Goal: Task Accomplishment & Management: Manage account settings

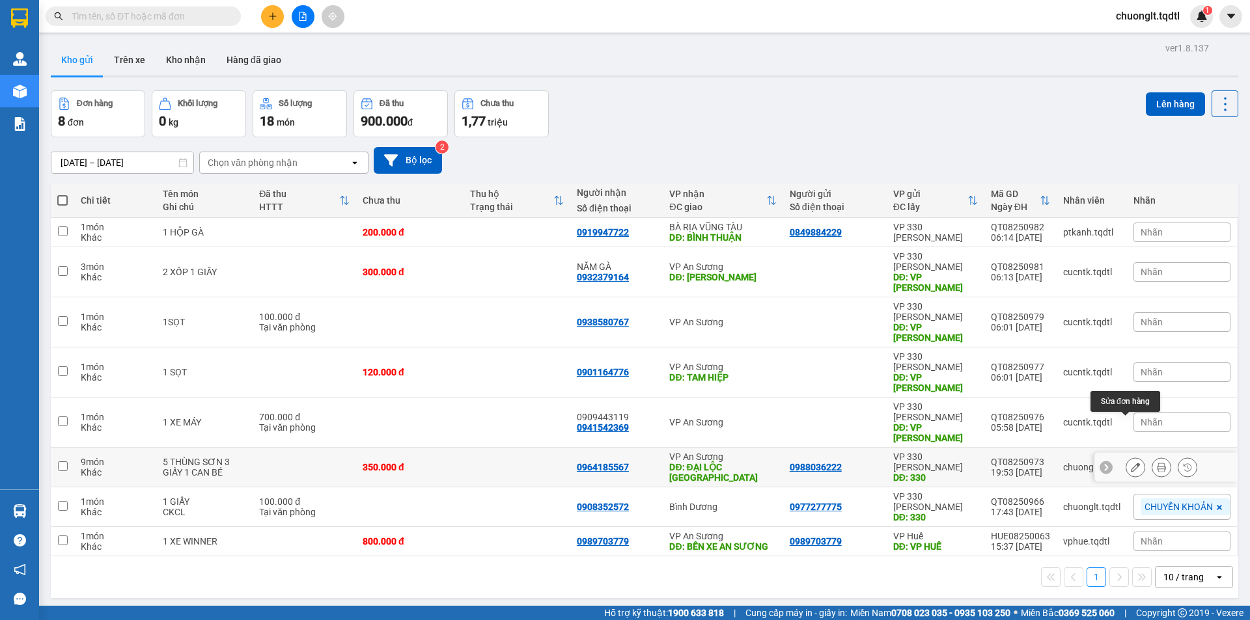
click at [1130, 463] on icon at bounding box center [1134, 467] width 9 height 9
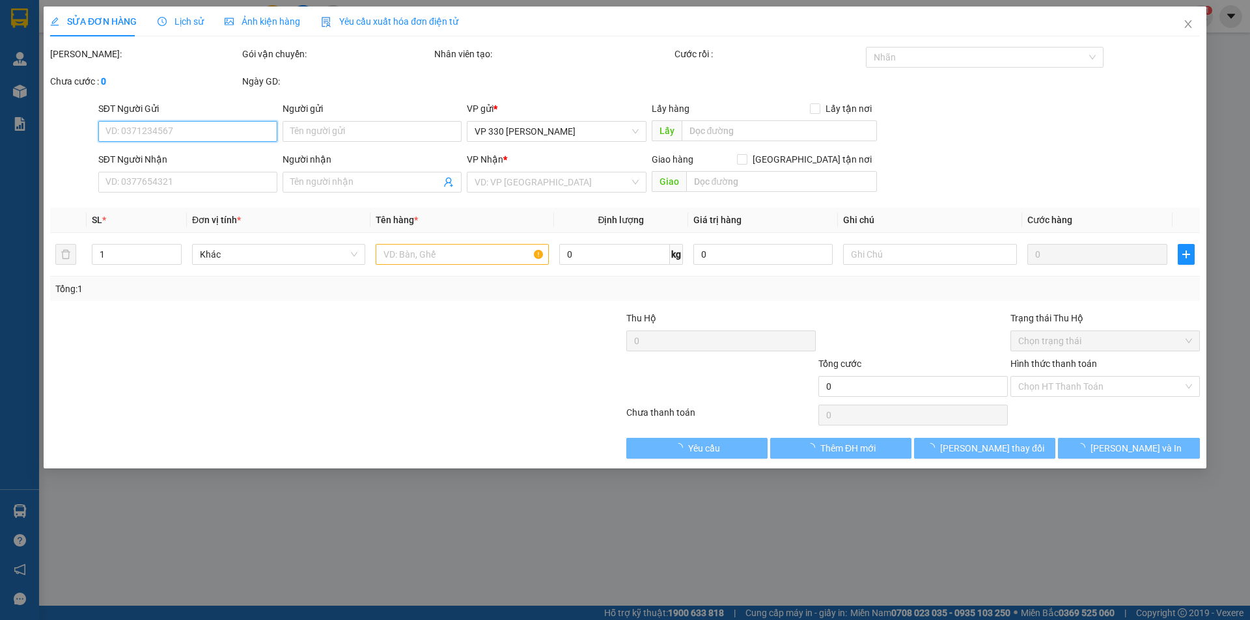
type input "0988036222"
type input "330"
type input "0964185567"
type input "ĐẠI LỘC [GEOGRAPHIC_DATA]"
type input "350.000"
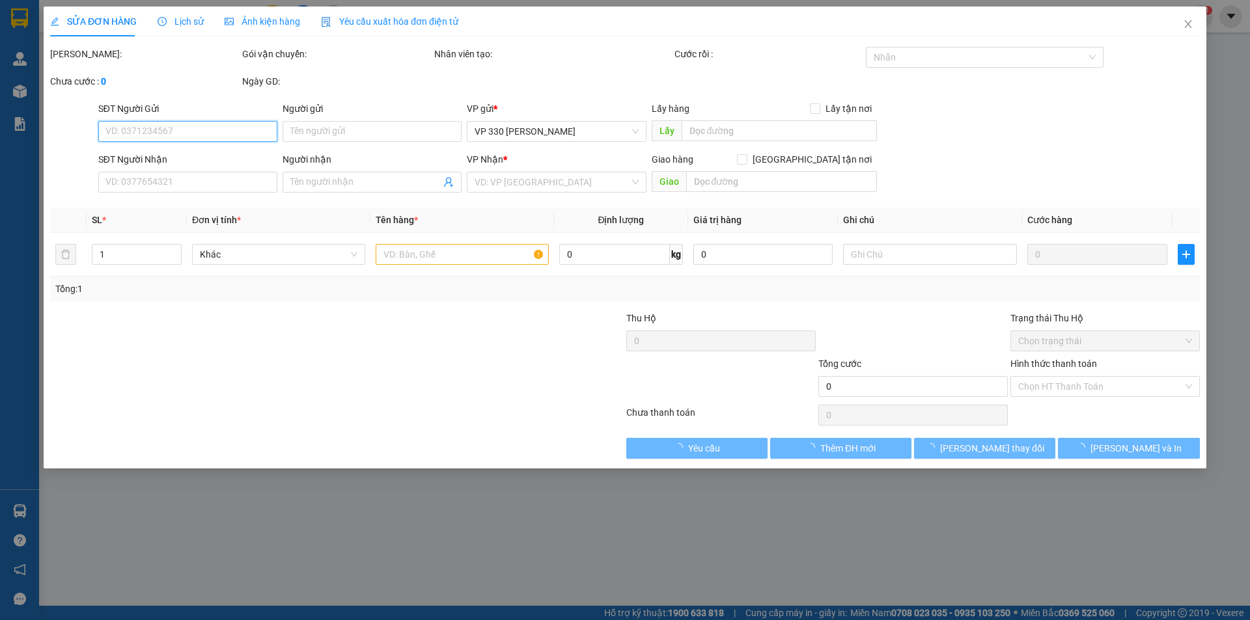
type input "350.000"
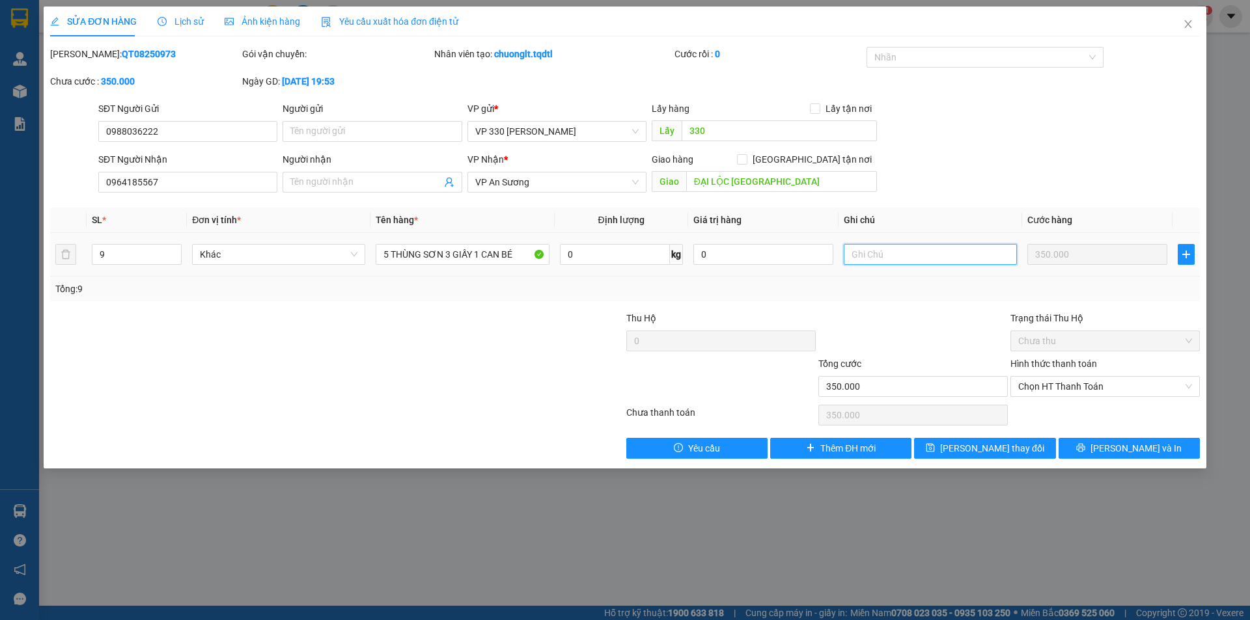
click at [923, 261] on input "text" at bounding box center [929, 254] width 173 height 21
type input "HUỶ ĐƠN"
click at [990, 452] on span "[PERSON_NAME] thay đổi" at bounding box center [992, 448] width 104 height 14
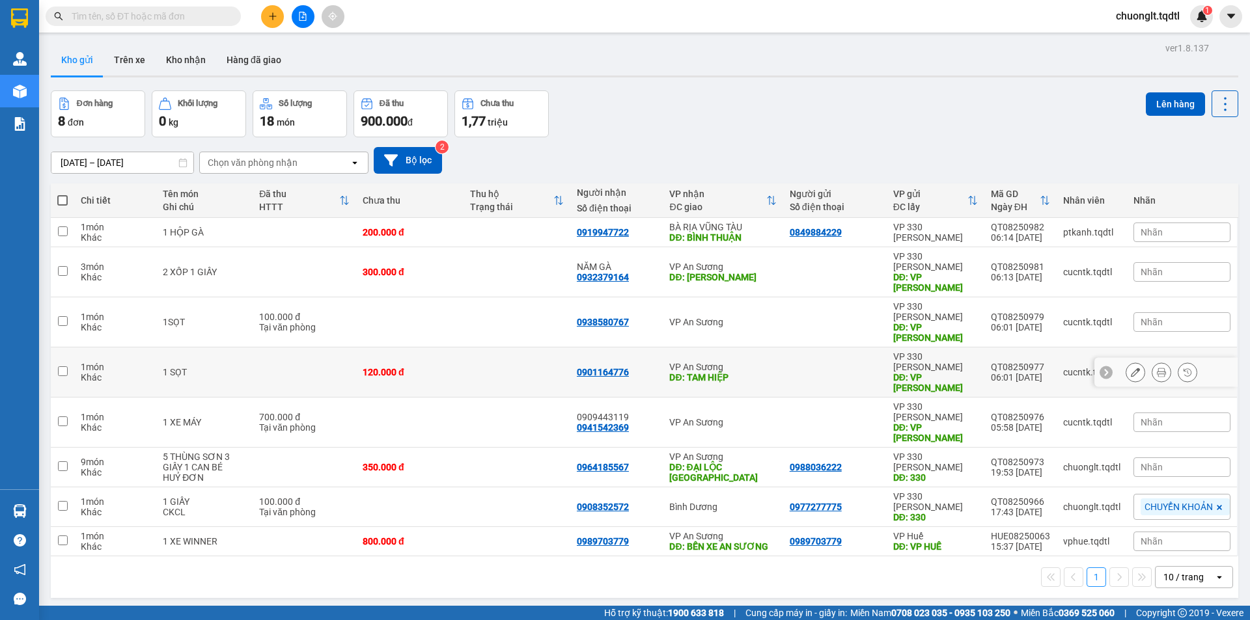
scroll to position [60, 0]
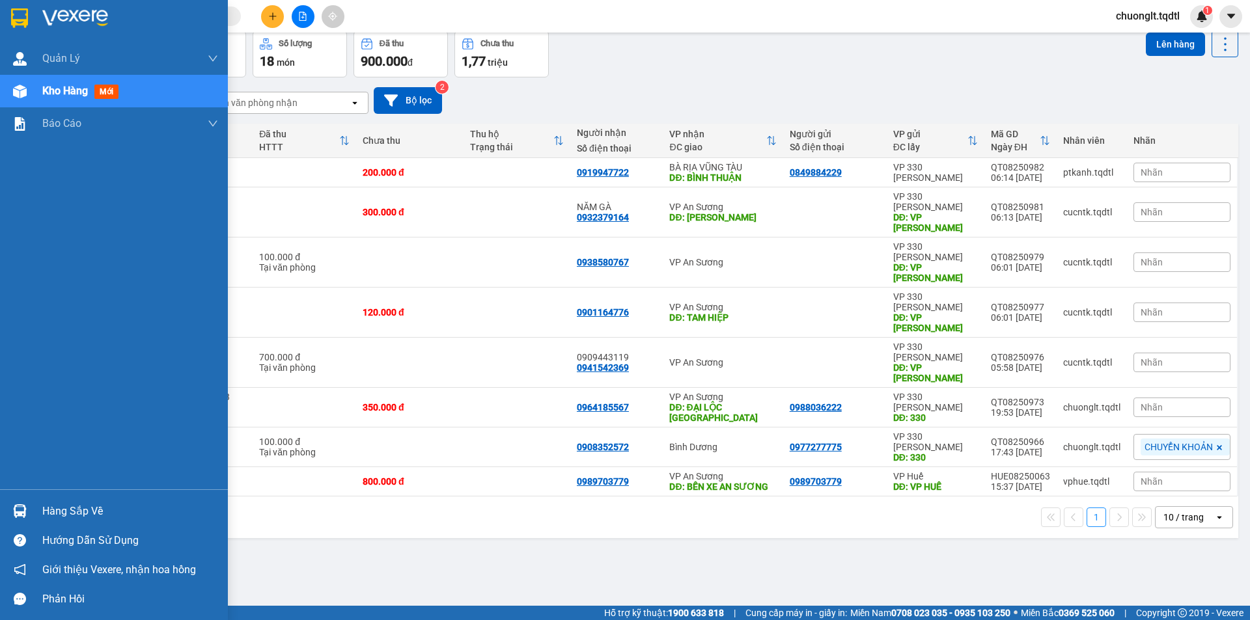
click at [66, 502] on div "Hàng sắp về" at bounding box center [130, 512] width 176 height 20
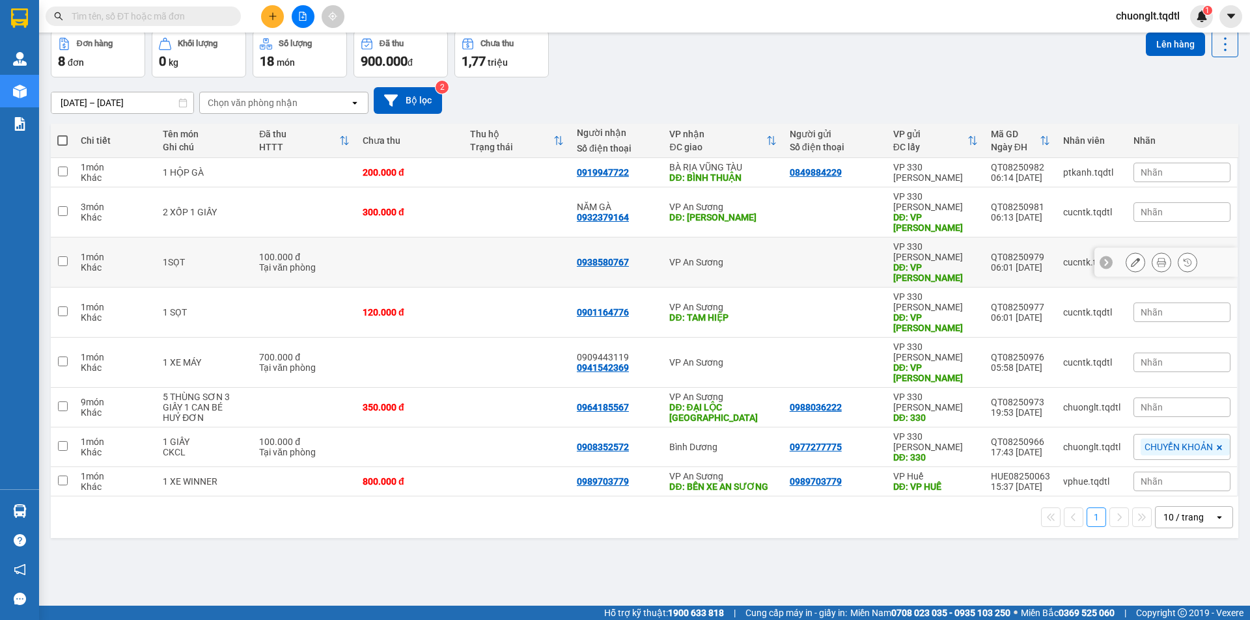
click at [473, 244] on section "Kết quả tìm kiếm ( 0 ) Bộ lọc No Data chuonglt.tqdtl 1 Quản [PERSON_NAME] lý kh…" at bounding box center [625, 310] width 1250 height 620
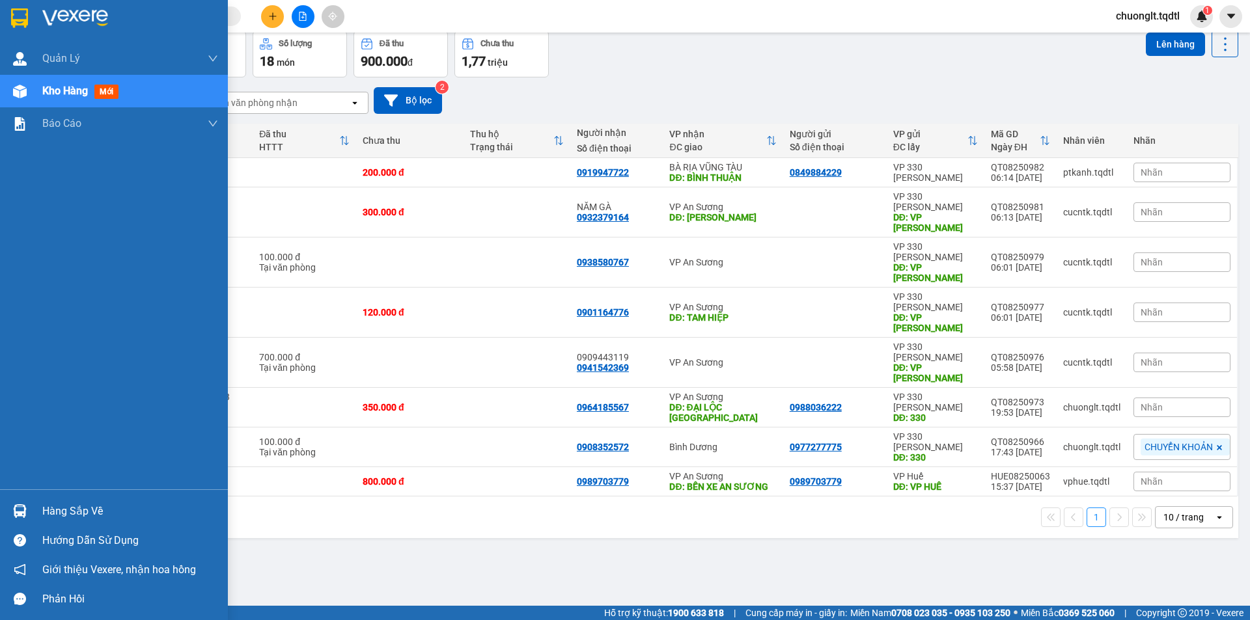
click at [77, 510] on div "Hàng sắp về" at bounding box center [130, 512] width 176 height 20
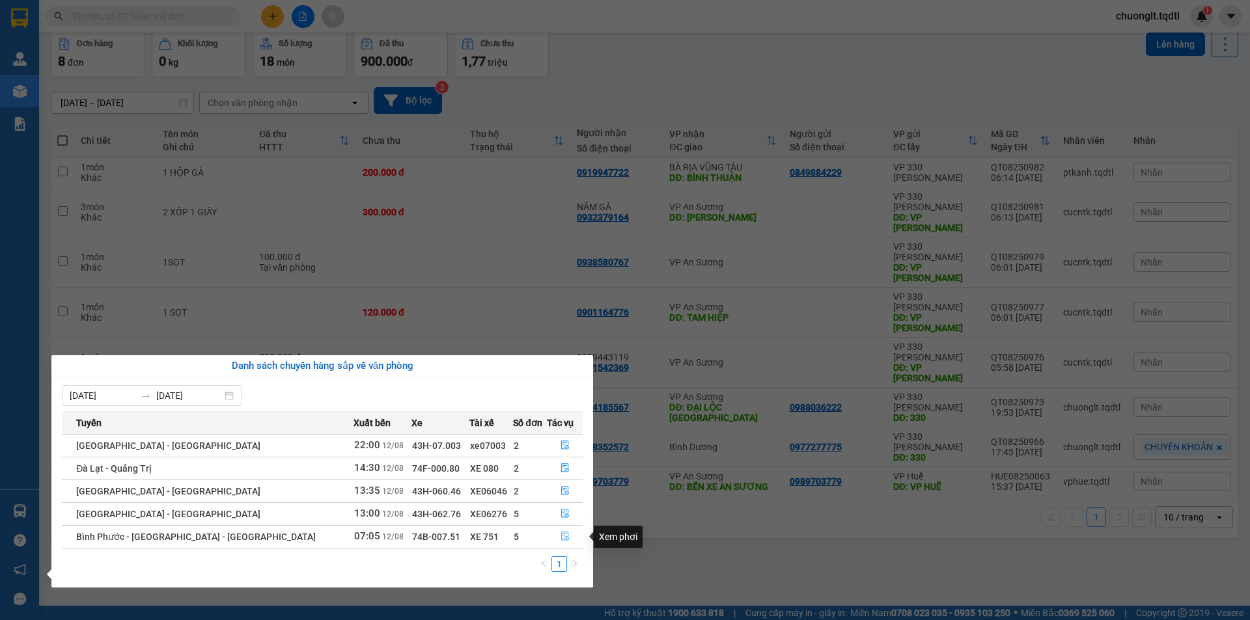
click at [555, 535] on button "button" at bounding box center [564, 536] width 34 height 21
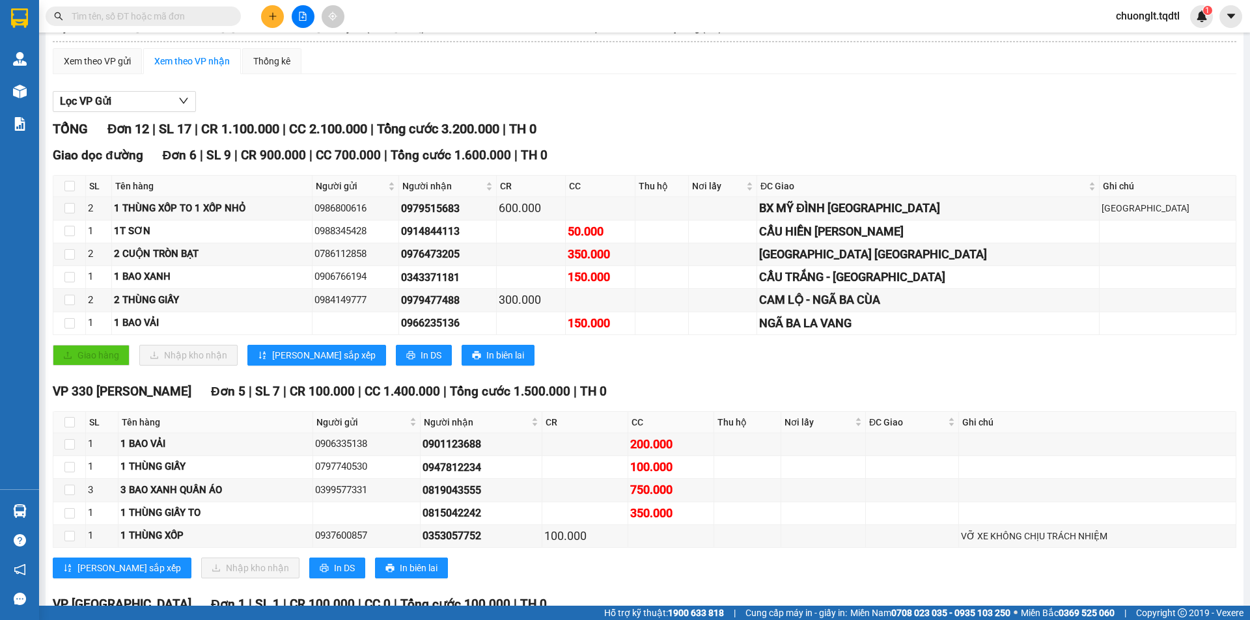
scroll to position [216, 0]
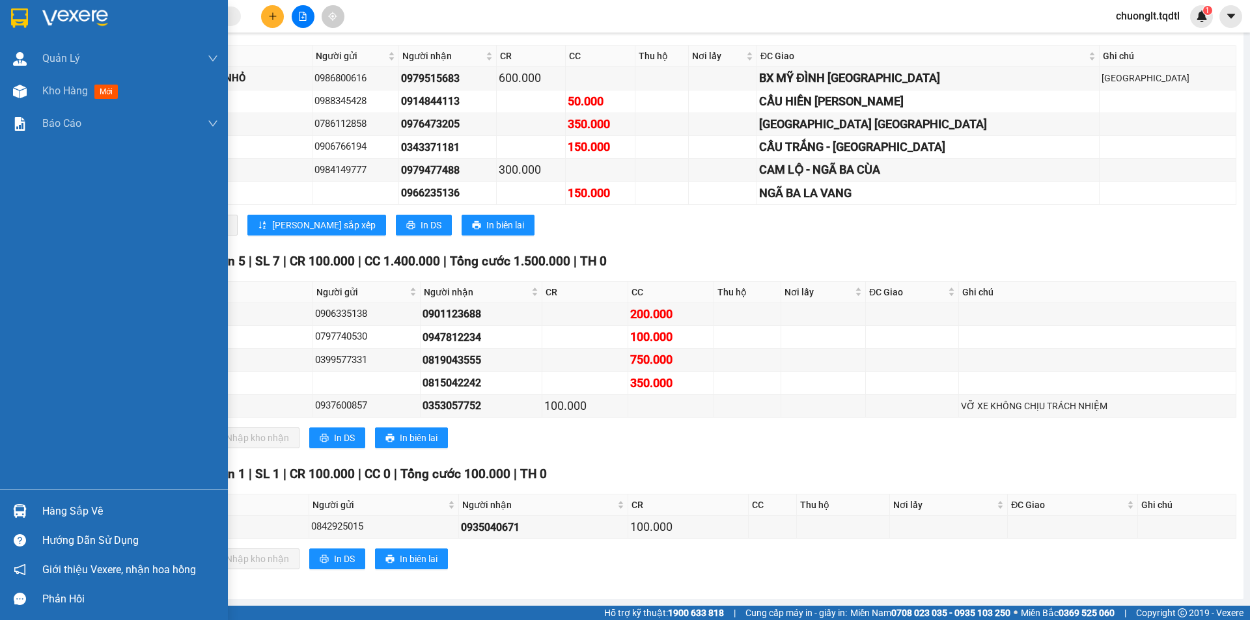
click at [90, 512] on div "Hàng sắp về" at bounding box center [130, 512] width 176 height 20
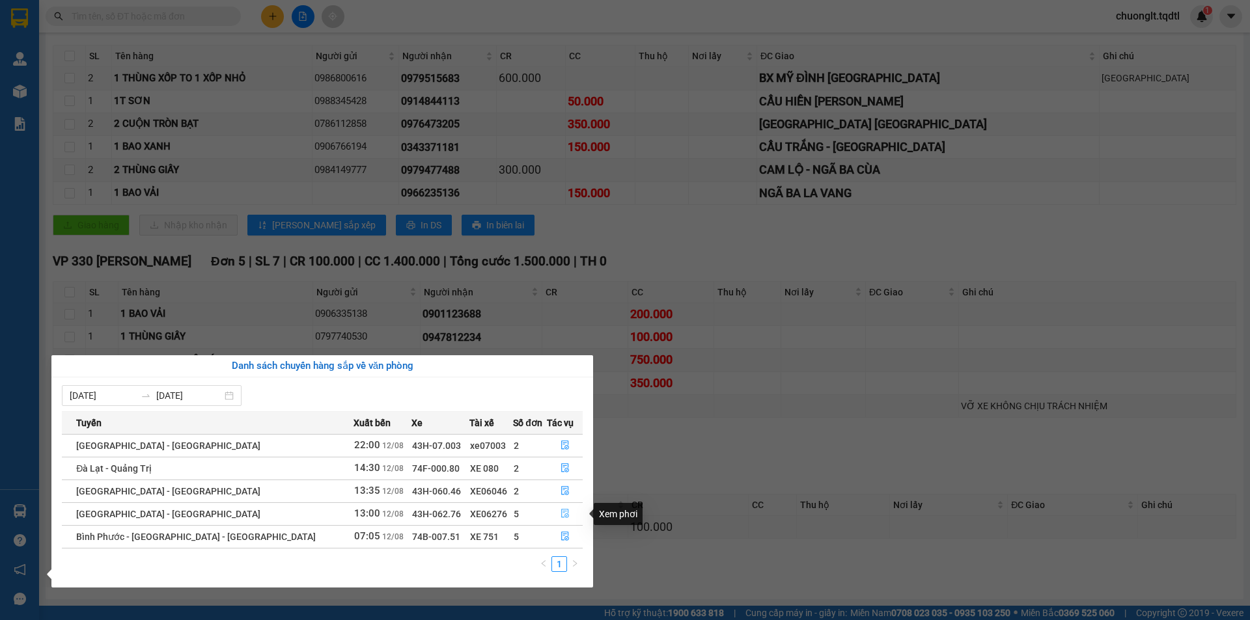
click at [562, 511] on icon "file-done" at bounding box center [564, 513] width 9 height 9
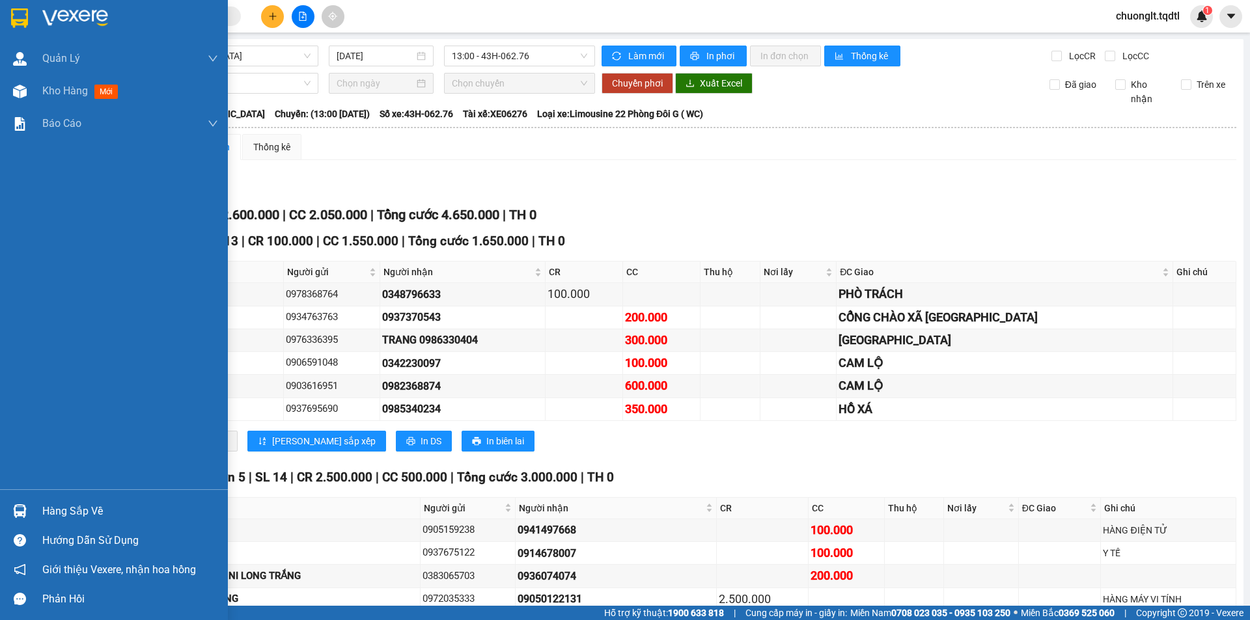
click at [81, 508] on div "Hàng sắp về" at bounding box center [130, 512] width 176 height 20
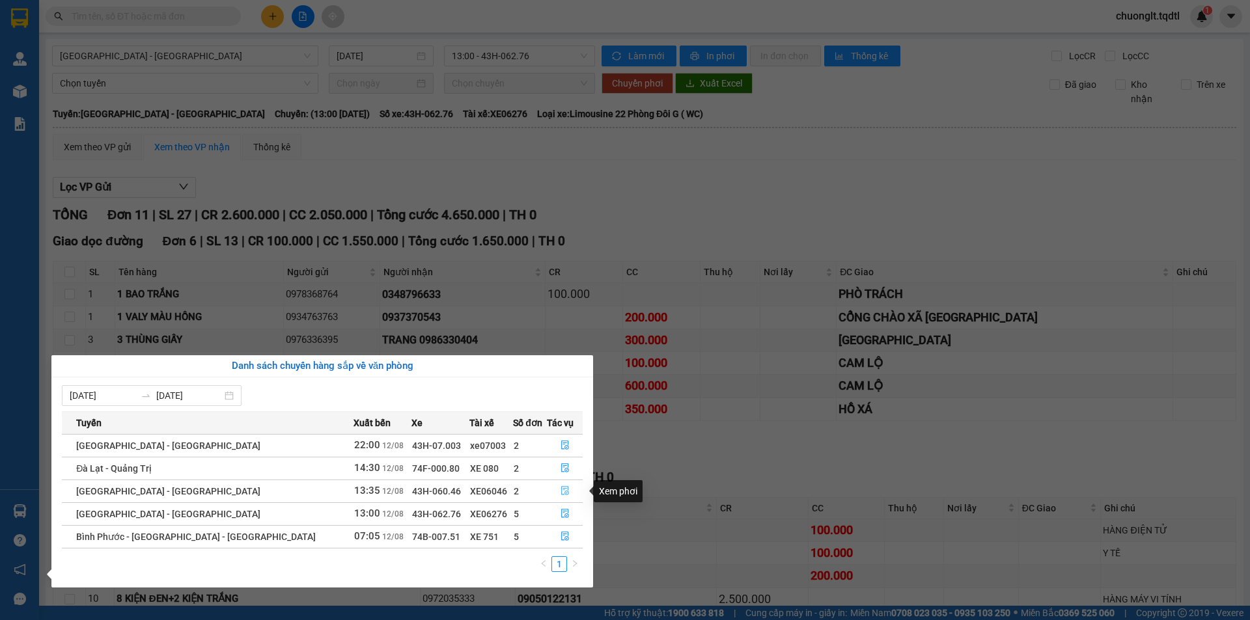
click at [562, 491] on icon "file-done" at bounding box center [565, 491] width 8 height 9
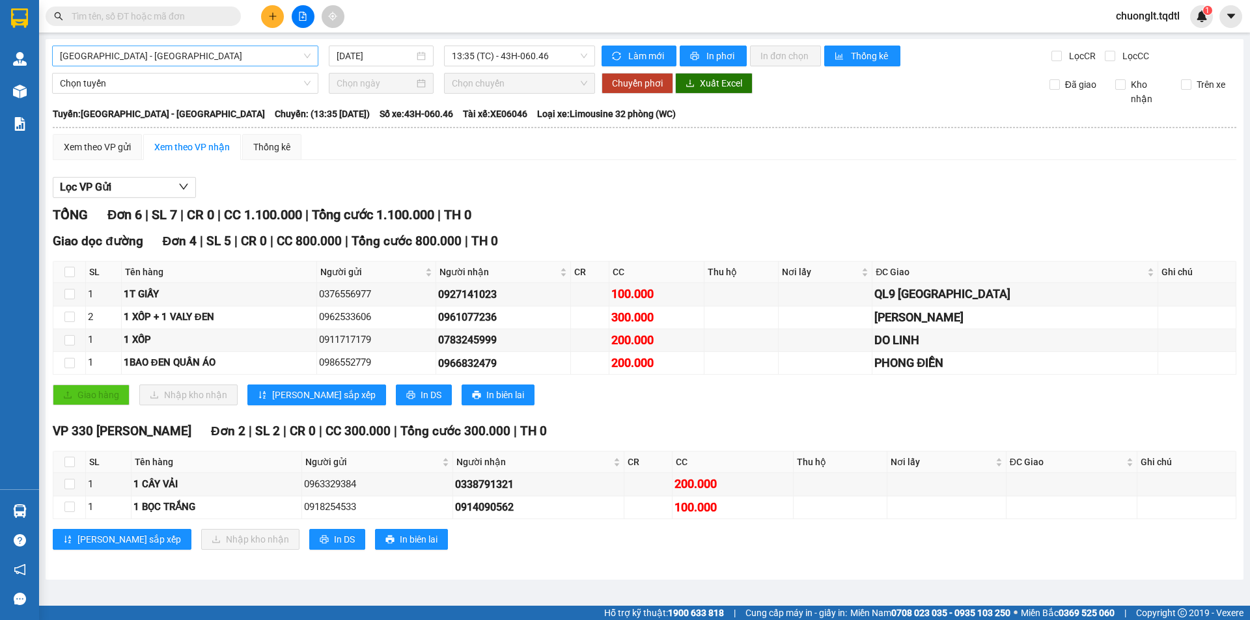
click at [307, 56] on span "[GEOGRAPHIC_DATA] - [GEOGRAPHIC_DATA]" at bounding box center [185, 56] width 251 height 20
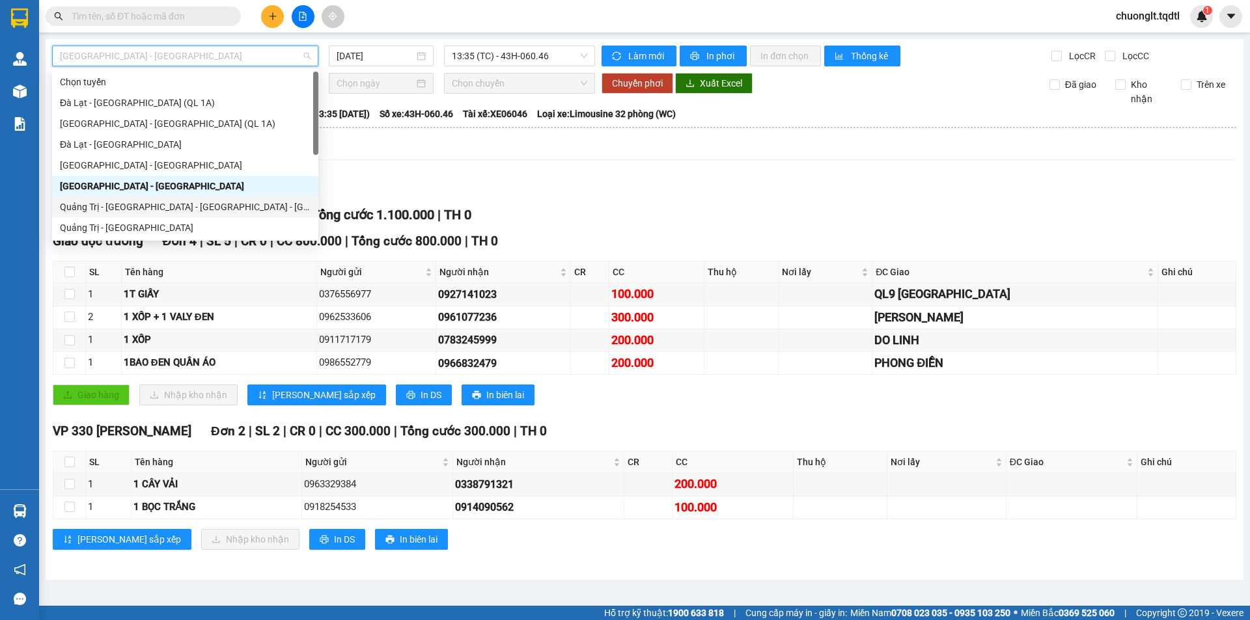
click at [261, 206] on div "Quảng Trị - [GEOGRAPHIC_DATA] - [GEOGRAPHIC_DATA] - [GEOGRAPHIC_DATA]" at bounding box center [185, 207] width 251 height 14
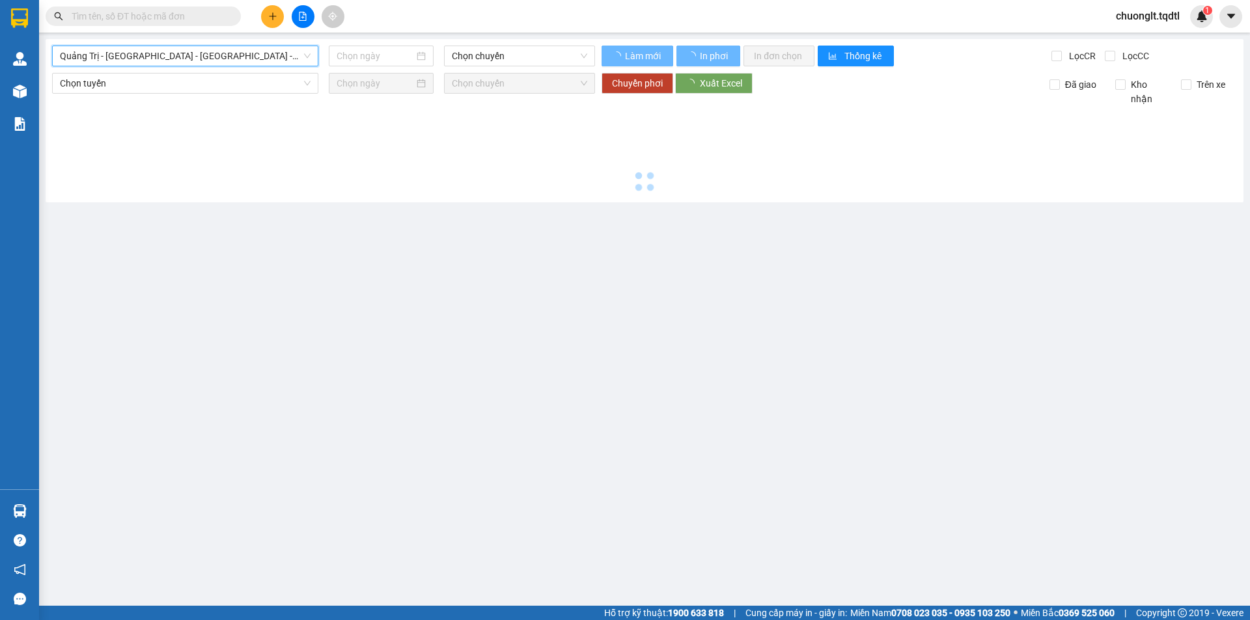
type input "[DATE]"
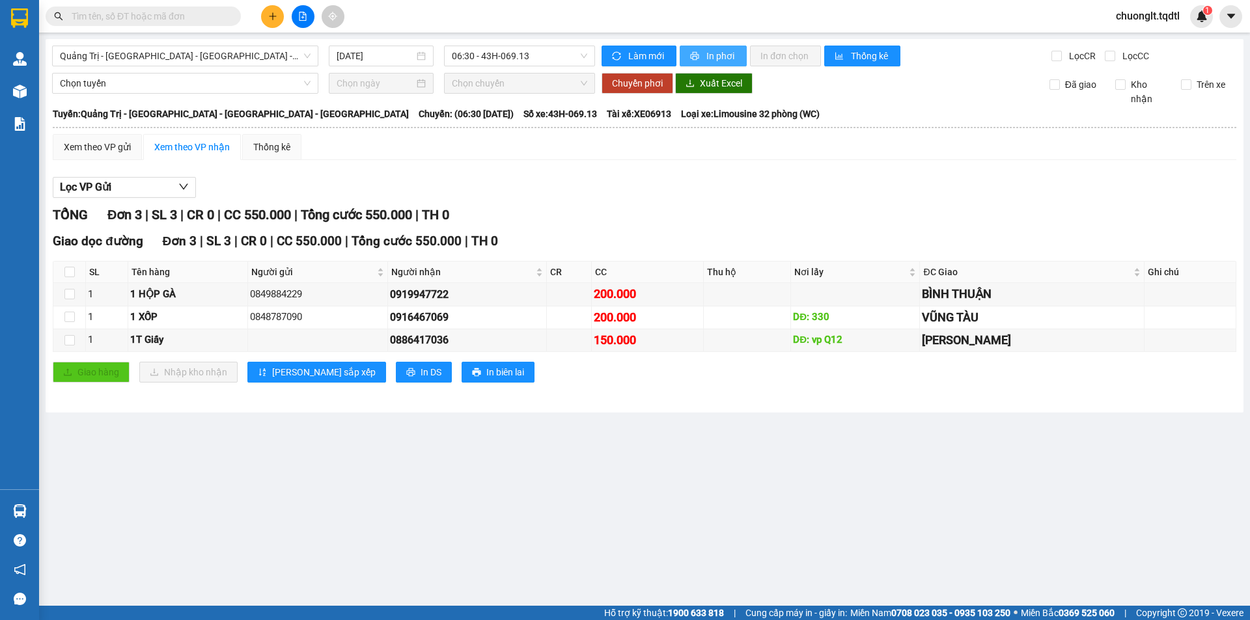
click at [718, 56] on span "In phơi" at bounding box center [721, 56] width 30 height 14
click at [311, 49] on div "Quảng Trị - [GEOGRAPHIC_DATA] - [GEOGRAPHIC_DATA] - [GEOGRAPHIC_DATA]" at bounding box center [185, 56] width 266 height 21
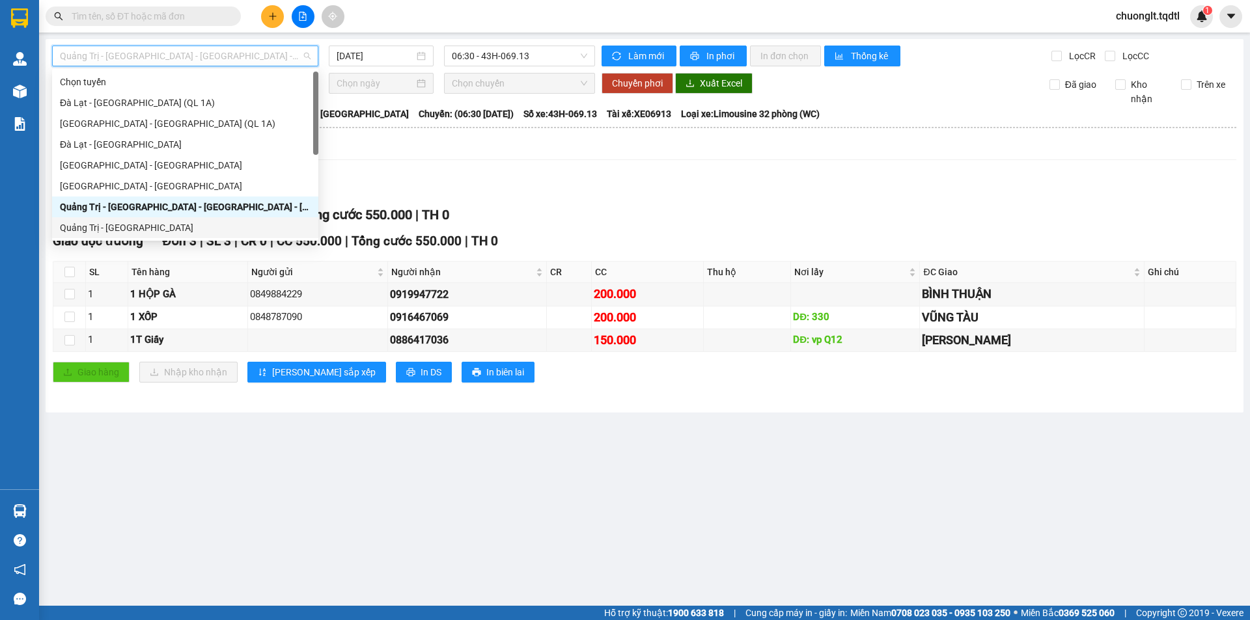
click at [229, 227] on div "Quảng Trị - [GEOGRAPHIC_DATA]" at bounding box center [185, 228] width 251 height 14
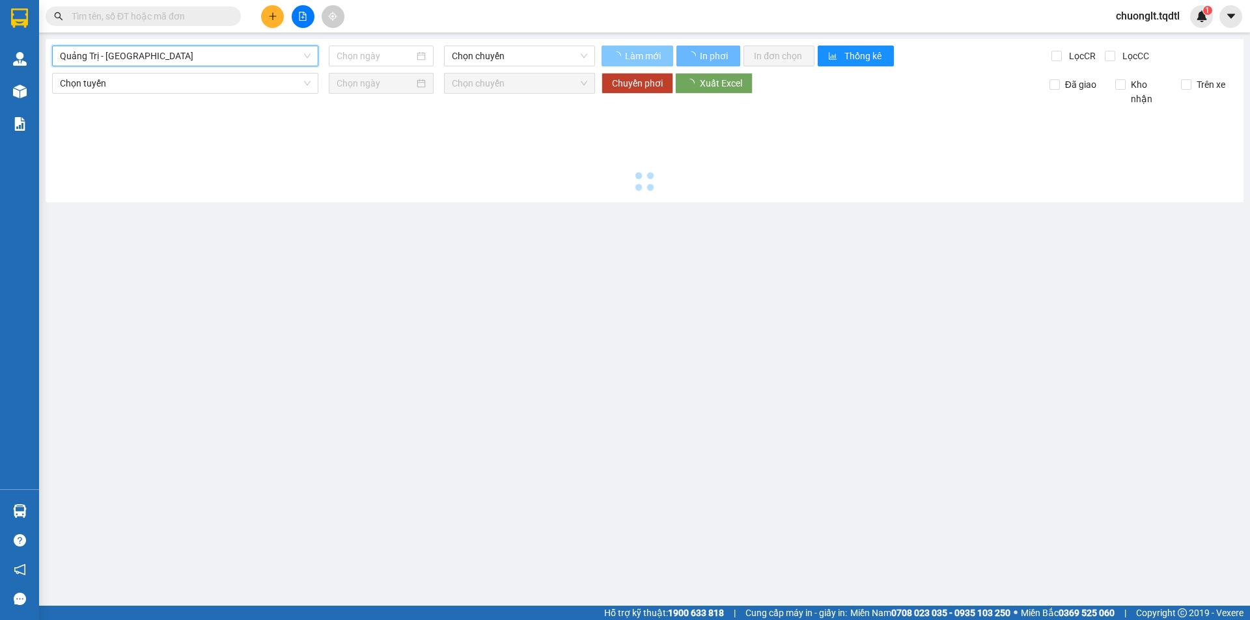
type input "[DATE]"
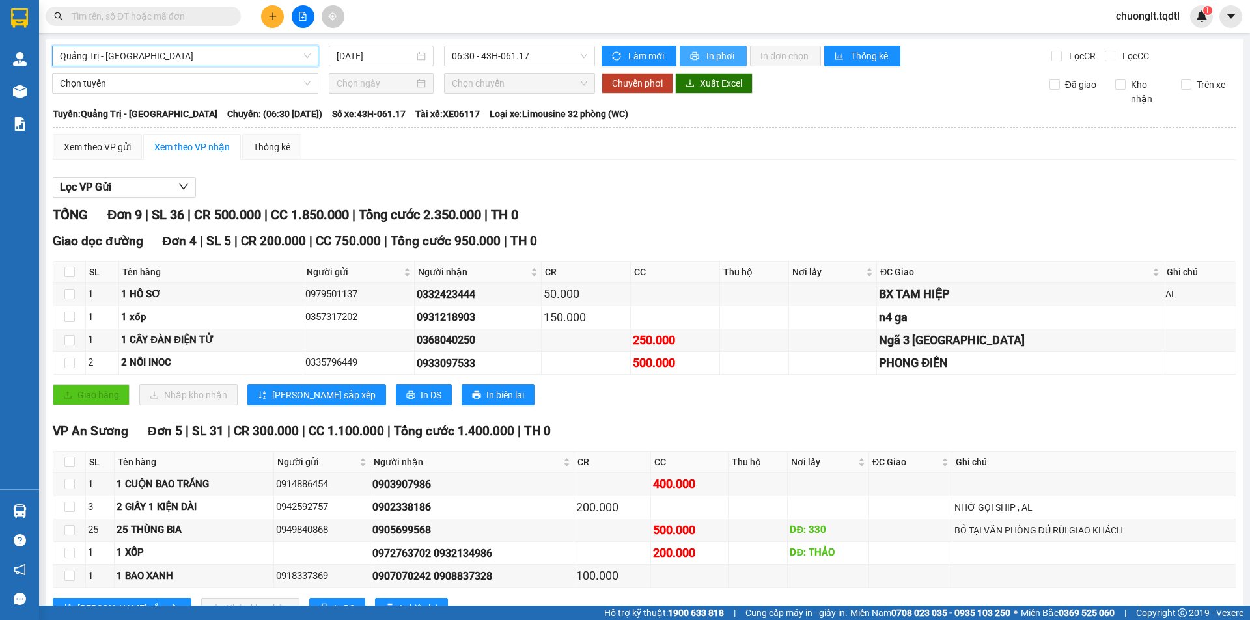
click at [706, 53] on span "In phơi" at bounding box center [721, 56] width 30 height 14
click at [275, 10] on button at bounding box center [272, 16] width 23 height 23
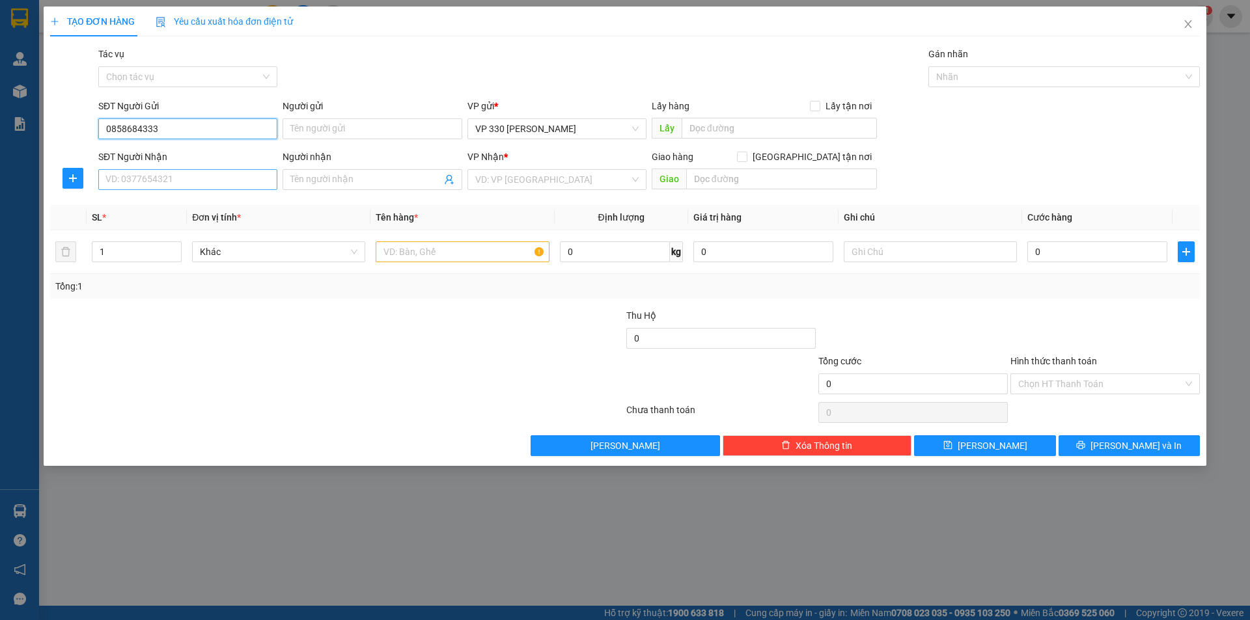
type input "0858684333"
click at [152, 176] on input "SĐT Người Nhận" at bounding box center [187, 179] width 179 height 21
click at [154, 204] on div "0848684333" at bounding box center [187, 205] width 163 height 14
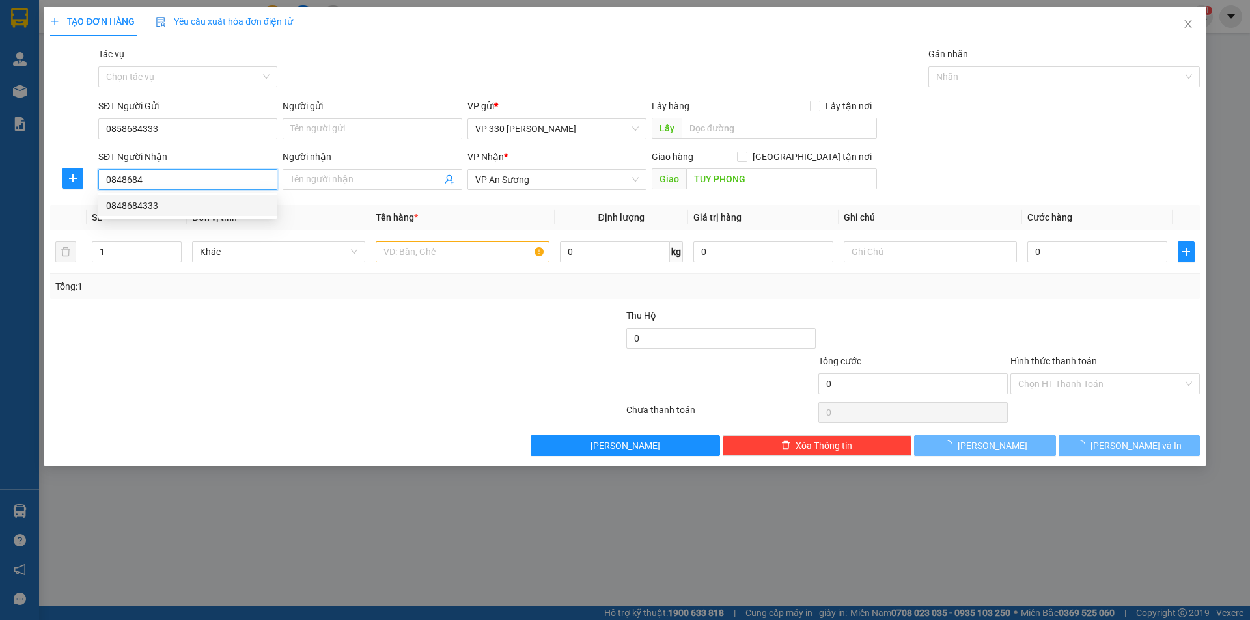
type input "0848684333"
type input "TUY PHONG"
type input "100.000"
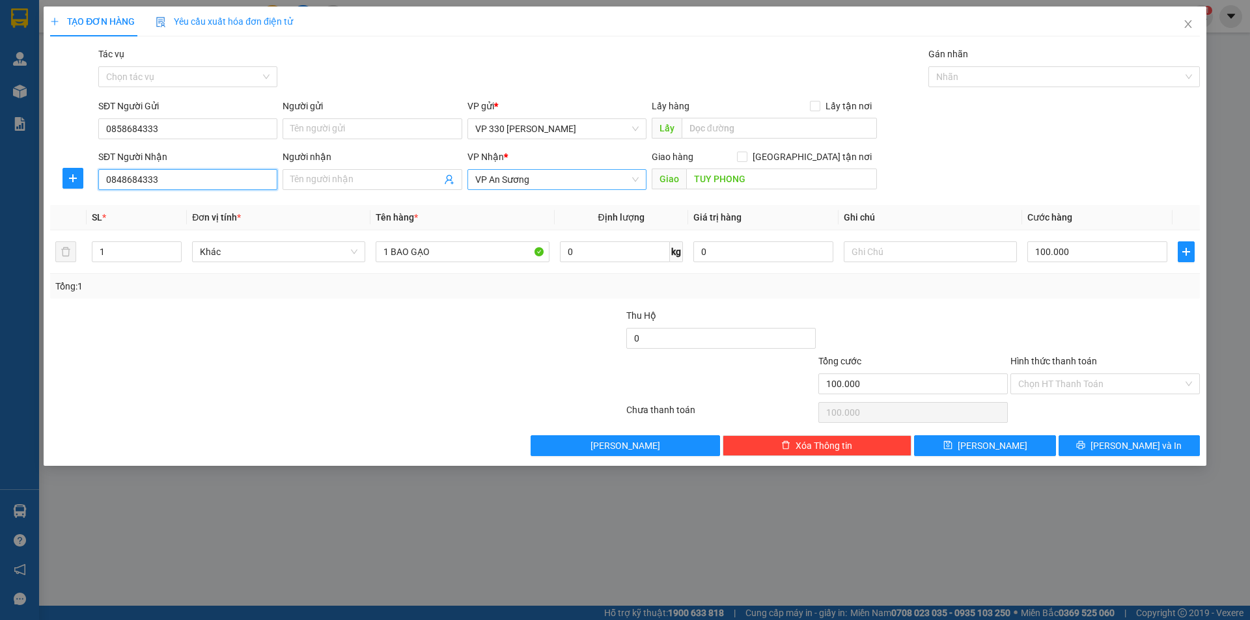
click at [618, 174] on span "VP An Sương" at bounding box center [556, 180] width 163 height 20
type input "0848684333"
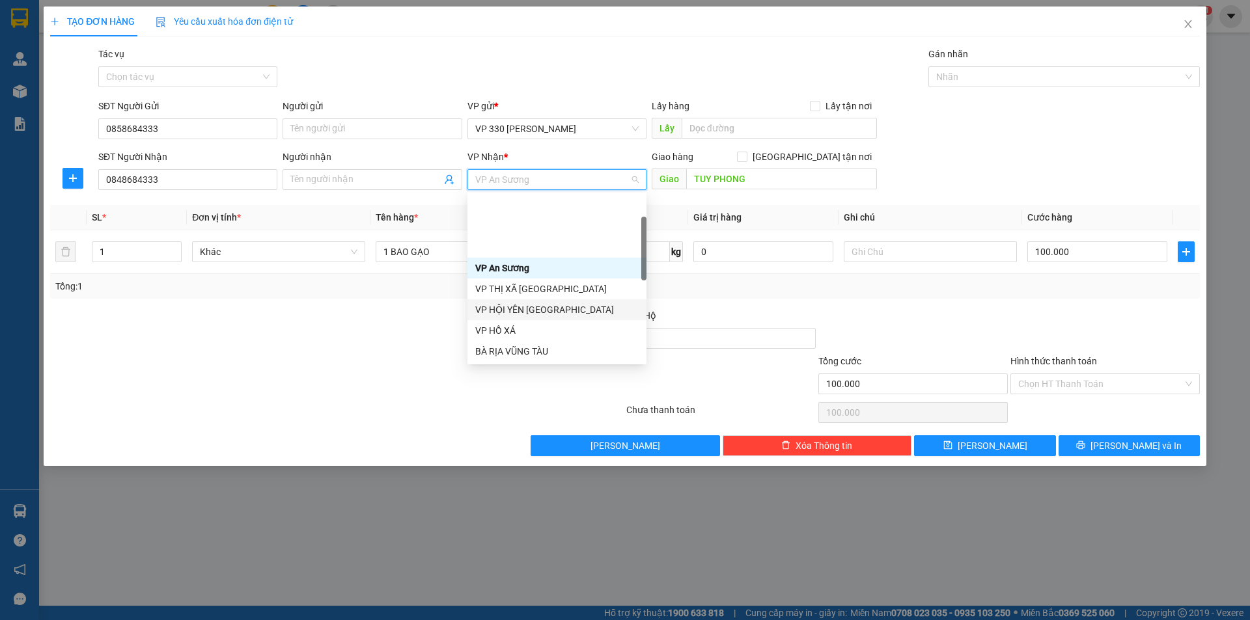
scroll to position [65, 0]
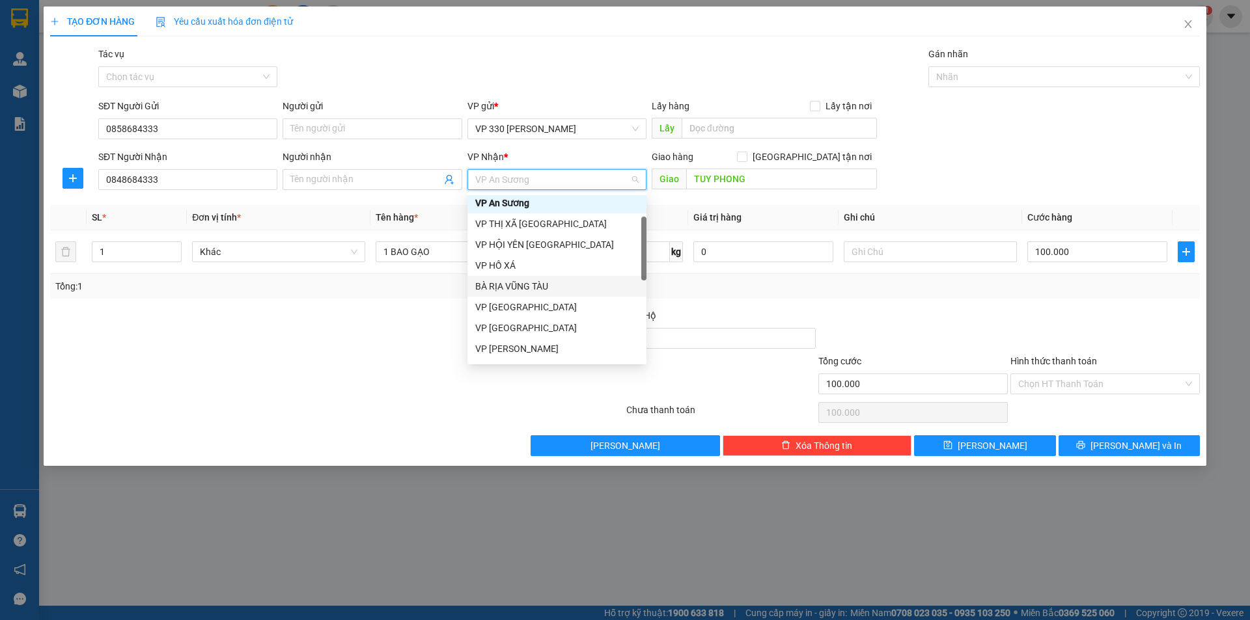
click at [552, 284] on div "BÀ RỊA VŨNG TÀU" at bounding box center [556, 286] width 163 height 14
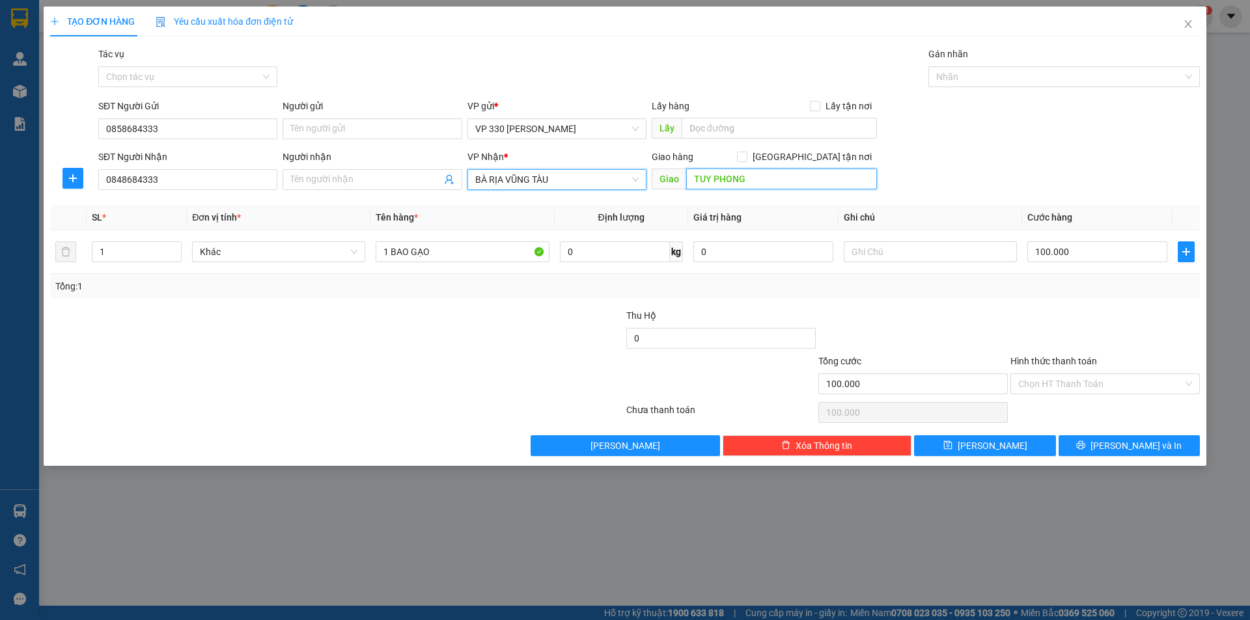
click at [772, 184] on input "TUY PHONG" at bounding box center [781, 179] width 191 height 21
type input "NGA 4 LIÊN HƯƠNG"
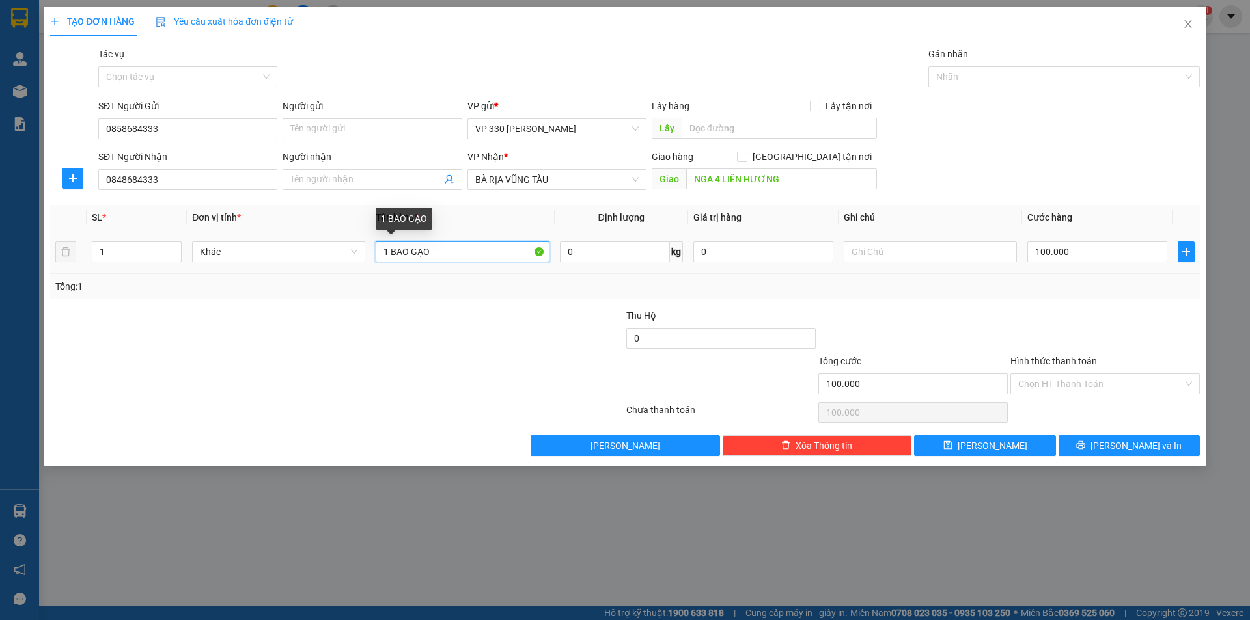
click at [464, 252] on input "1 BAO GẠO" at bounding box center [462, 251] width 173 height 21
type input "1"
type input "1 VA LY 1 GIẤY 1 XỐP 1 BAO XANH 2 BAO GẠO"
click at [176, 249] on icon "up" at bounding box center [174, 248] width 4 height 3
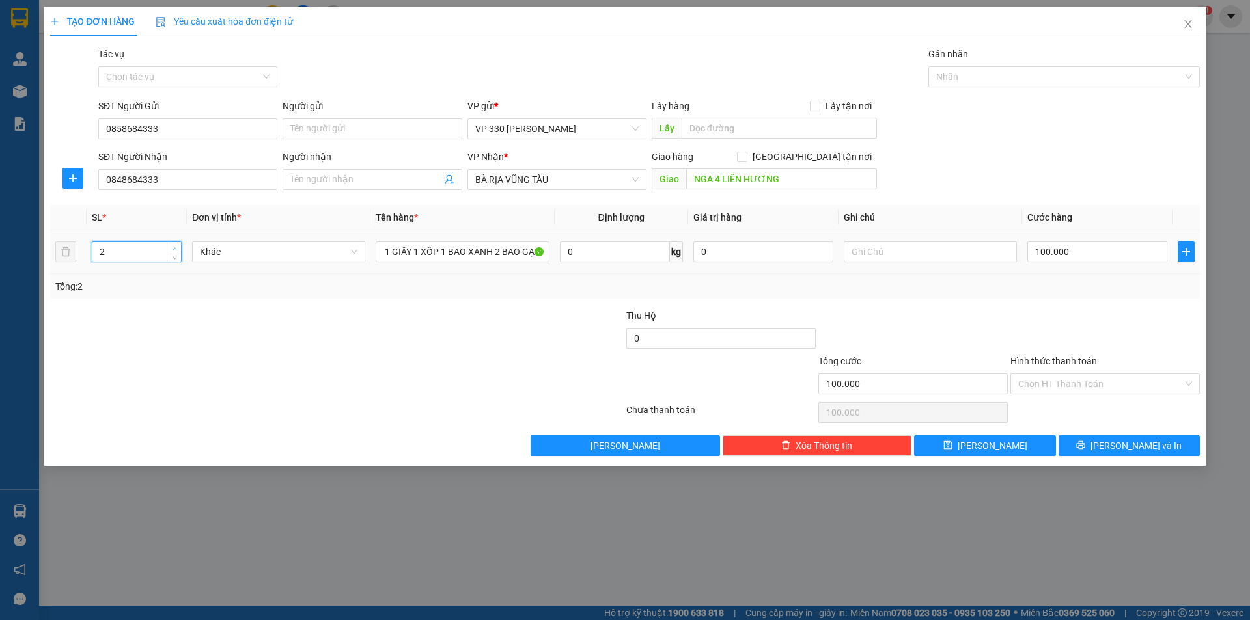
scroll to position [0, 0]
click at [176, 249] on icon "up" at bounding box center [174, 248] width 4 height 3
type input "6"
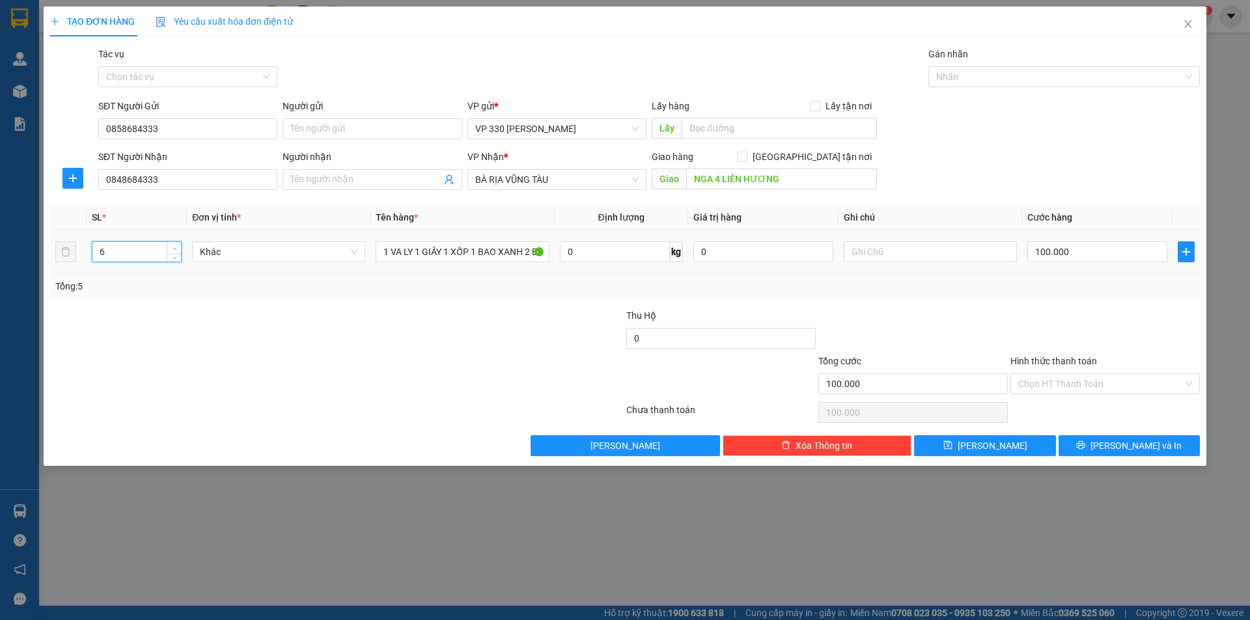
click at [176, 249] on icon "up" at bounding box center [174, 248] width 4 height 3
click at [1106, 257] on input "100.000" at bounding box center [1097, 251] width 140 height 21
type input "8"
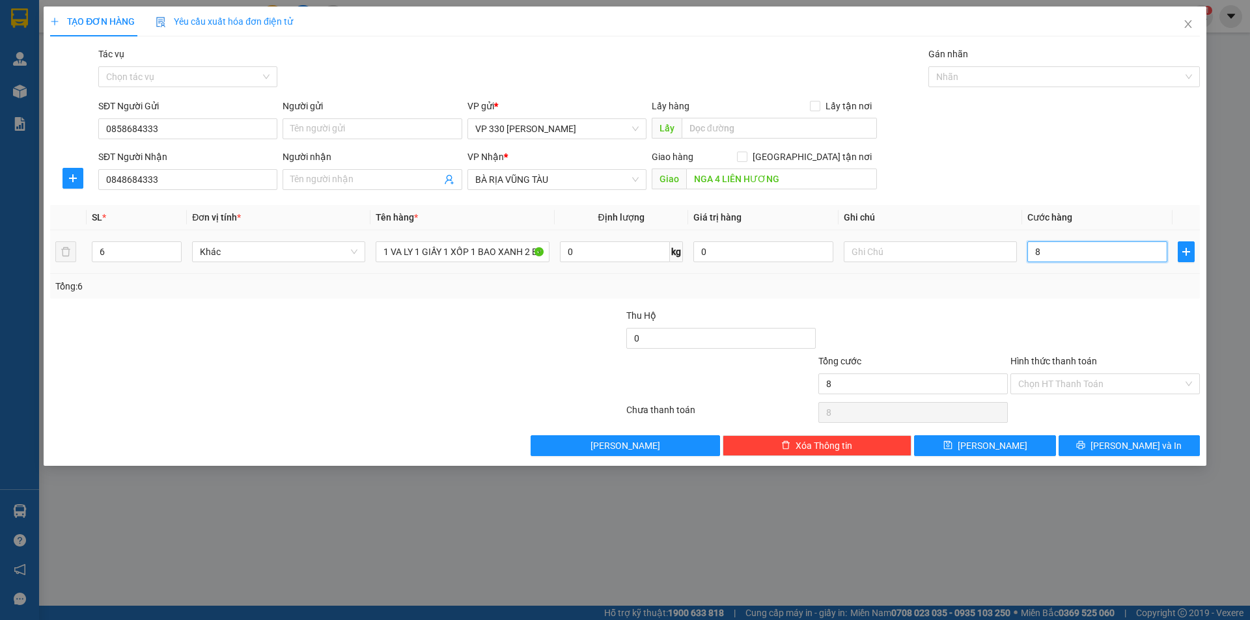
type input "80"
type input "800"
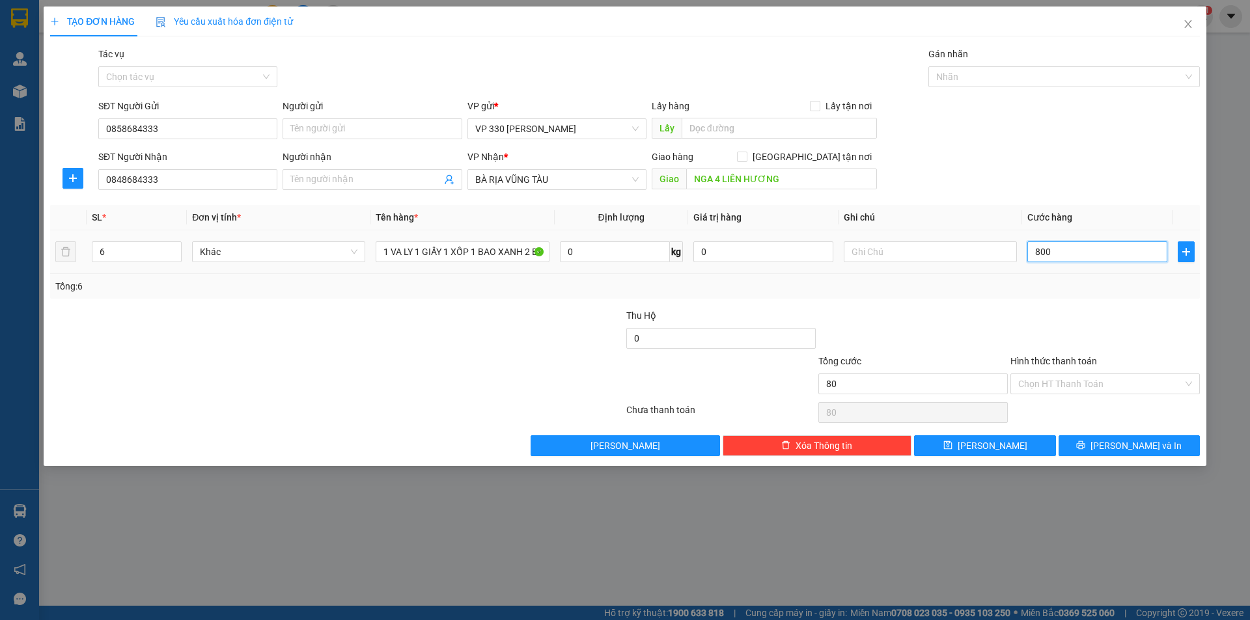
type input "800"
type input "8.000"
type input "80.000"
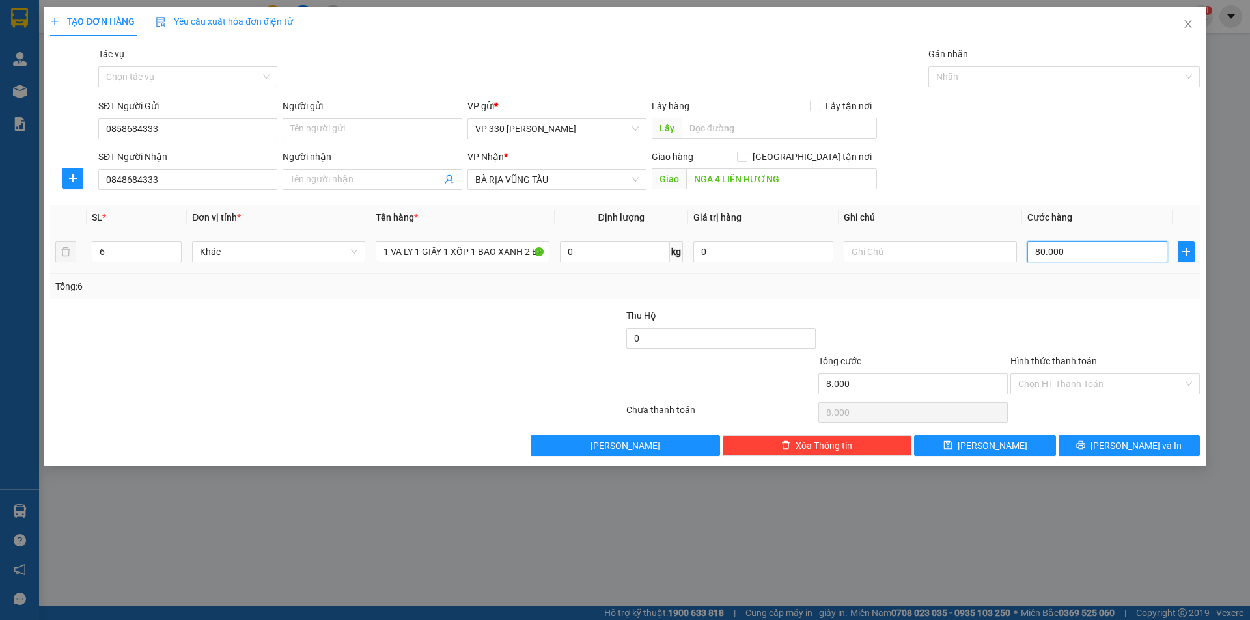
type input "80.000"
type input "800.000"
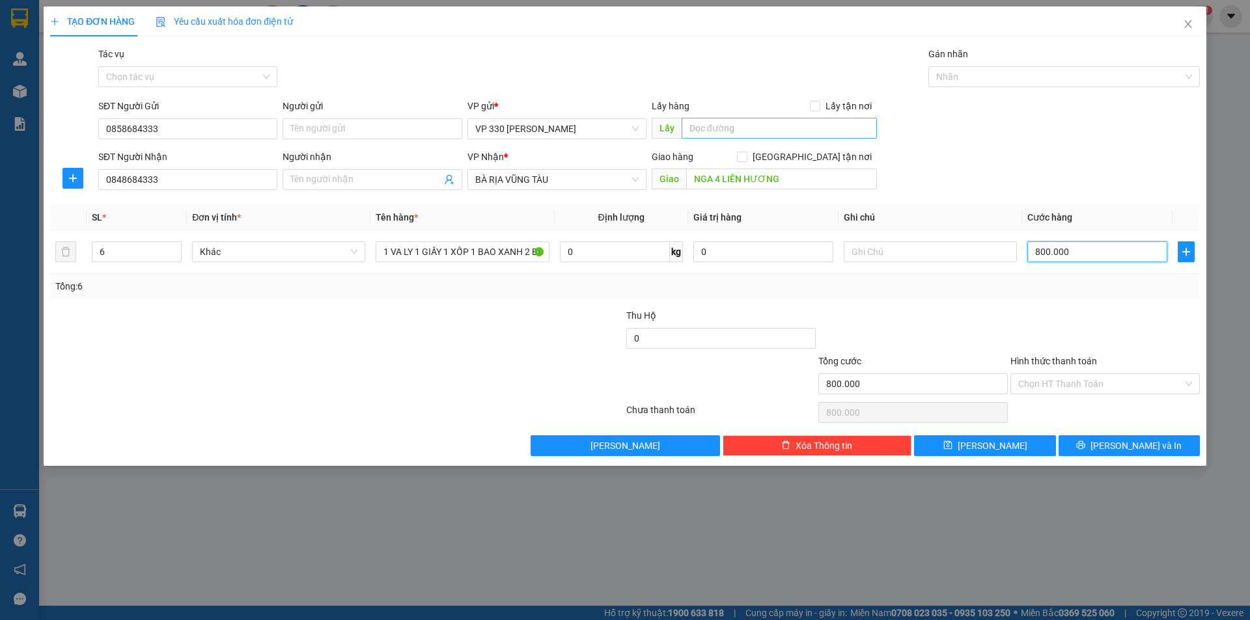
type input "800.000"
click at [731, 121] on input "text" at bounding box center [778, 128] width 195 height 21
type input "3"
type input "330"
click at [1114, 381] on input "Hình thức thanh toán" at bounding box center [1100, 384] width 165 height 20
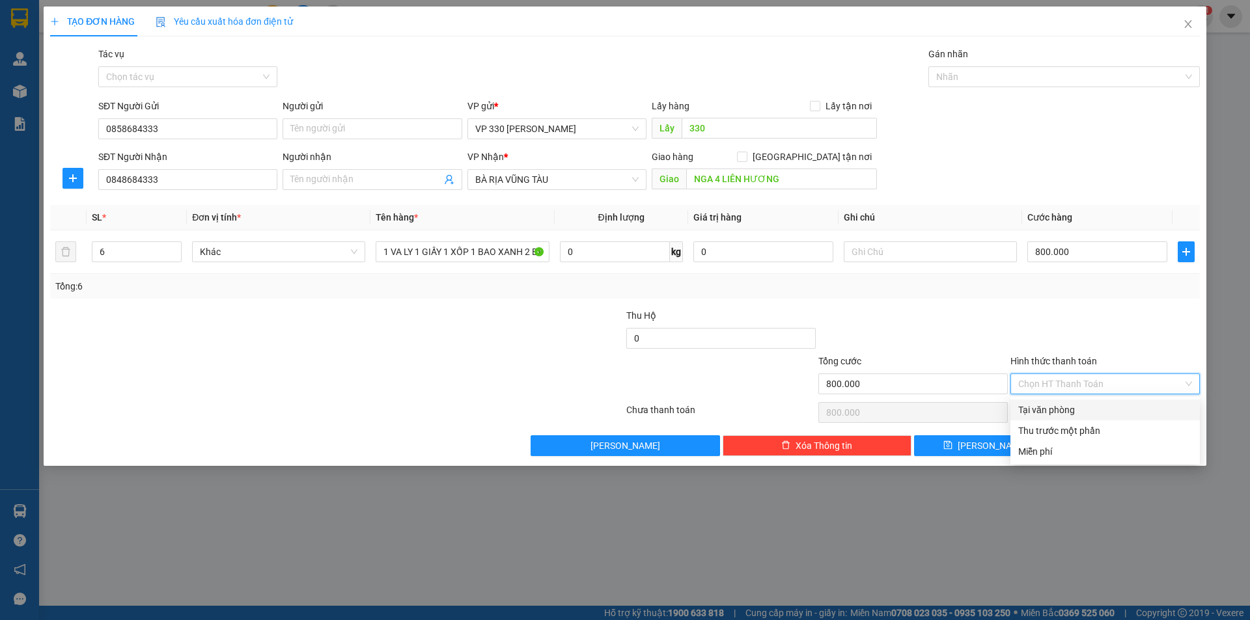
click at [1081, 409] on div "Tại văn phòng" at bounding box center [1105, 410] width 174 height 14
type input "0"
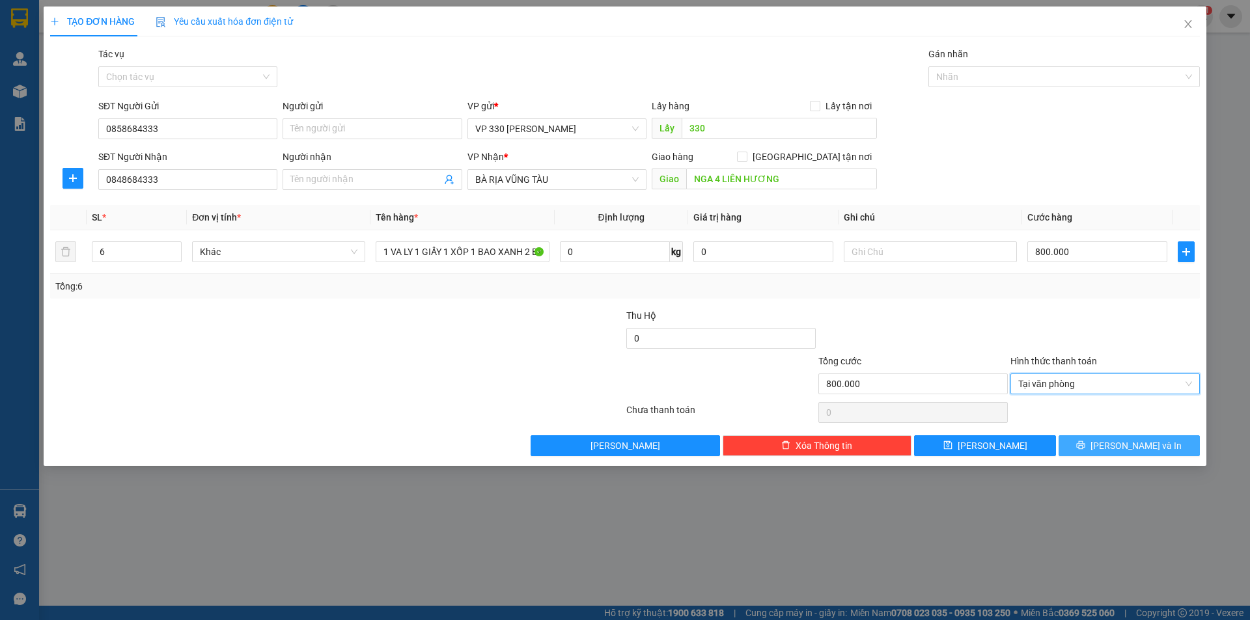
click at [1125, 447] on span "[PERSON_NAME] và In" at bounding box center [1135, 446] width 91 height 14
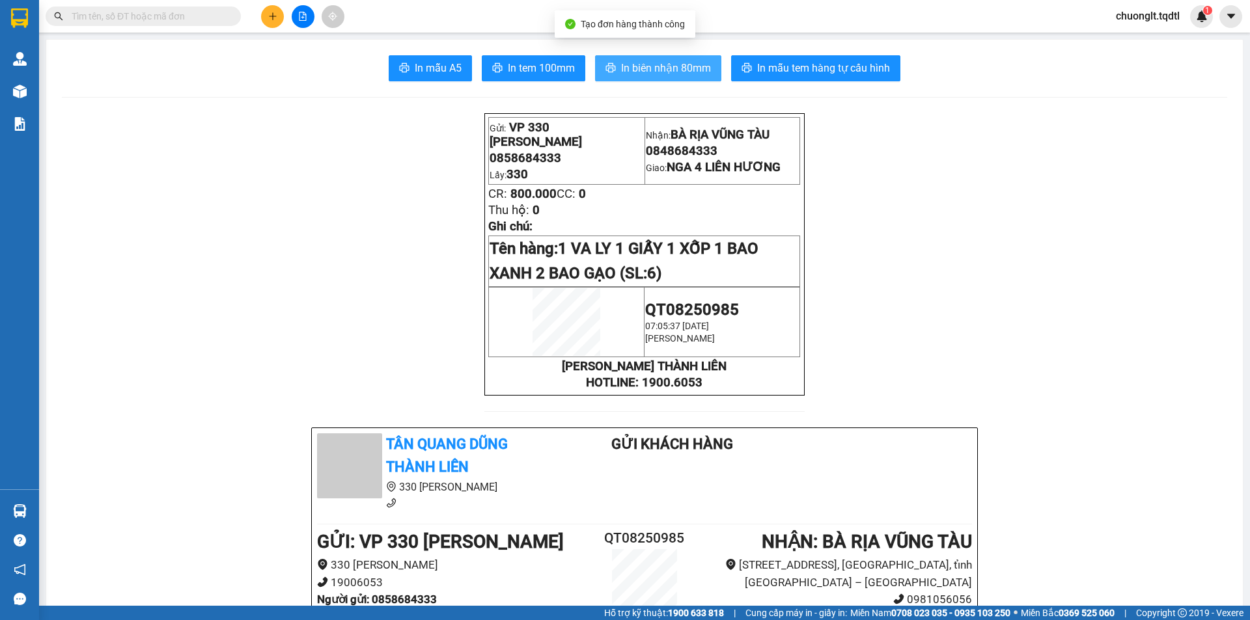
click at [622, 62] on span "In biên nhận 80mm" at bounding box center [666, 68] width 90 height 16
click at [623, 61] on span "In biên nhận 80mm" at bounding box center [666, 68] width 90 height 16
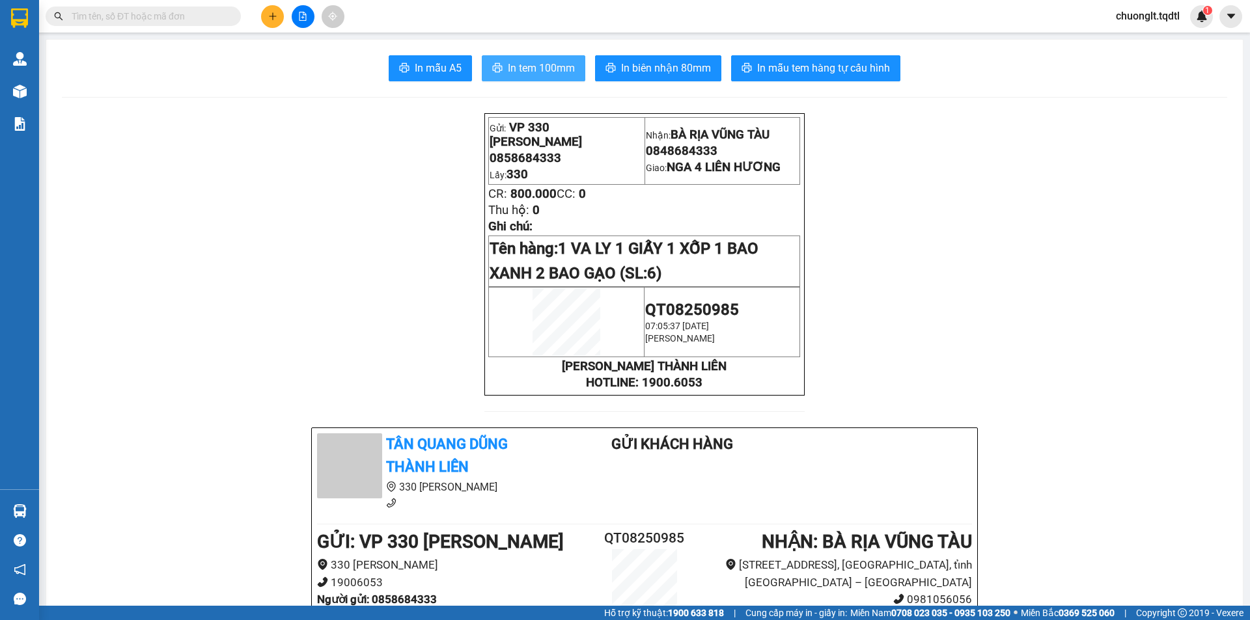
click at [517, 62] on span "In tem 100mm" at bounding box center [541, 68] width 67 height 16
click at [659, 63] on span "In biên nhận 80mm" at bounding box center [666, 68] width 90 height 16
click at [631, 69] on span "In biên nhận 80mm" at bounding box center [666, 68] width 90 height 16
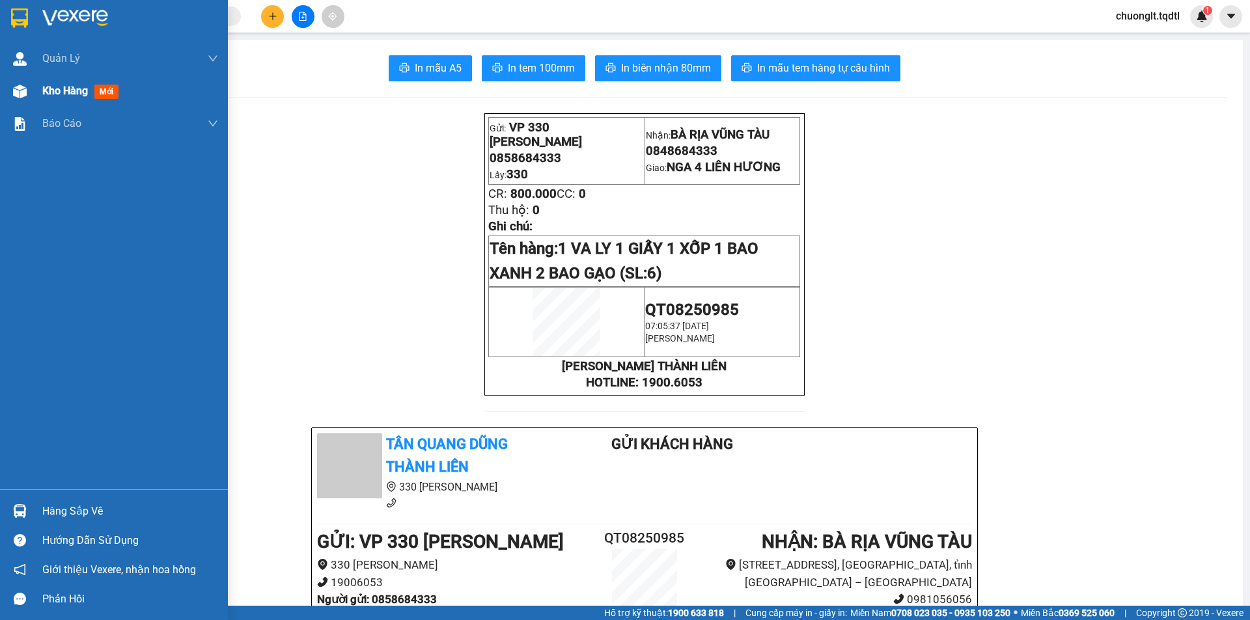
click at [56, 83] on div "Kho hàng mới" at bounding box center [82, 91] width 81 height 16
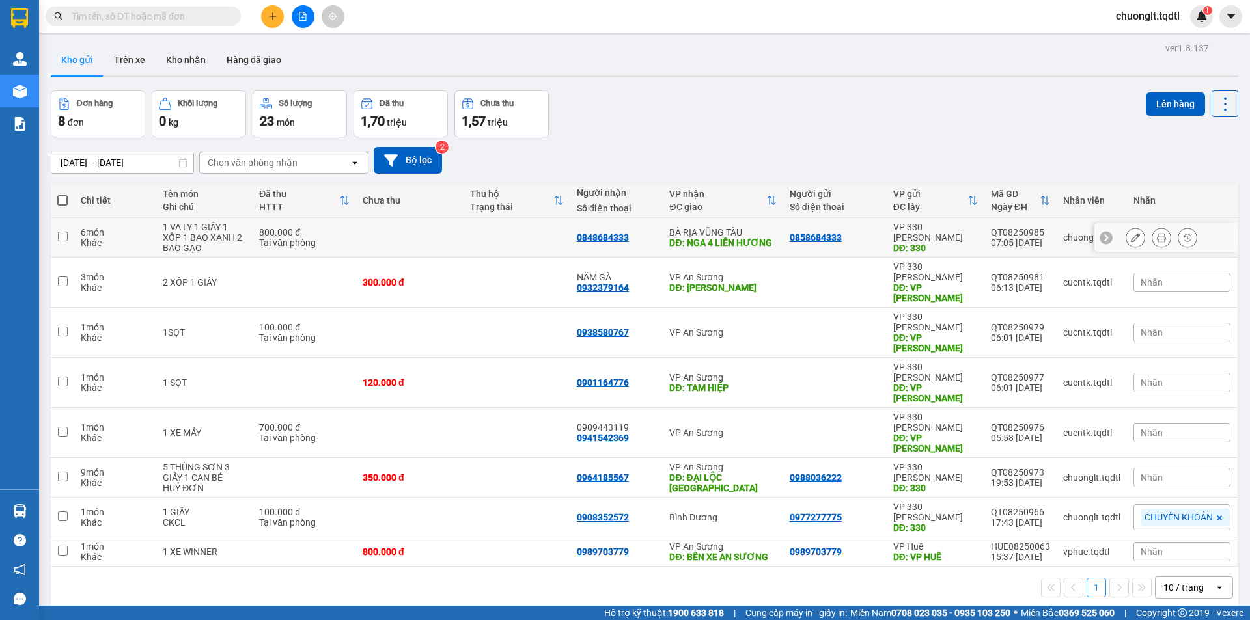
click at [59, 237] on input "checkbox" at bounding box center [63, 237] width 10 height 10
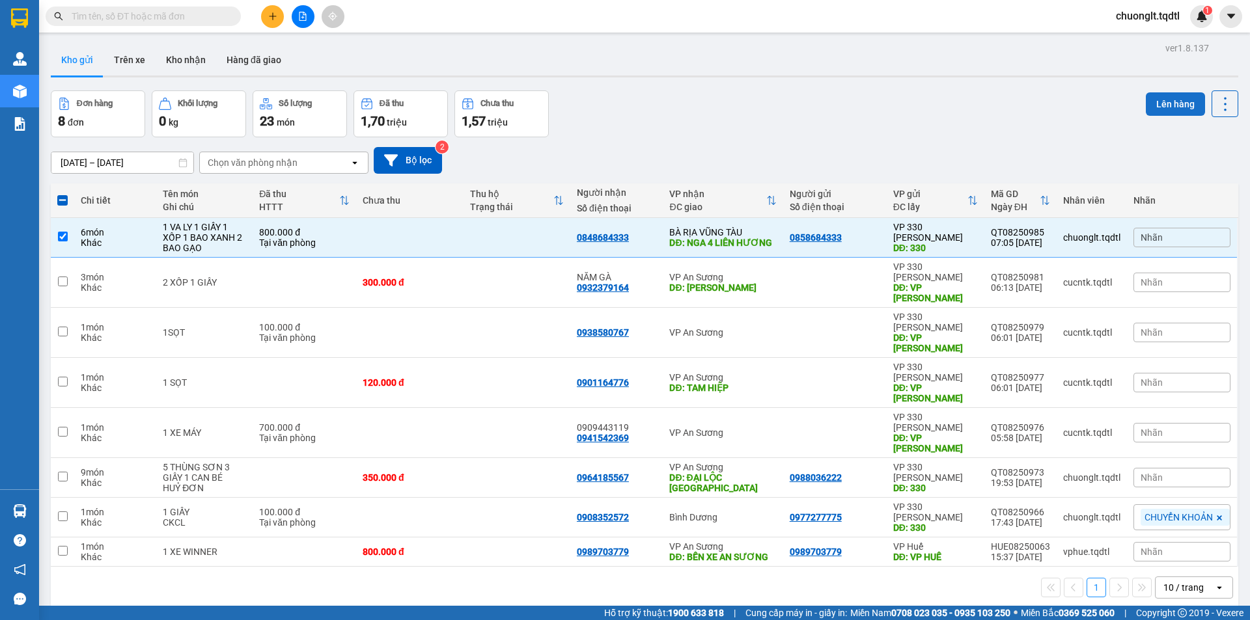
click at [1152, 100] on button "Lên hàng" at bounding box center [1174, 103] width 59 height 23
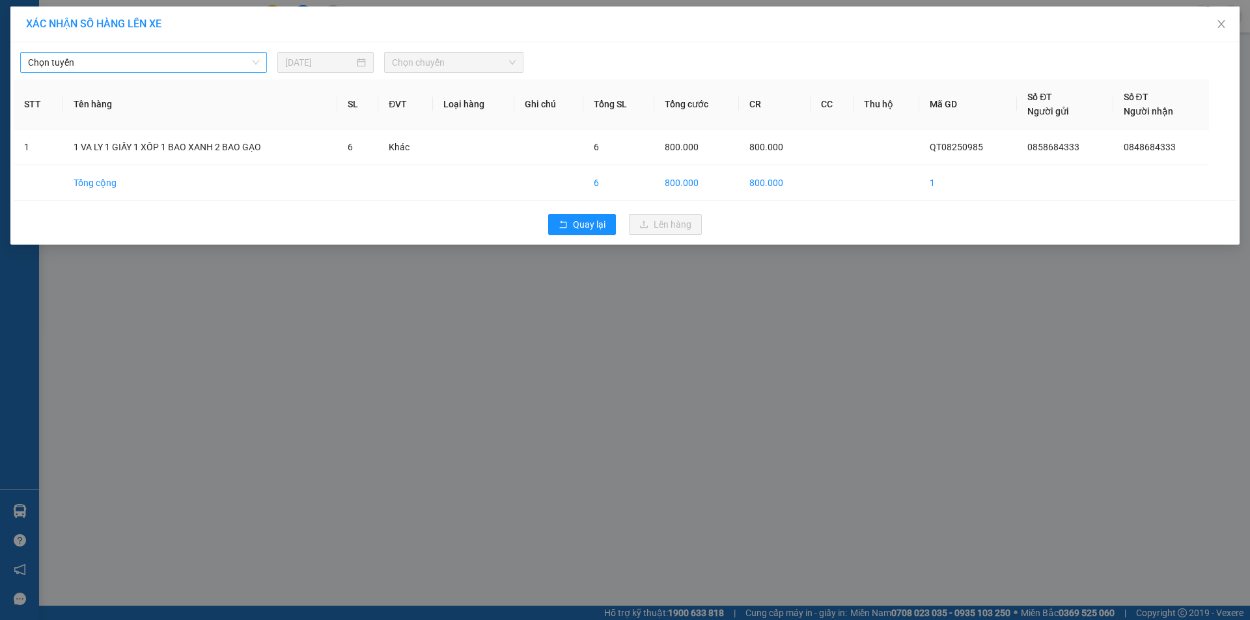
click at [221, 61] on span "Chọn tuyến" at bounding box center [143, 63] width 231 height 20
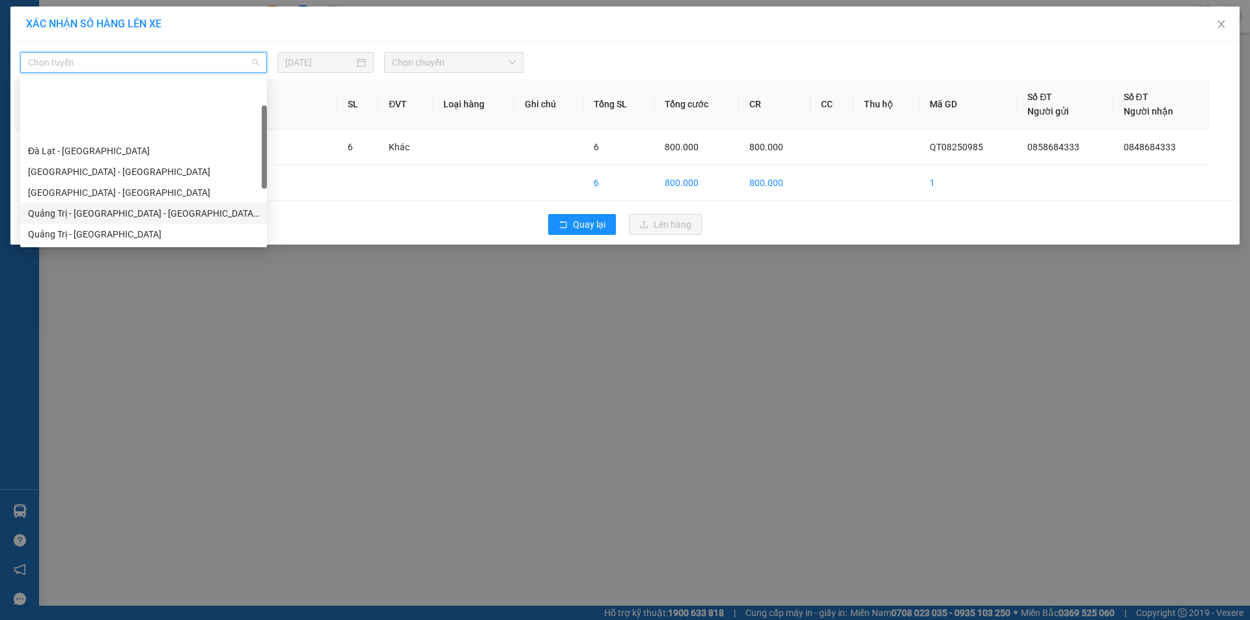
click at [157, 206] on div "Quảng Trị - [GEOGRAPHIC_DATA] - [GEOGRAPHIC_DATA] - [GEOGRAPHIC_DATA]" at bounding box center [143, 213] width 231 height 14
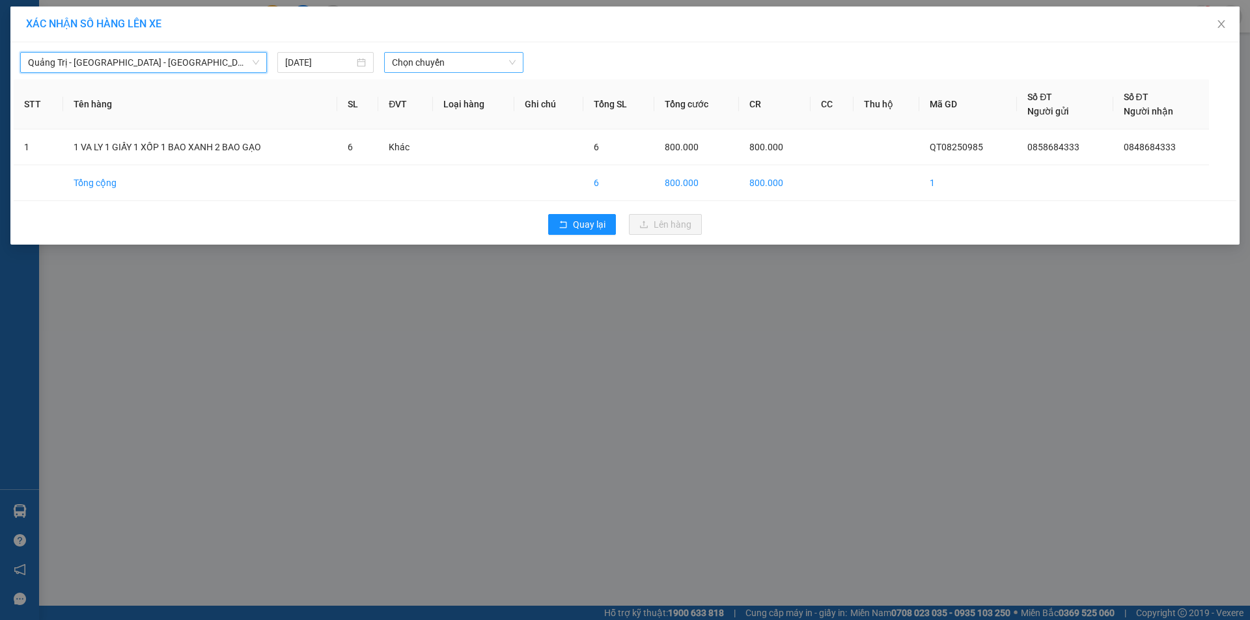
click at [454, 57] on span "Chọn chuyến" at bounding box center [454, 63] width 124 height 20
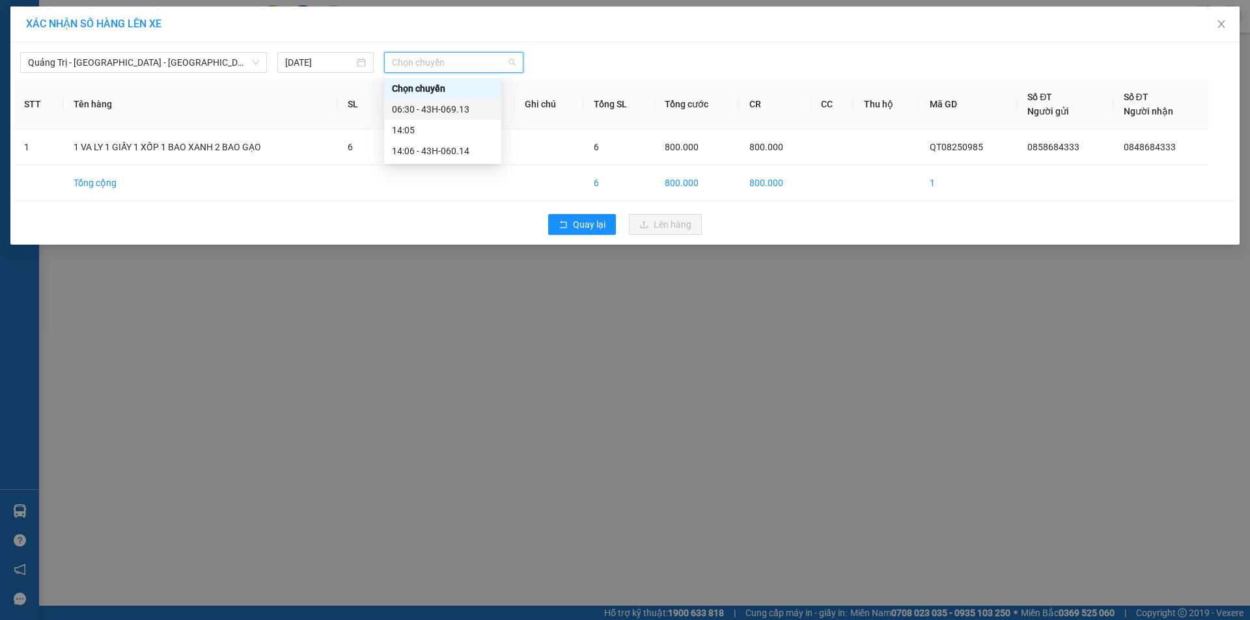
click at [457, 113] on div "06:30 - 43H-069.13" at bounding box center [443, 109] width 102 height 14
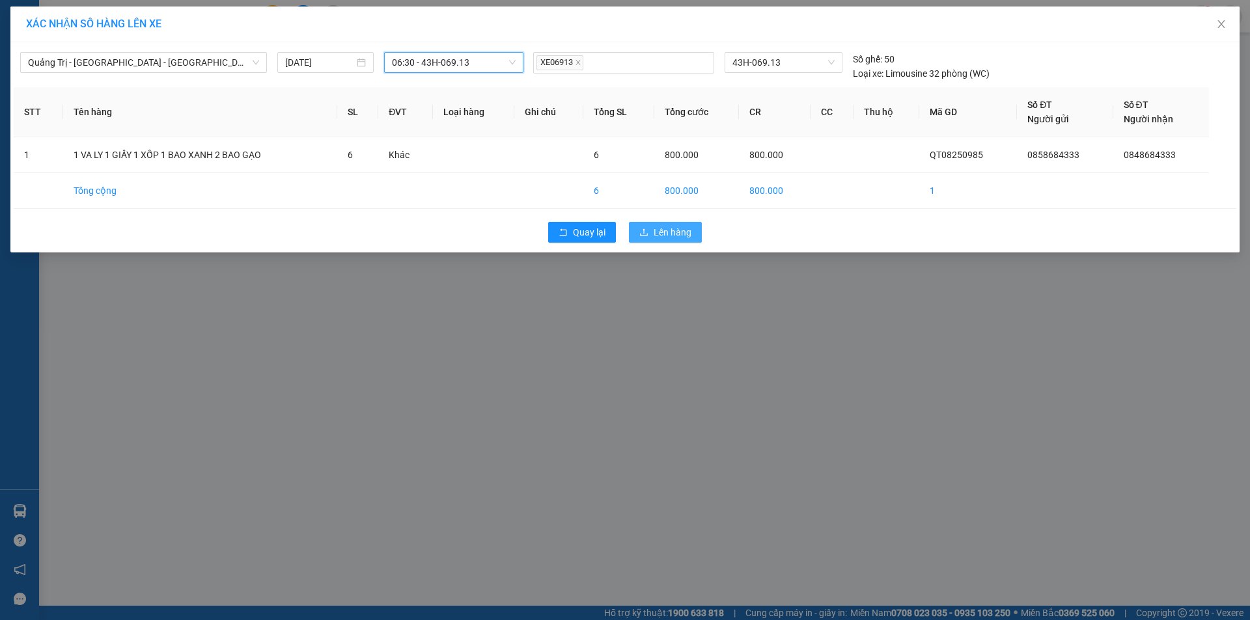
click at [648, 228] on icon "upload" at bounding box center [643, 232] width 9 height 9
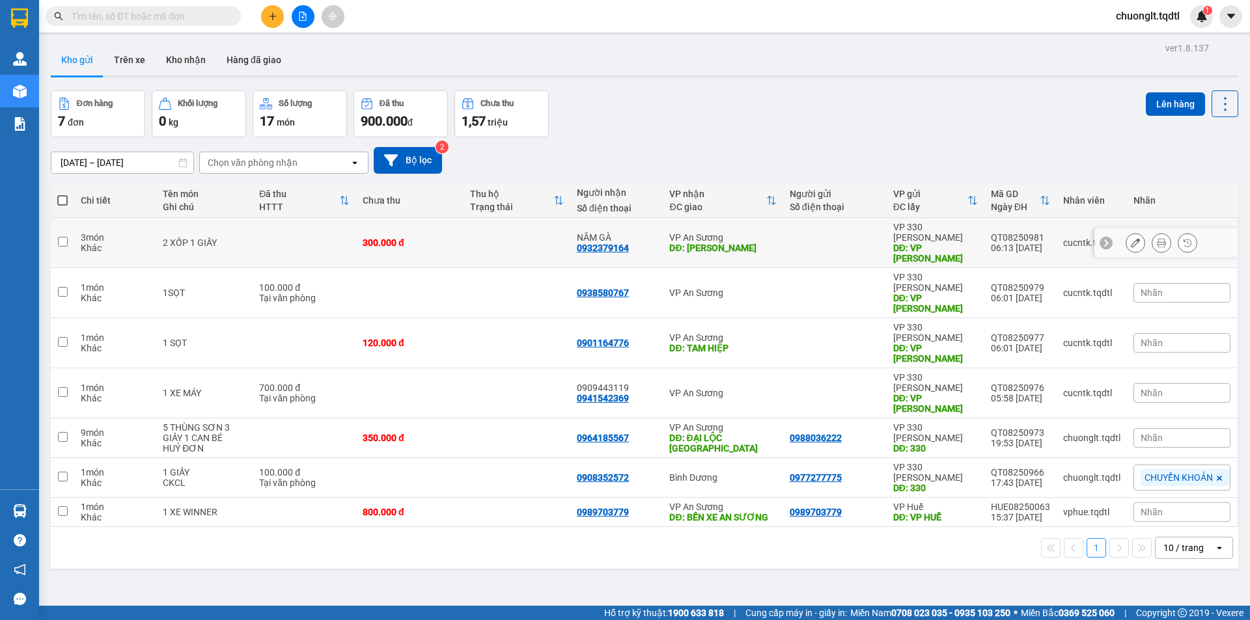
click at [58, 237] on input "checkbox" at bounding box center [63, 242] width 10 height 10
checkbox input "true"
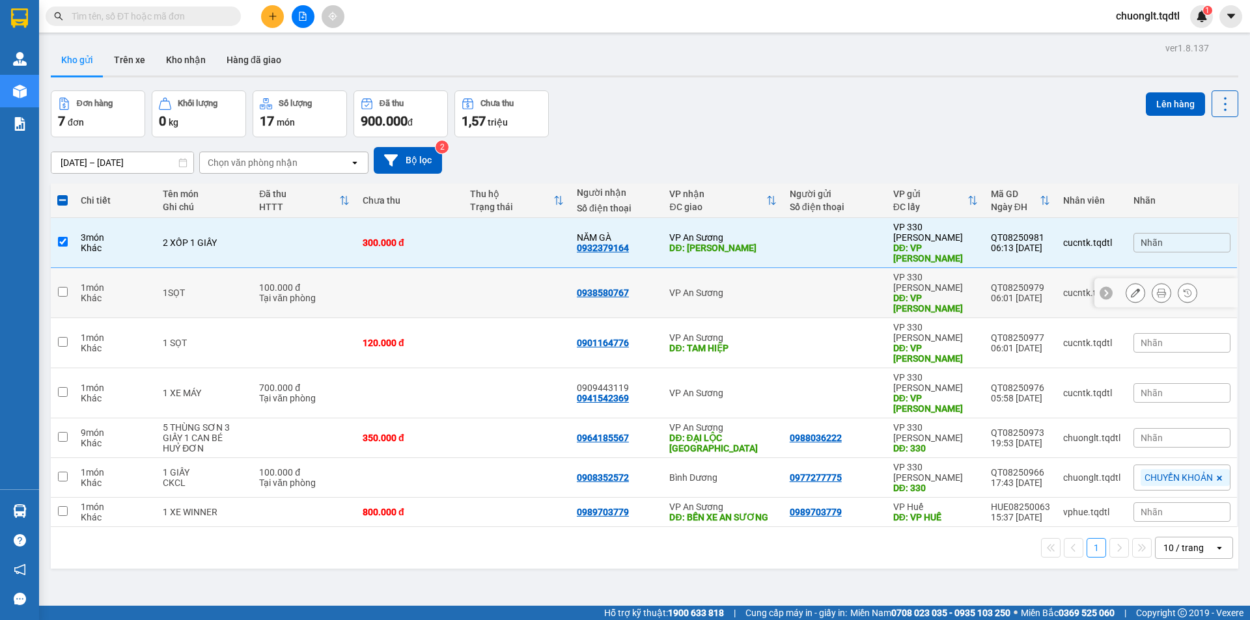
click at [66, 287] on input "checkbox" at bounding box center [63, 292] width 10 height 10
checkbox input "true"
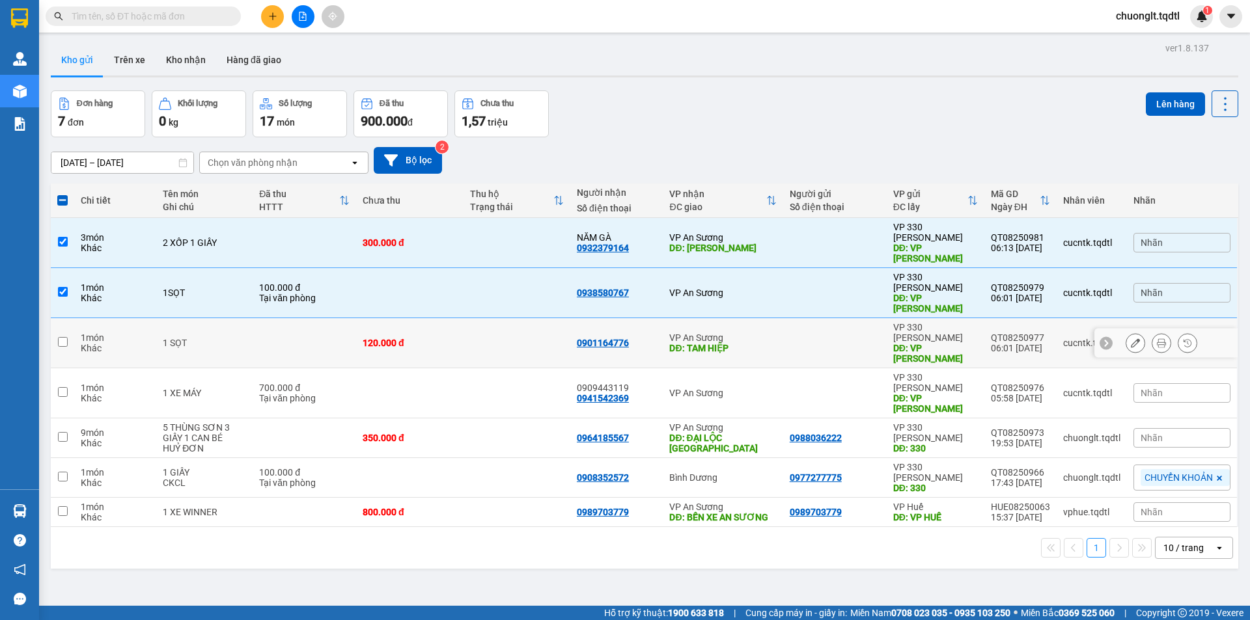
click at [63, 337] on input "checkbox" at bounding box center [63, 342] width 10 height 10
checkbox input "true"
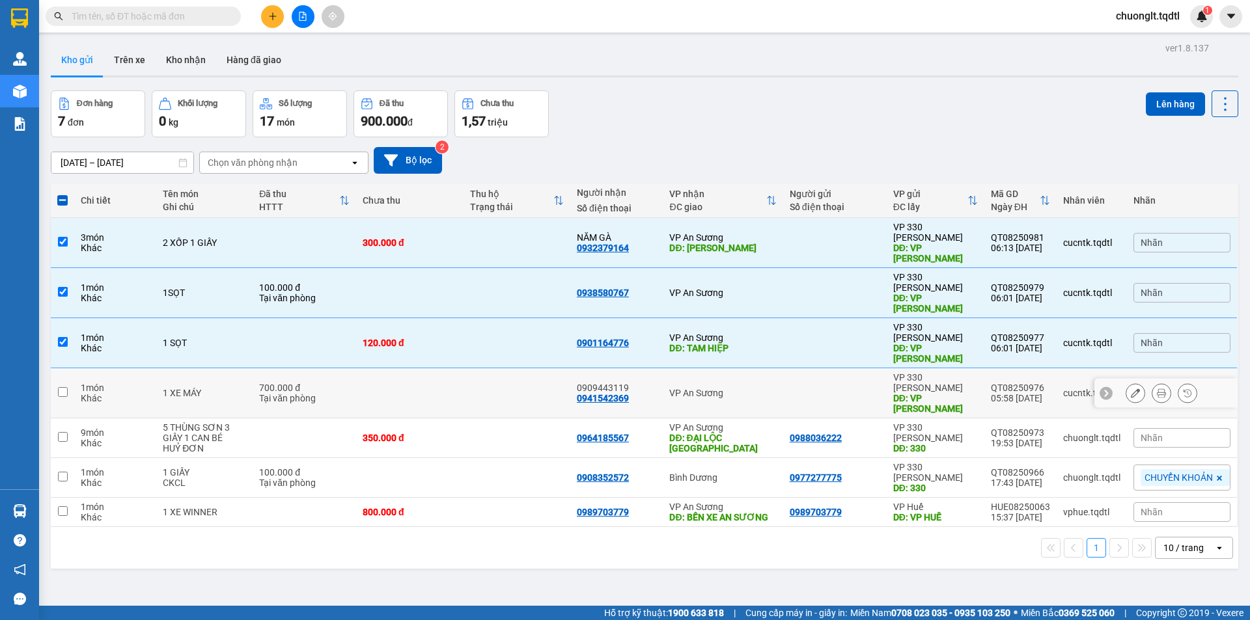
click at [59, 387] on input "checkbox" at bounding box center [63, 392] width 10 height 10
checkbox input "true"
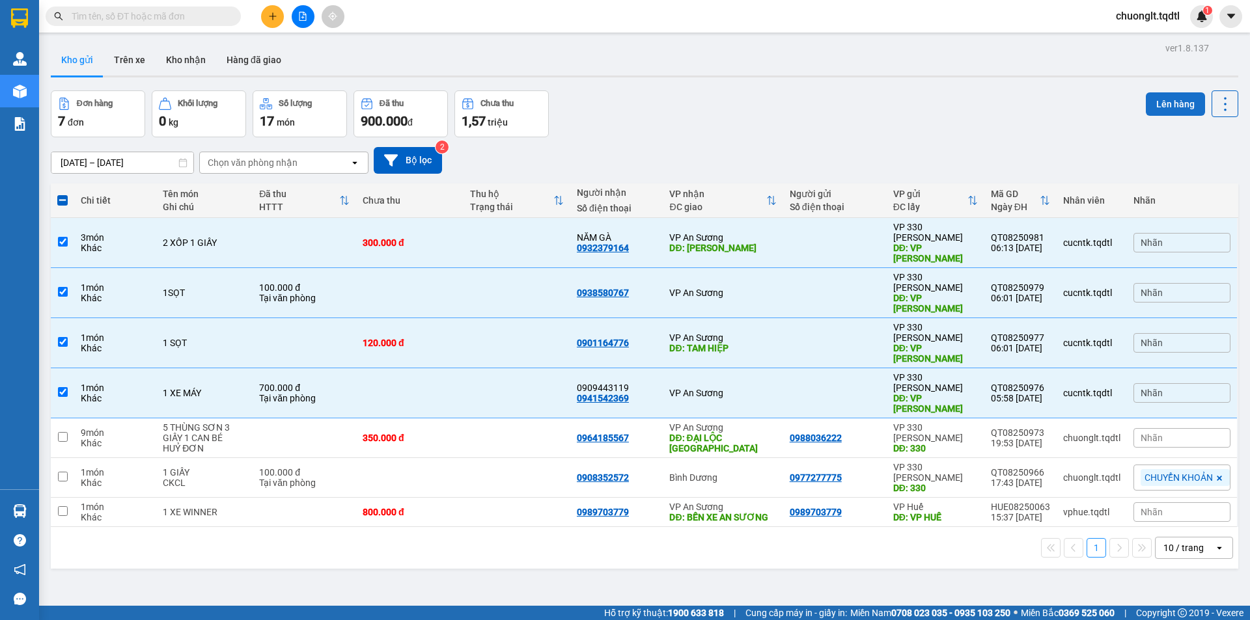
click at [1164, 107] on button "Lên hàng" at bounding box center [1174, 103] width 59 height 23
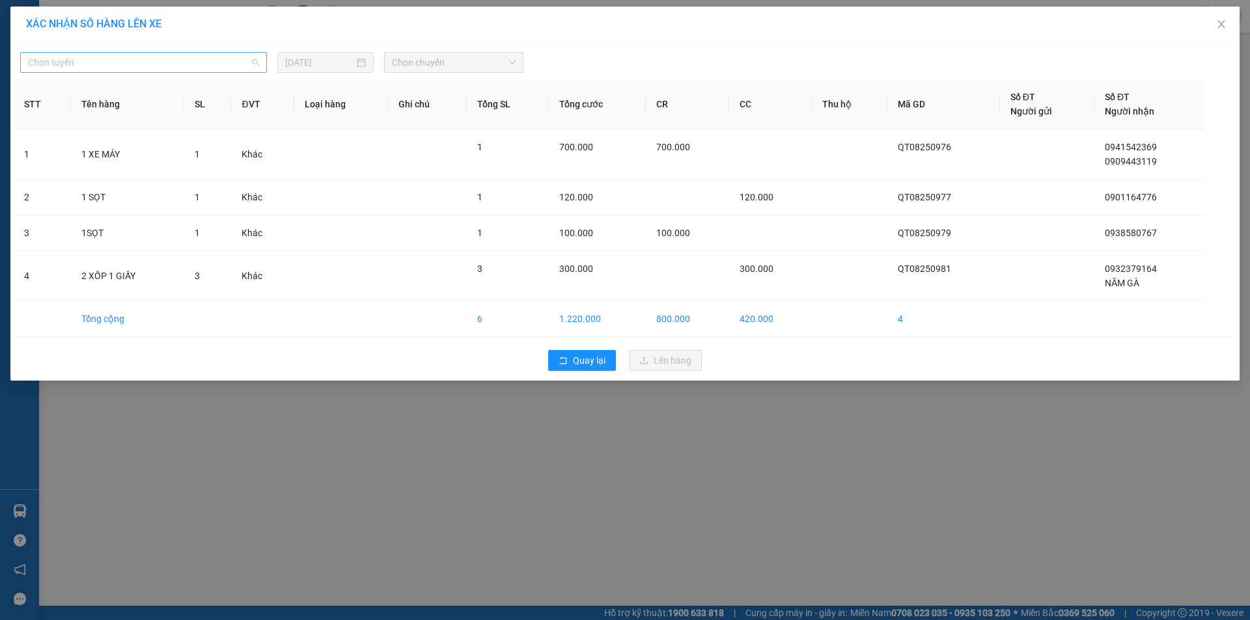
click at [226, 61] on span "Chọn tuyến" at bounding box center [143, 63] width 231 height 20
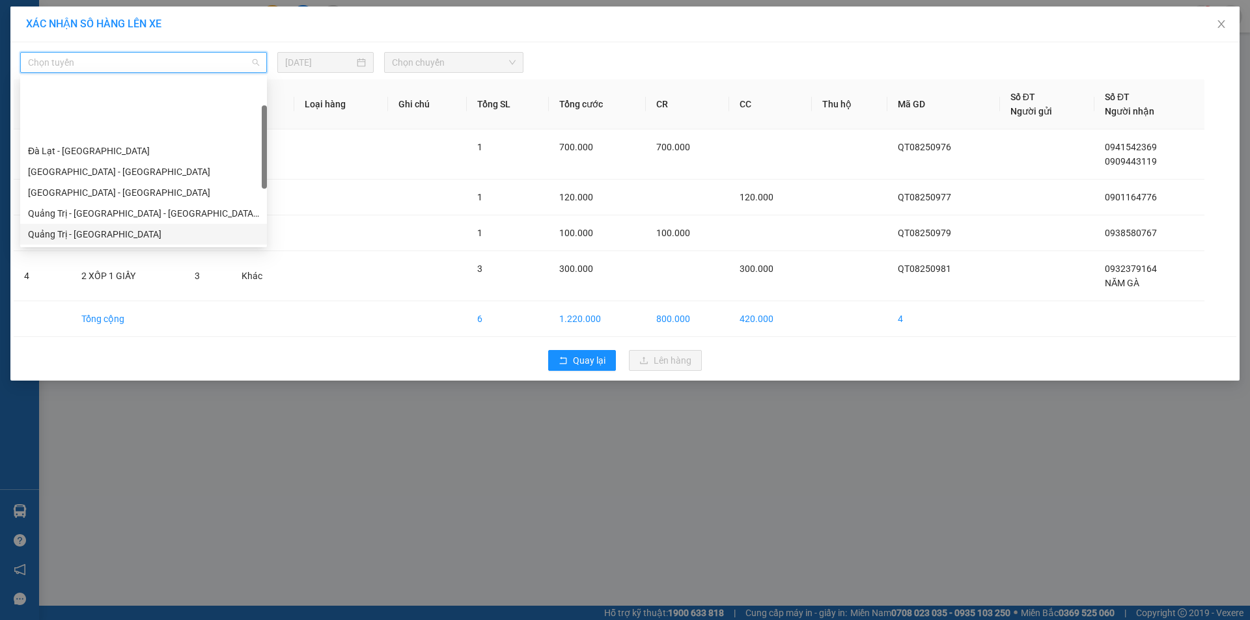
click at [146, 227] on div "Quảng Trị - [GEOGRAPHIC_DATA]" at bounding box center [143, 234] width 231 height 14
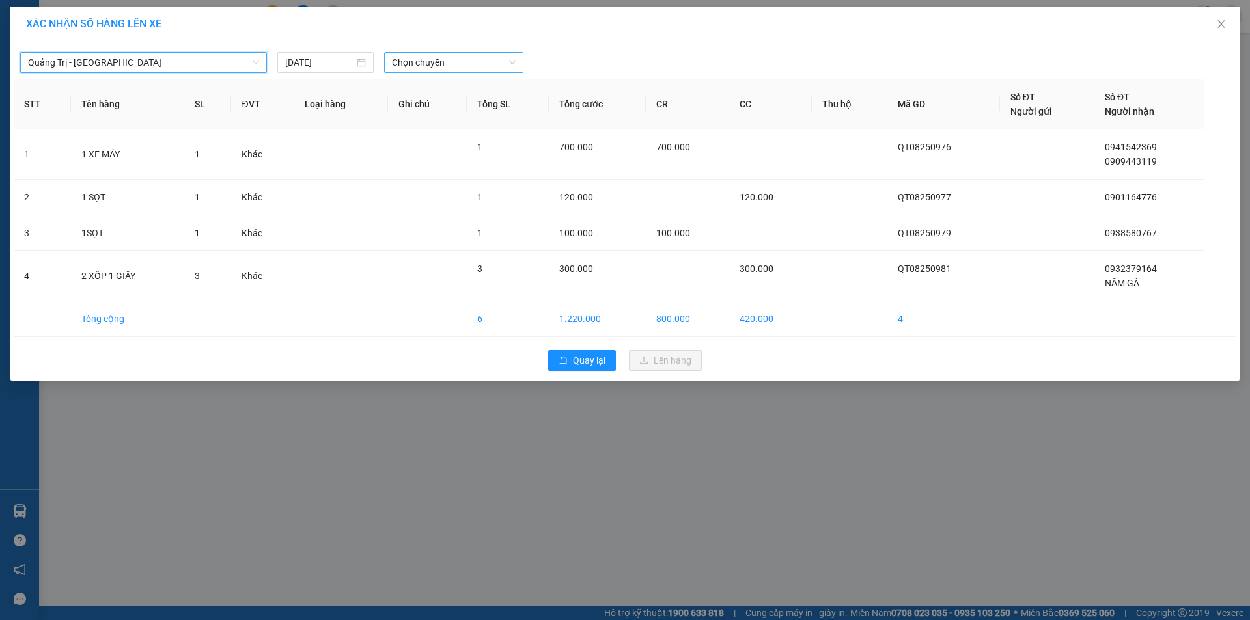
click at [485, 64] on span "Chọn chuyến" at bounding box center [454, 63] width 124 height 20
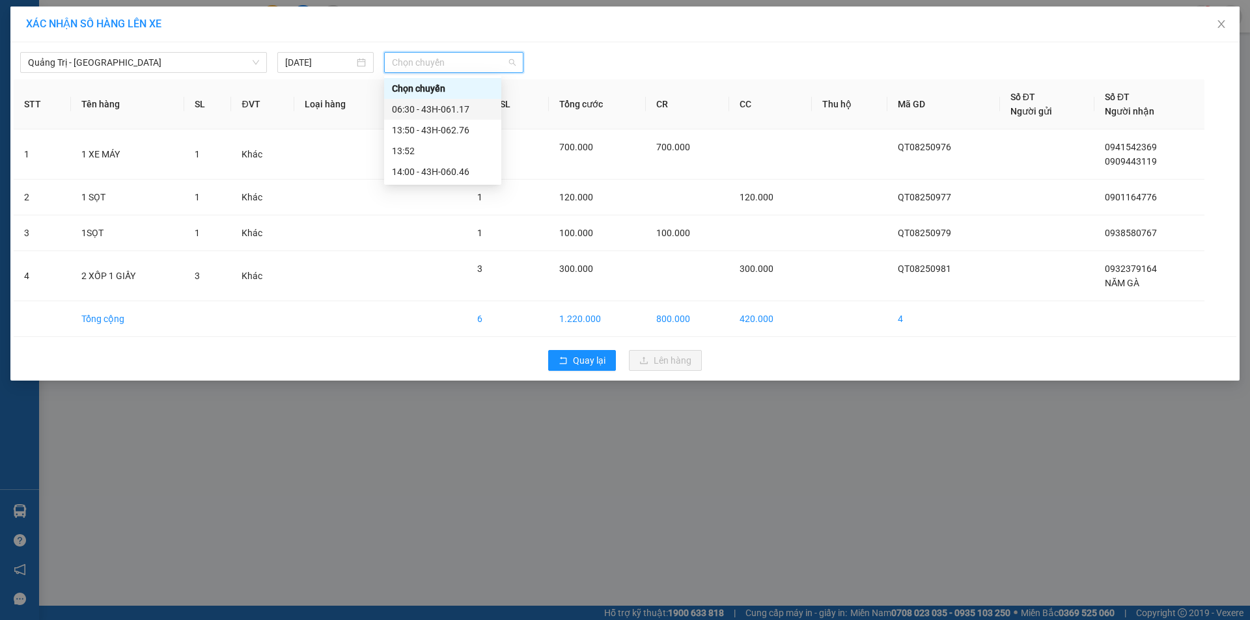
click at [467, 112] on div "06:30 - 43H-061.17" at bounding box center [443, 109] width 102 height 14
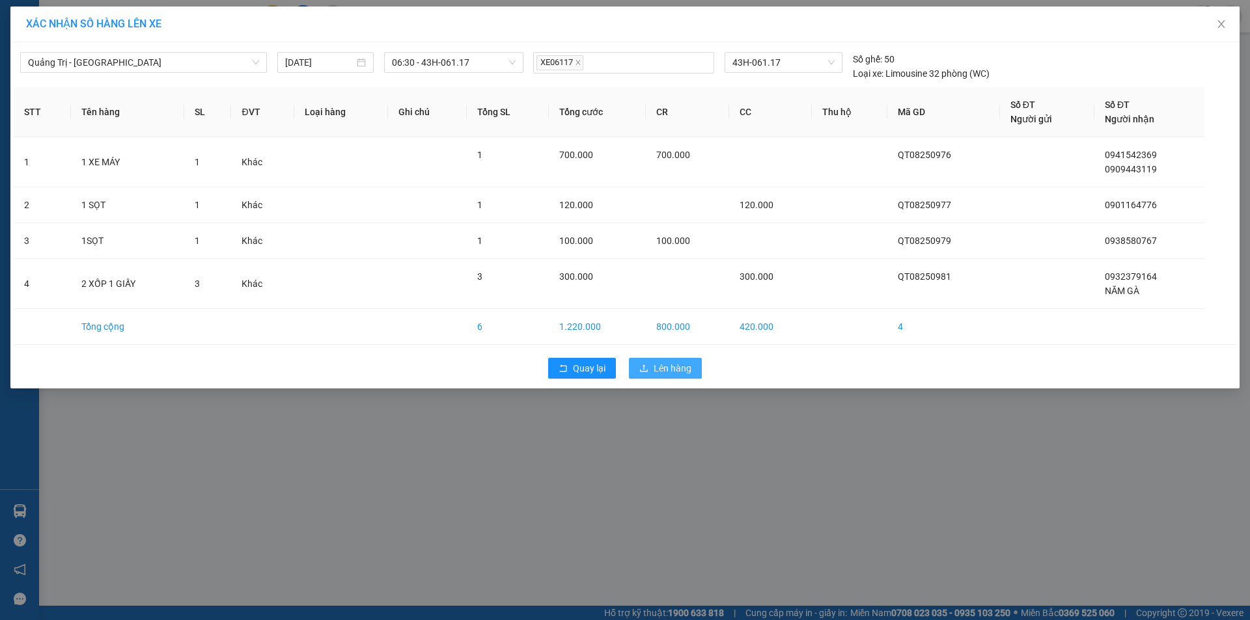
click at [664, 368] on span "Lên hàng" at bounding box center [672, 368] width 38 height 14
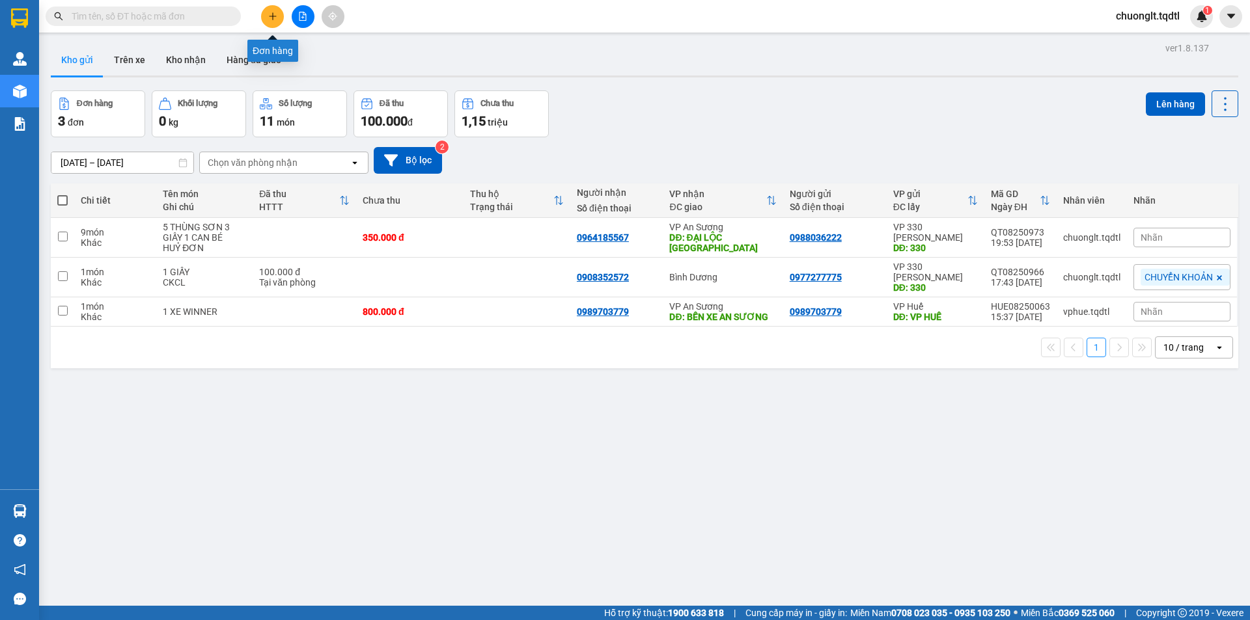
click at [268, 10] on button at bounding box center [272, 16] width 23 height 23
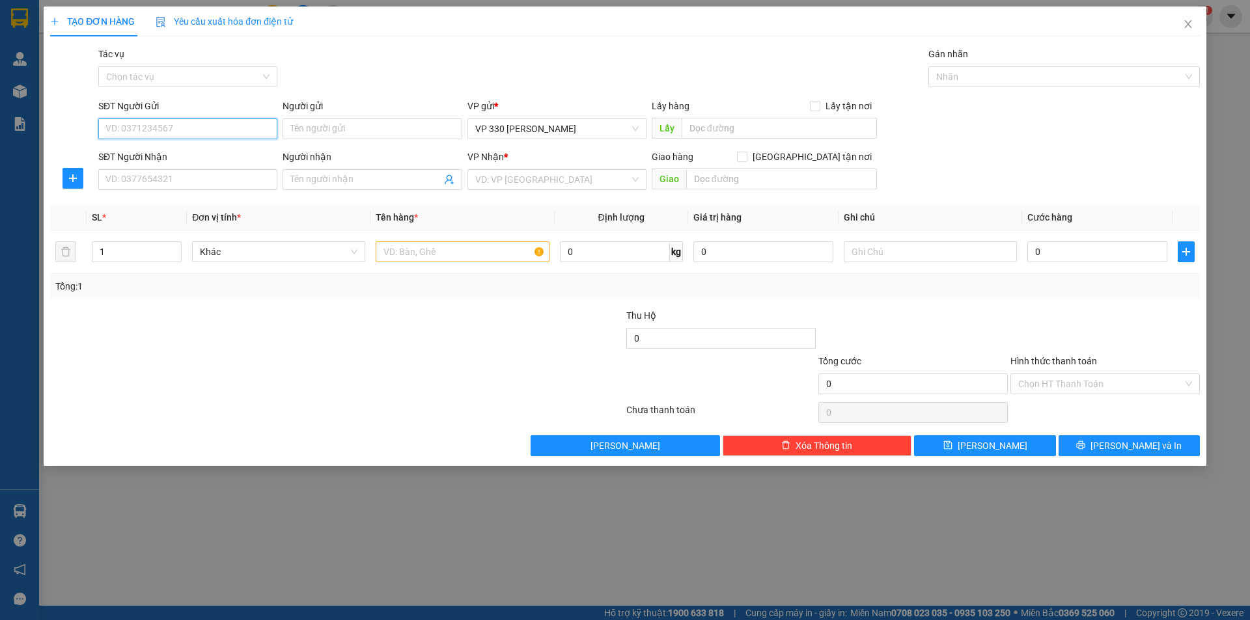
click at [165, 124] on input "SĐT Người Gửi" at bounding box center [187, 128] width 179 height 21
click at [1185, 24] on icon "close" at bounding box center [1187, 24] width 10 height 10
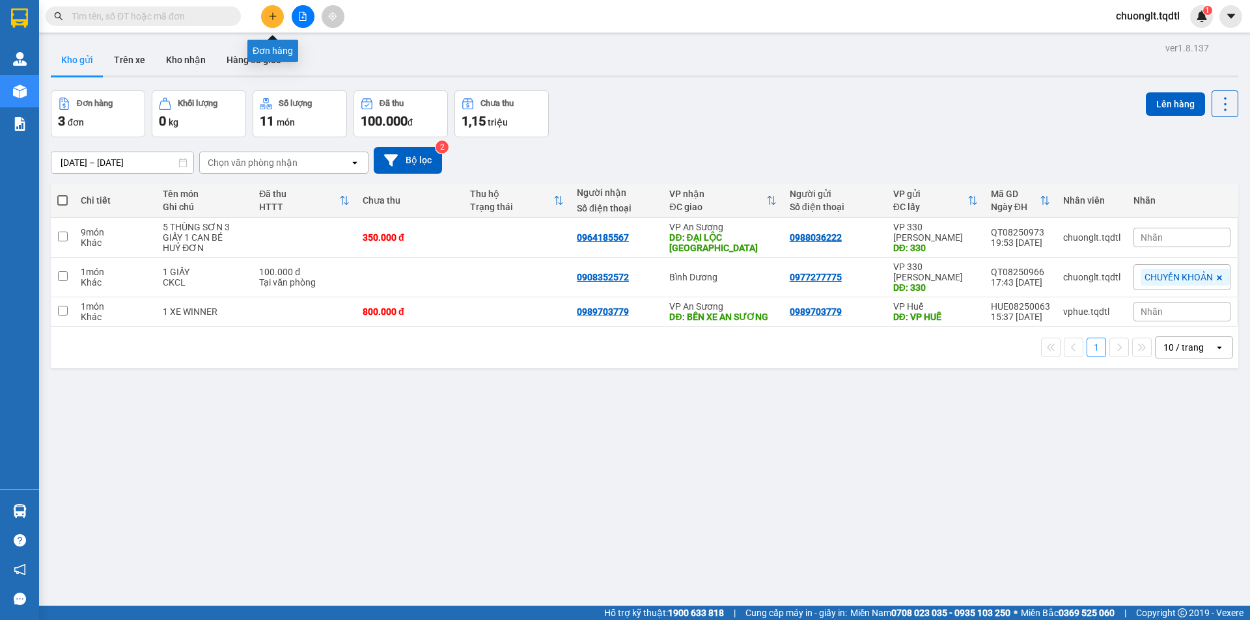
click at [278, 15] on button at bounding box center [272, 16] width 23 height 23
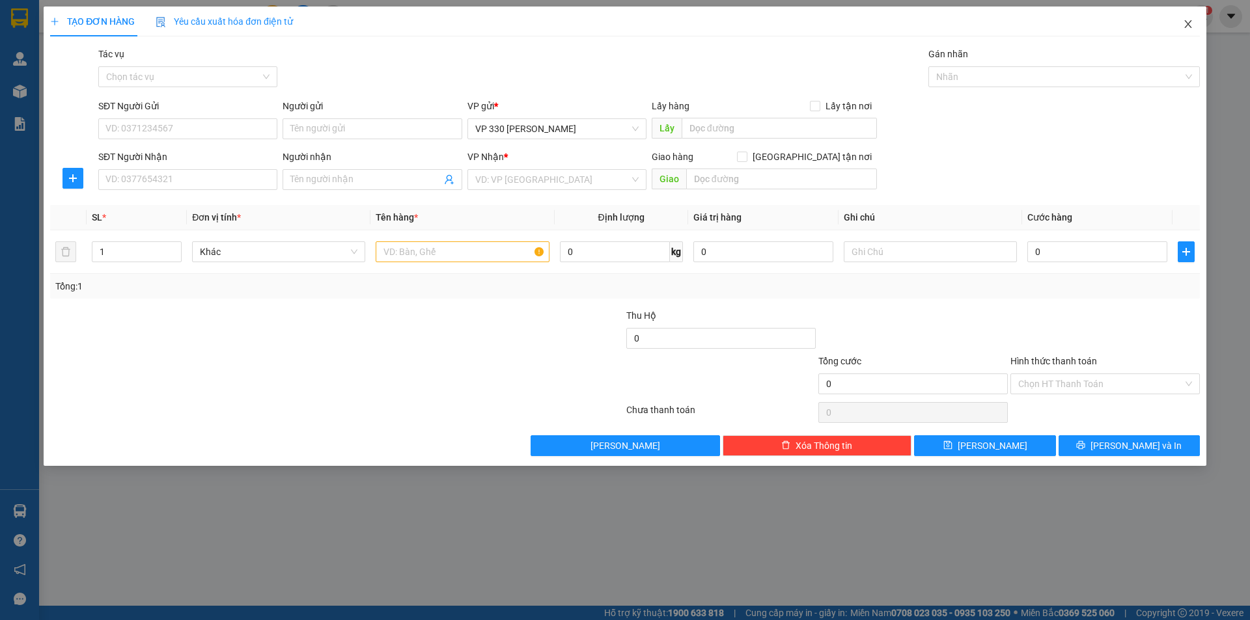
click at [1187, 23] on icon "close" at bounding box center [1187, 24] width 10 height 10
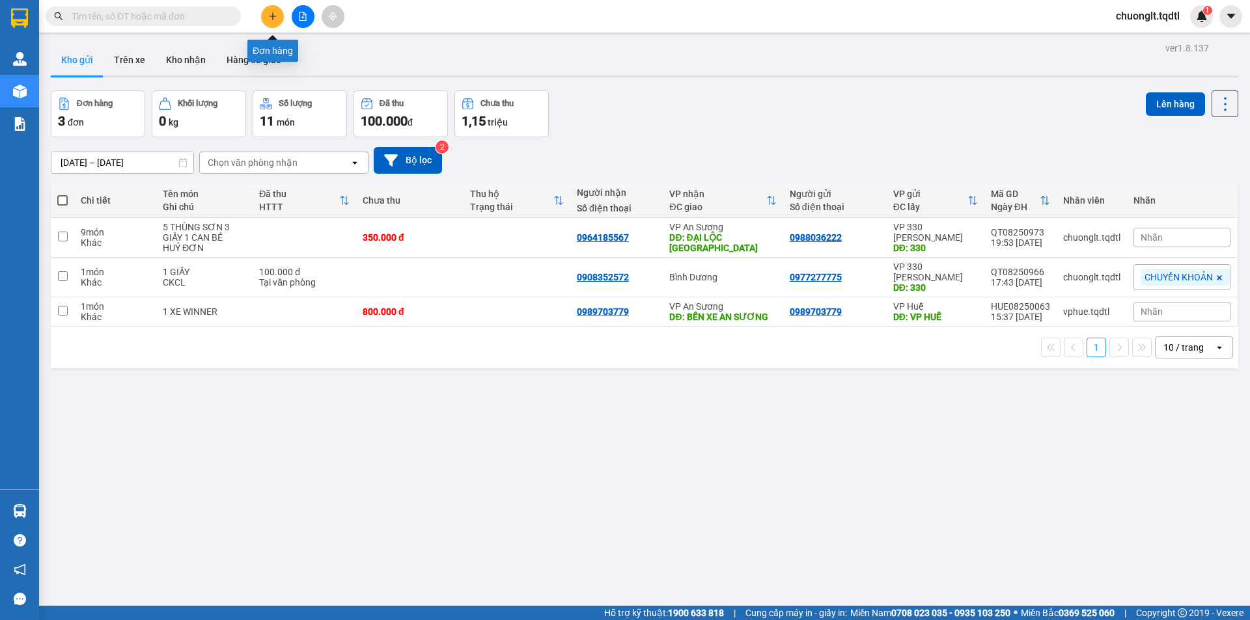
click at [270, 16] on icon "plus" at bounding box center [272, 16] width 7 height 1
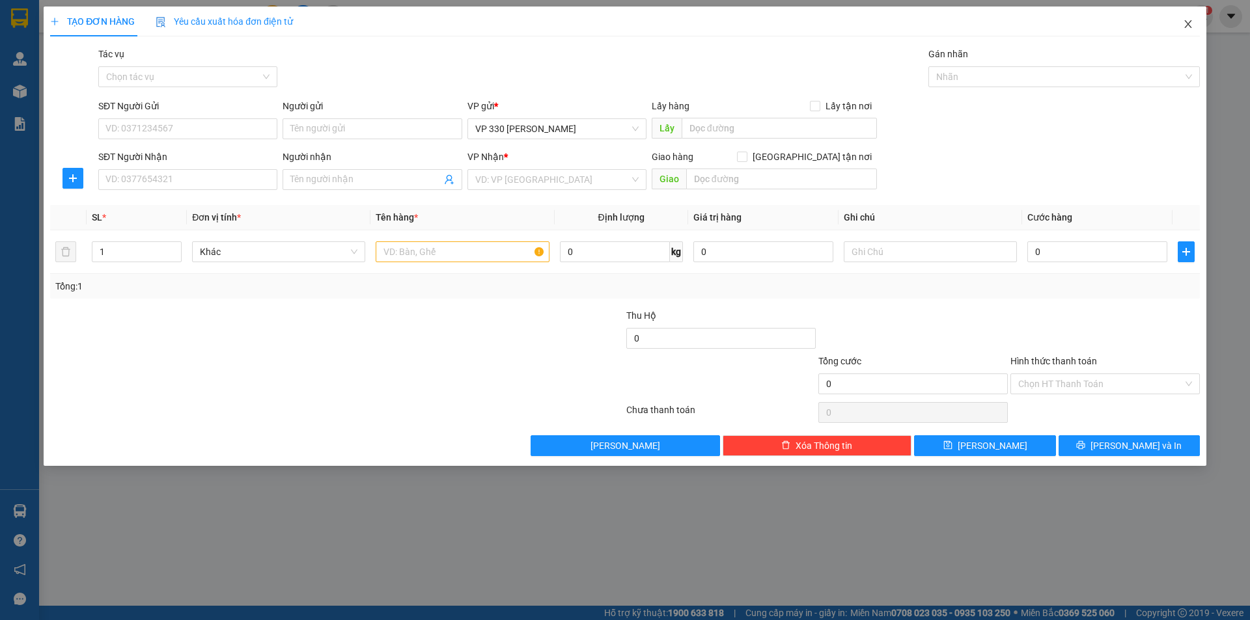
click at [1190, 28] on icon "close" at bounding box center [1187, 24] width 7 height 8
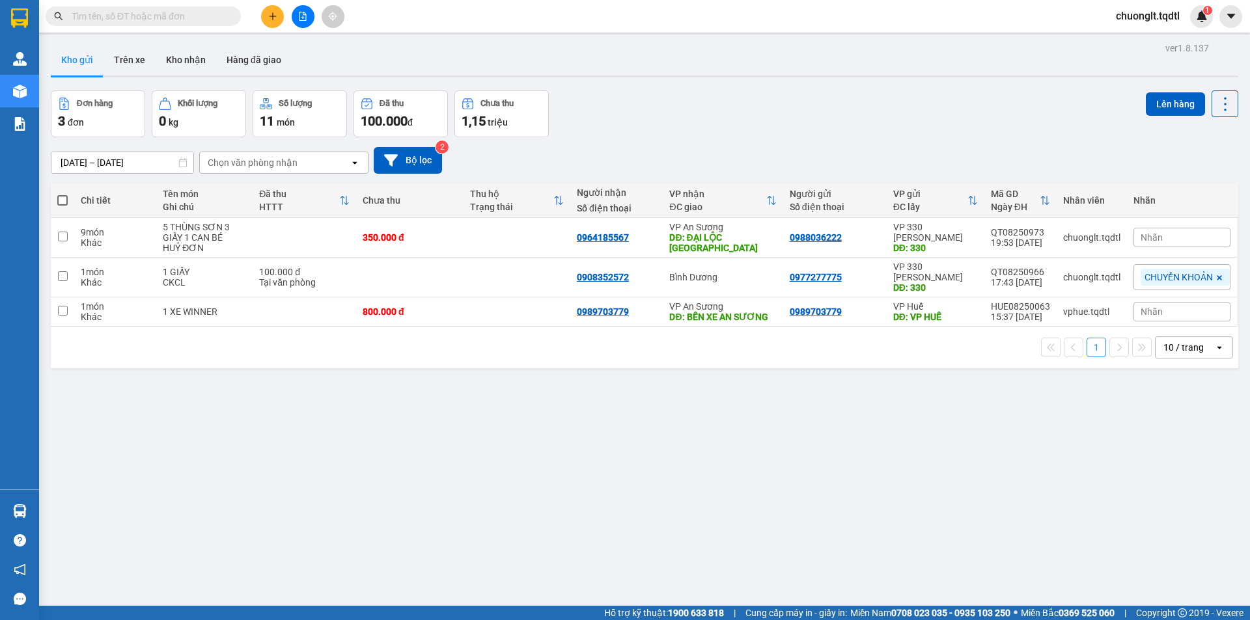
click at [303, 16] on icon "file-add" at bounding box center [302, 16] width 9 height 9
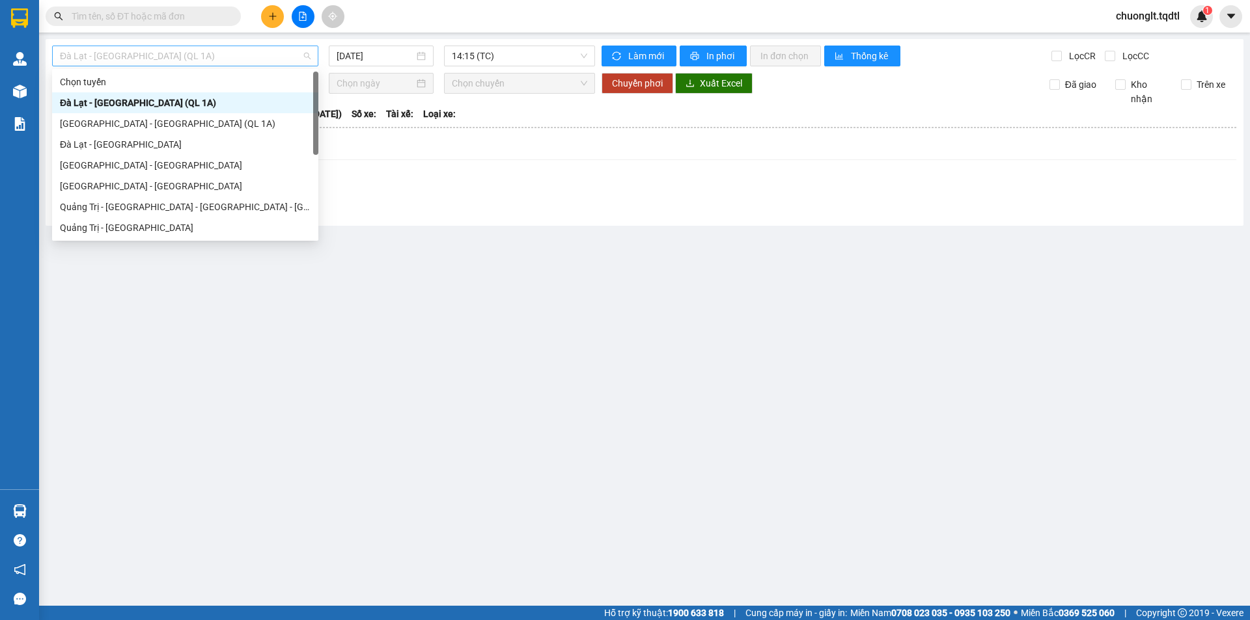
click at [233, 51] on span "Đà Lạt - [GEOGRAPHIC_DATA] (QL 1A)" at bounding box center [185, 56] width 251 height 20
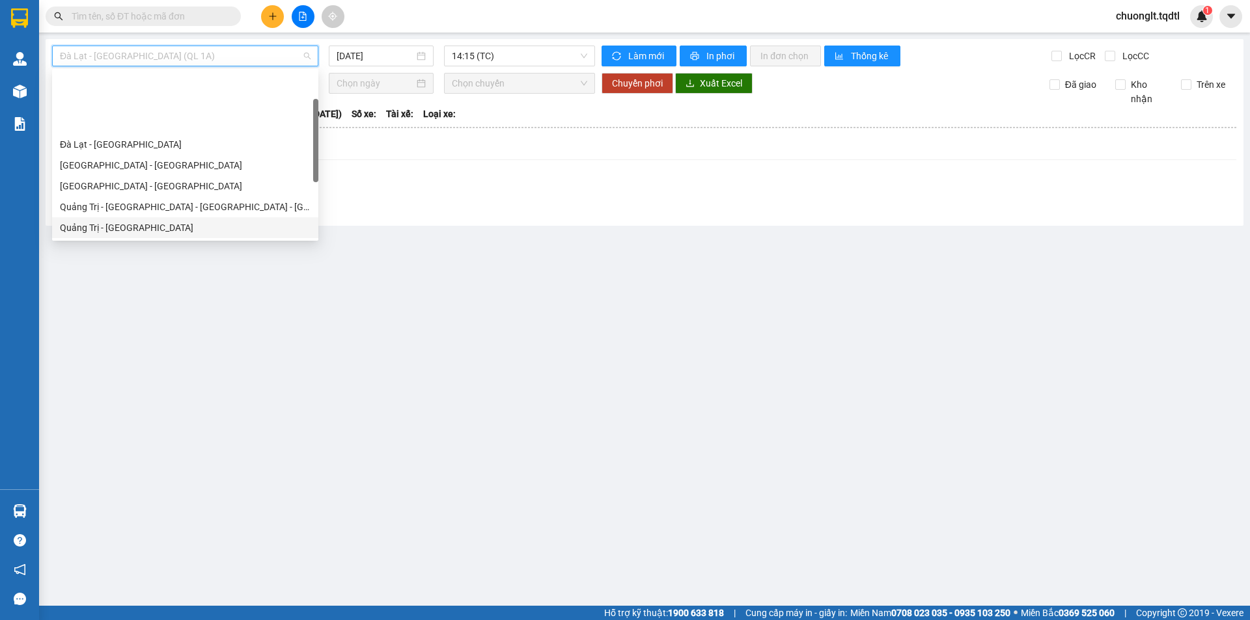
click at [154, 221] on div "Quảng Trị - [GEOGRAPHIC_DATA]" at bounding box center [185, 228] width 251 height 14
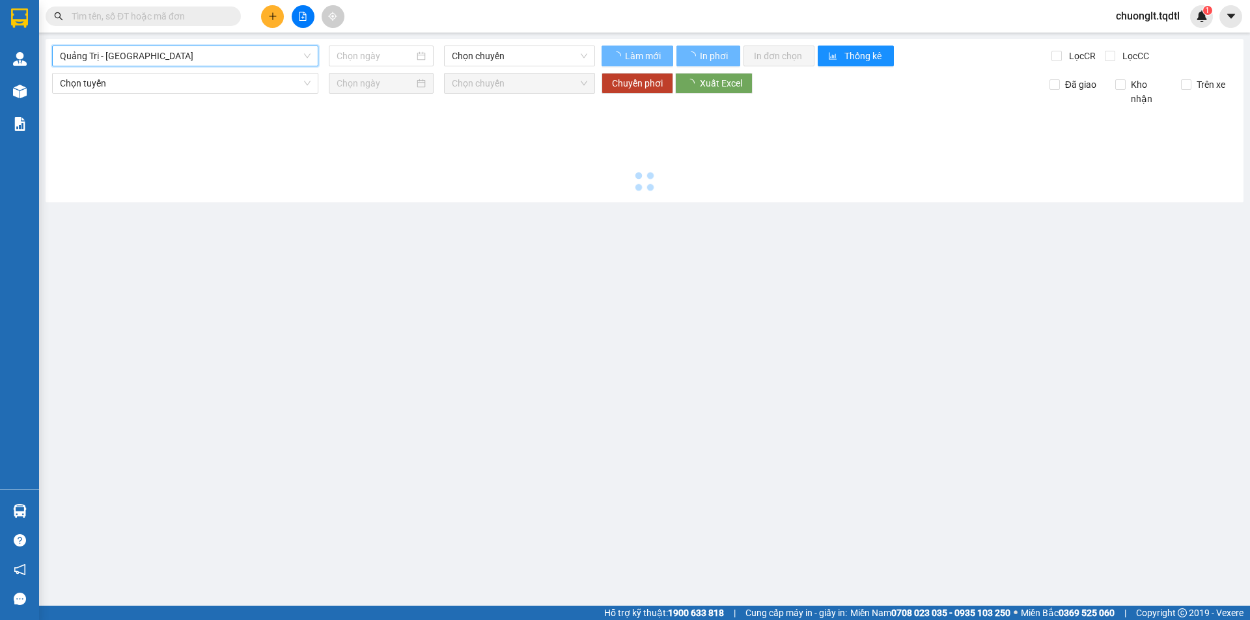
type input "[DATE]"
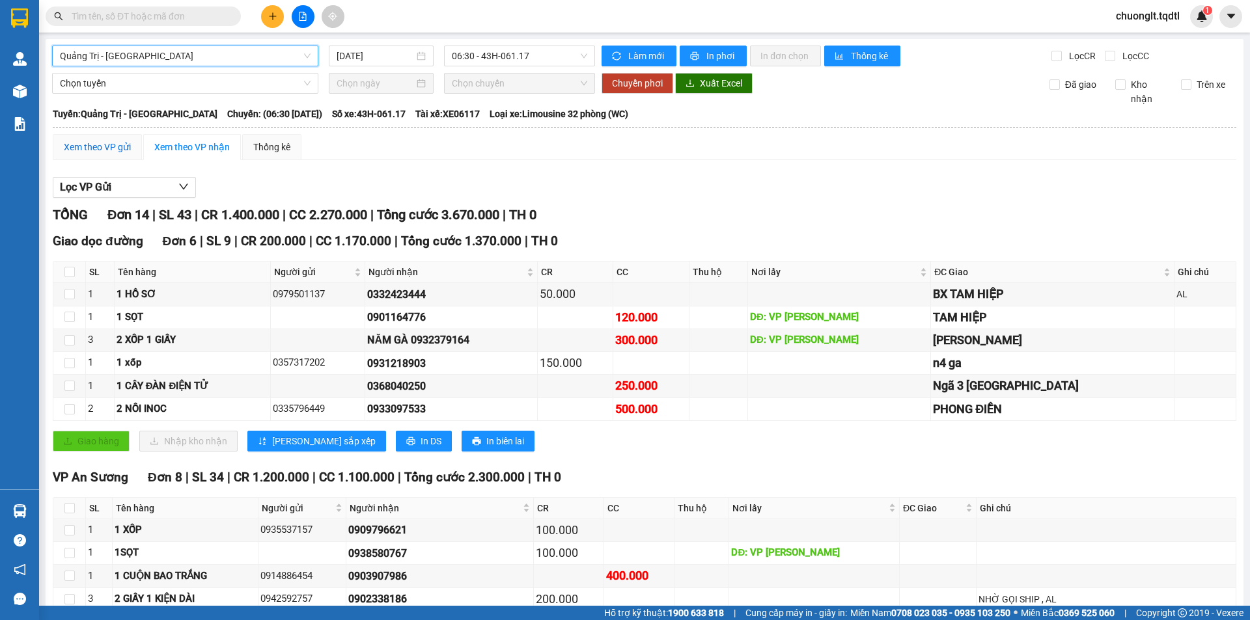
click at [104, 146] on div "Xem theo VP gửi" at bounding box center [97, 147] width 67 height 14
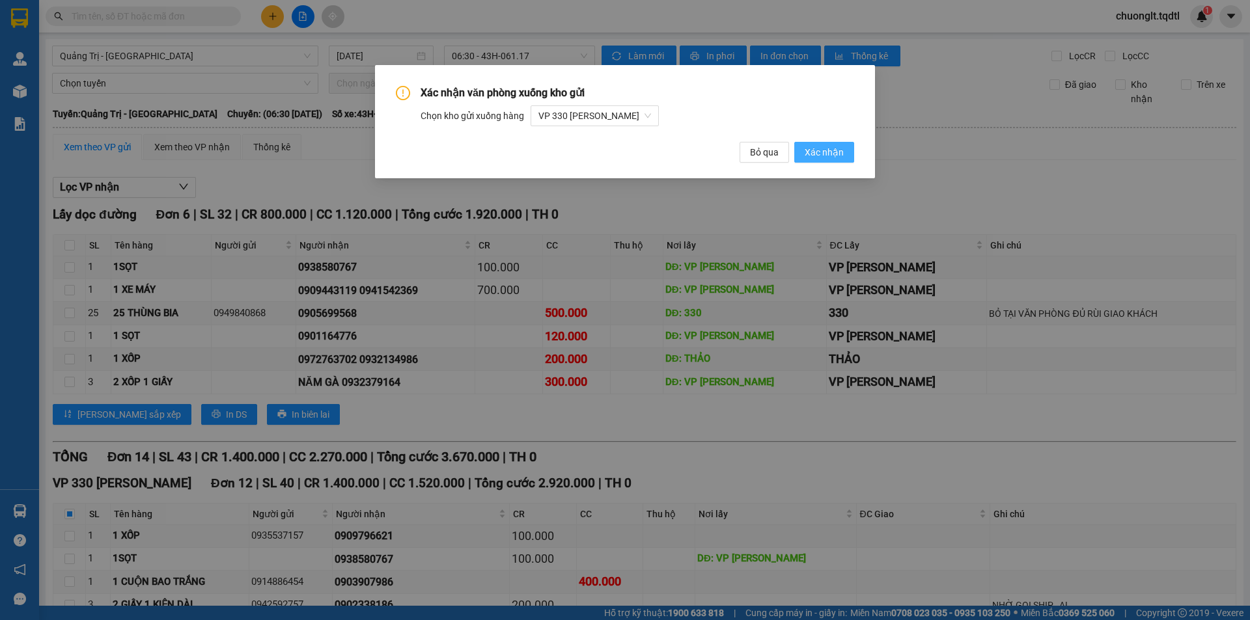
click at [835, 153] on span "Xác nhận" at bounding box center [823, 152] width 39 height 14
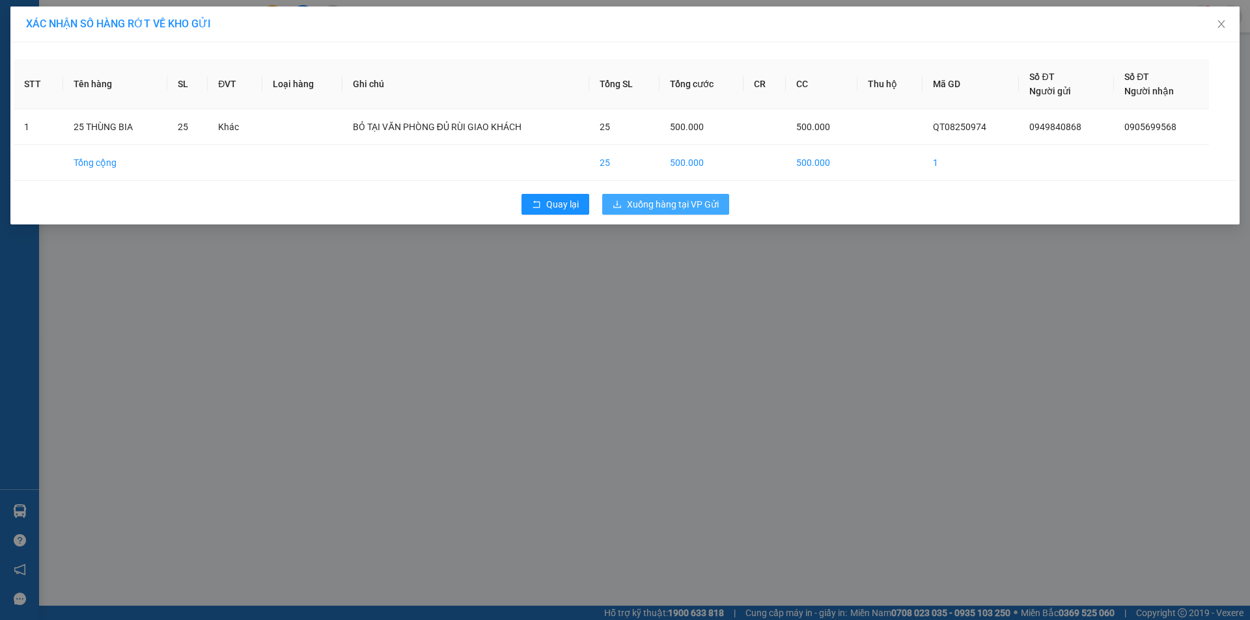
click at [669, 200] on span "Xuống hàng tại VP Gửi" at bounding box center [673, 204] width 92 height 14
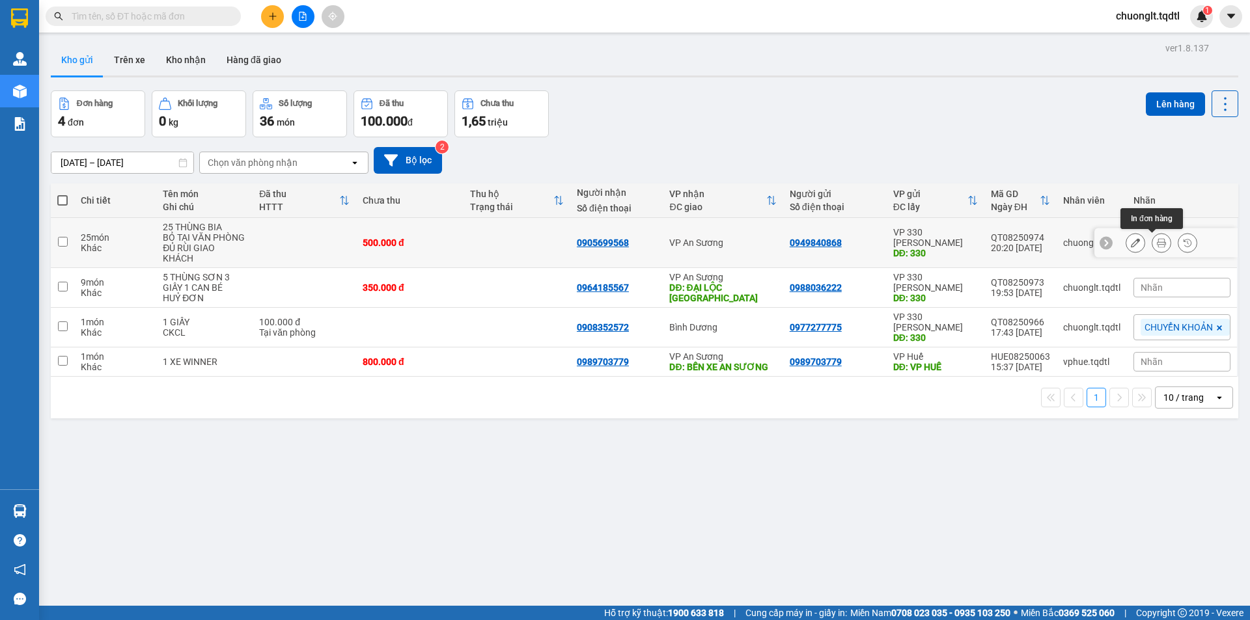
click at [1156, 240] on icon at bounding box center [1160, 242] width 9 height 9
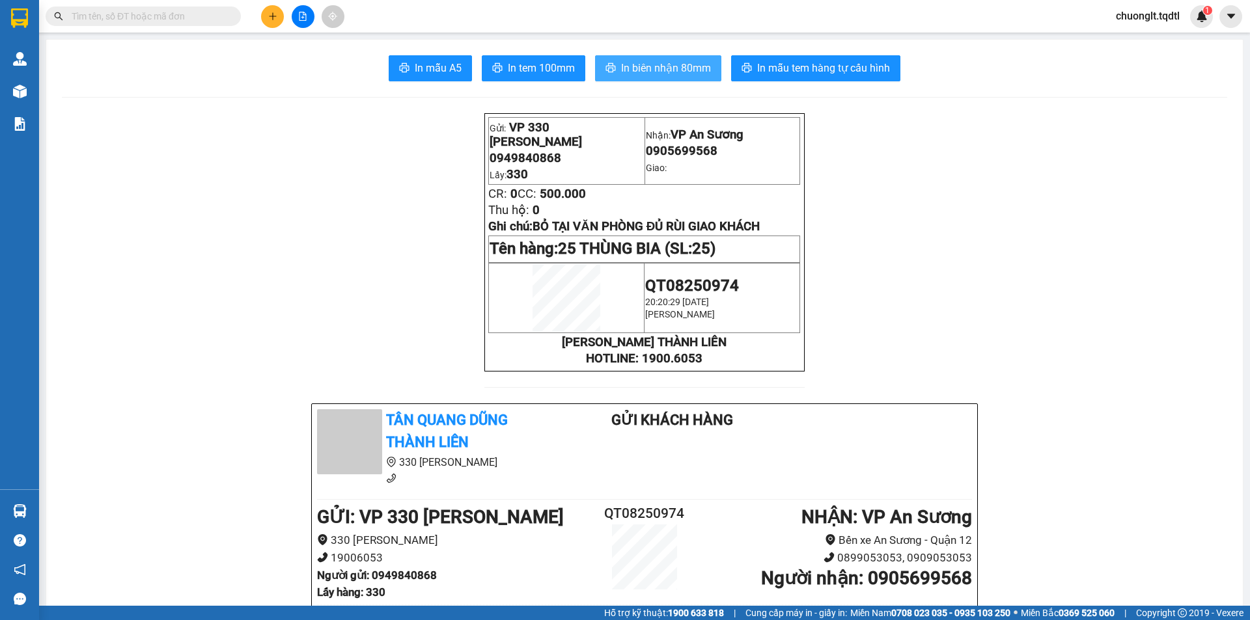
click at [648, 63] on span "In biên nhận 80mm" at bounding box center [666, 68] width 90 height 16
click at [271, 16] on icon "plus" at bounding box center [272, 16] width 7 height 1
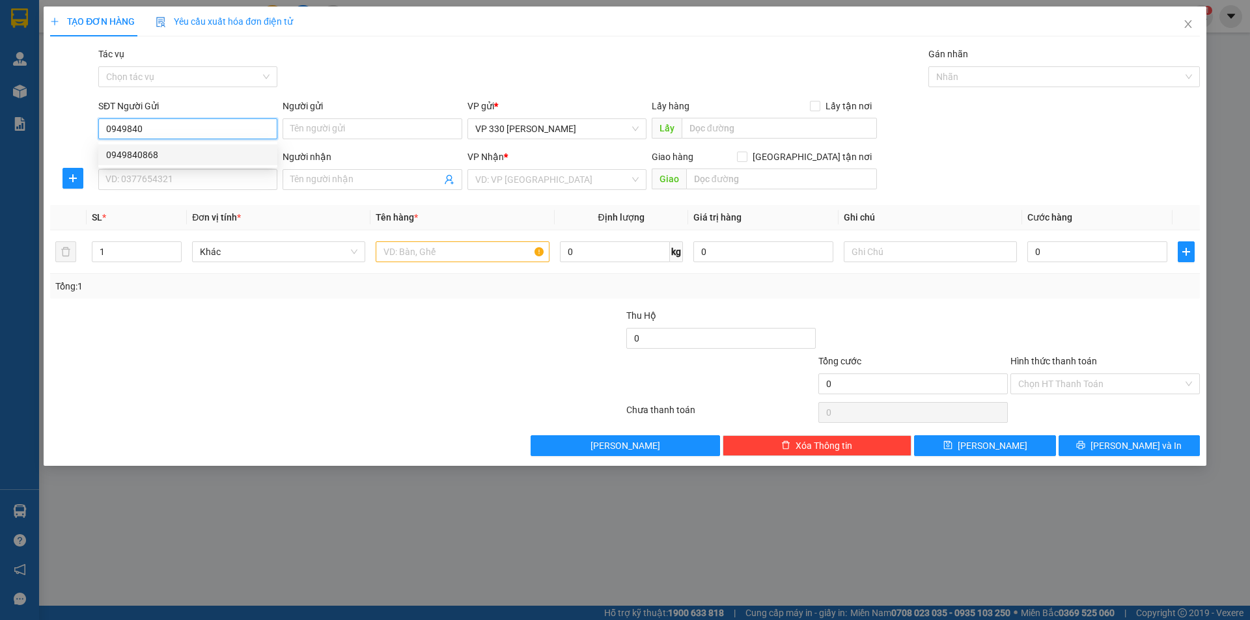
click at [142, 159] on div "0949840868" at bounding box center [187, 155] width 163 height 14
type input "0949840868"
type input "330"
type input "0905699568"
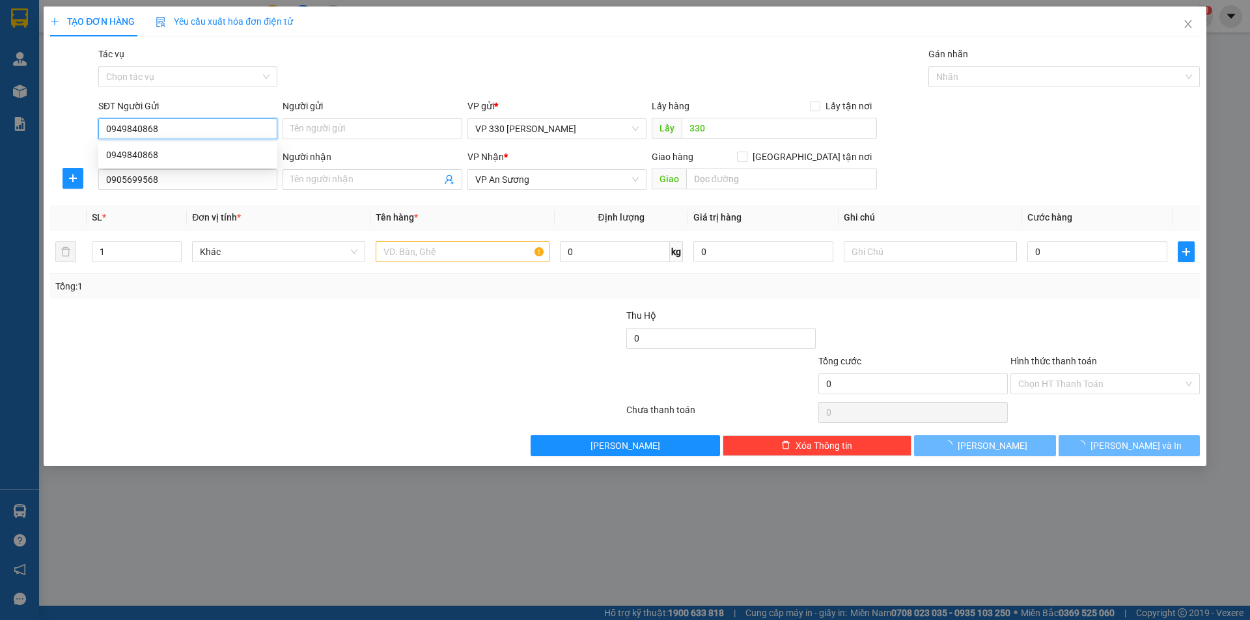
type input "500.000"
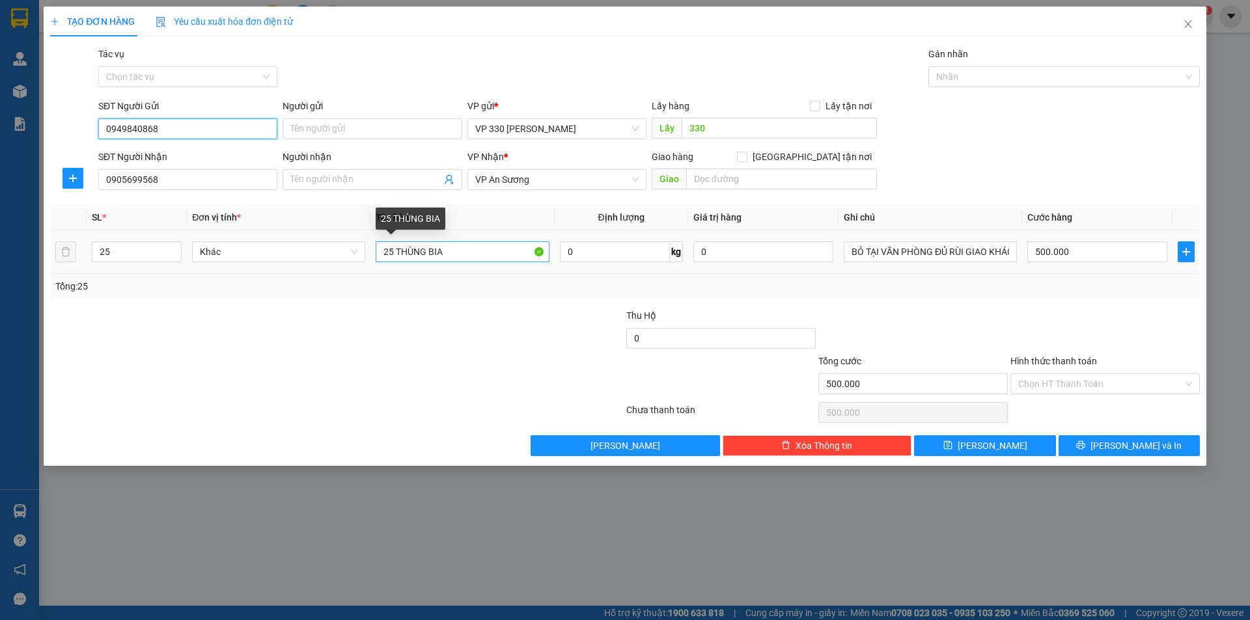
type input "0949840868"
click at [392, 249] on input "25 THÙNG BIA" at bounding box center [462, 251] width 173 height 21
type input "50 [PERSON_NAME]"
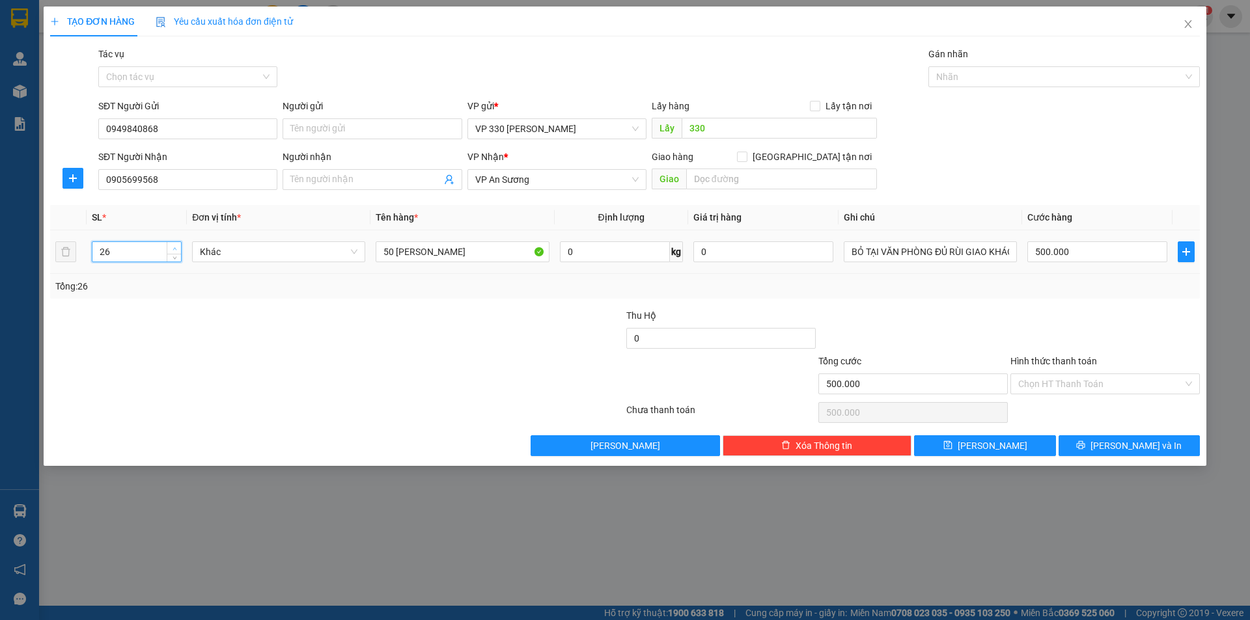
click at [174, 247] on icon "up" at bounding box center [174, 248] width 4 height 3
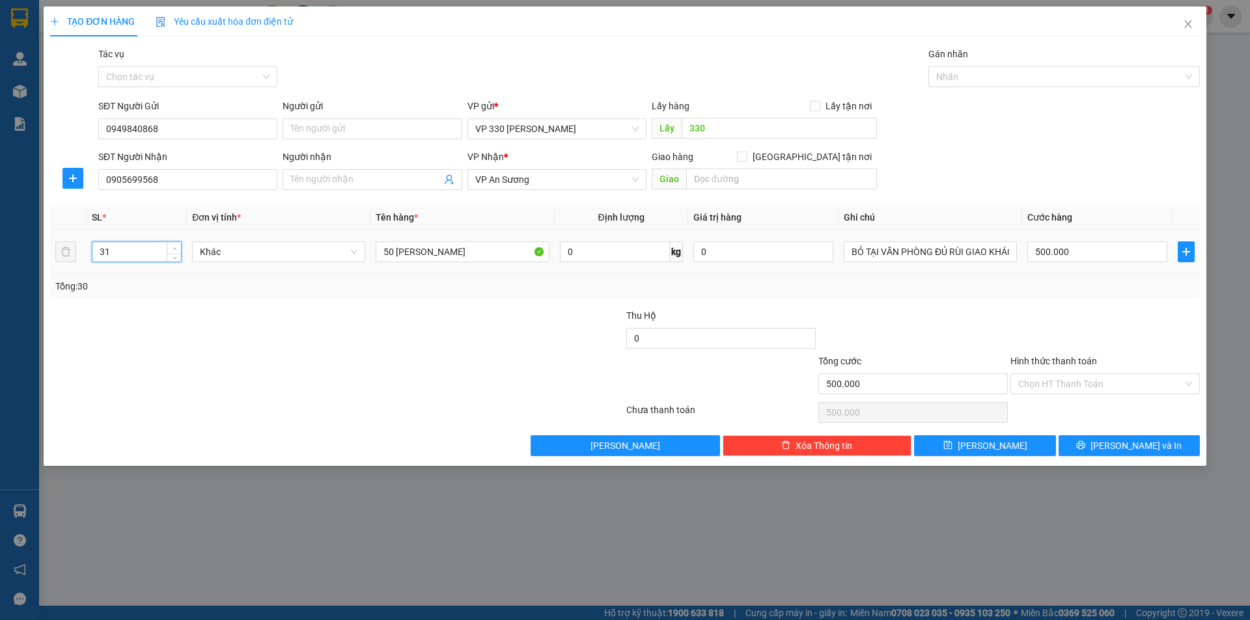
click at [174, 247] on icon "up" at bounding box center [174, 248] width 4 height 3
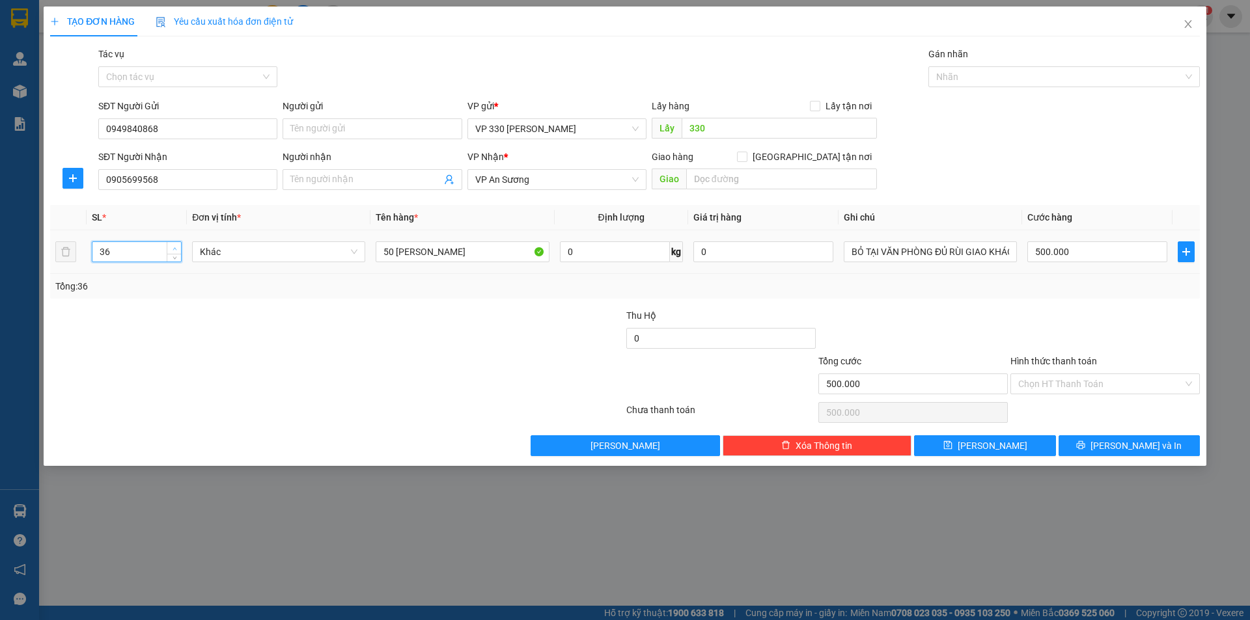
click at [174, 247] on icon "up" at bounding box center [174, 248] width 4 height 3
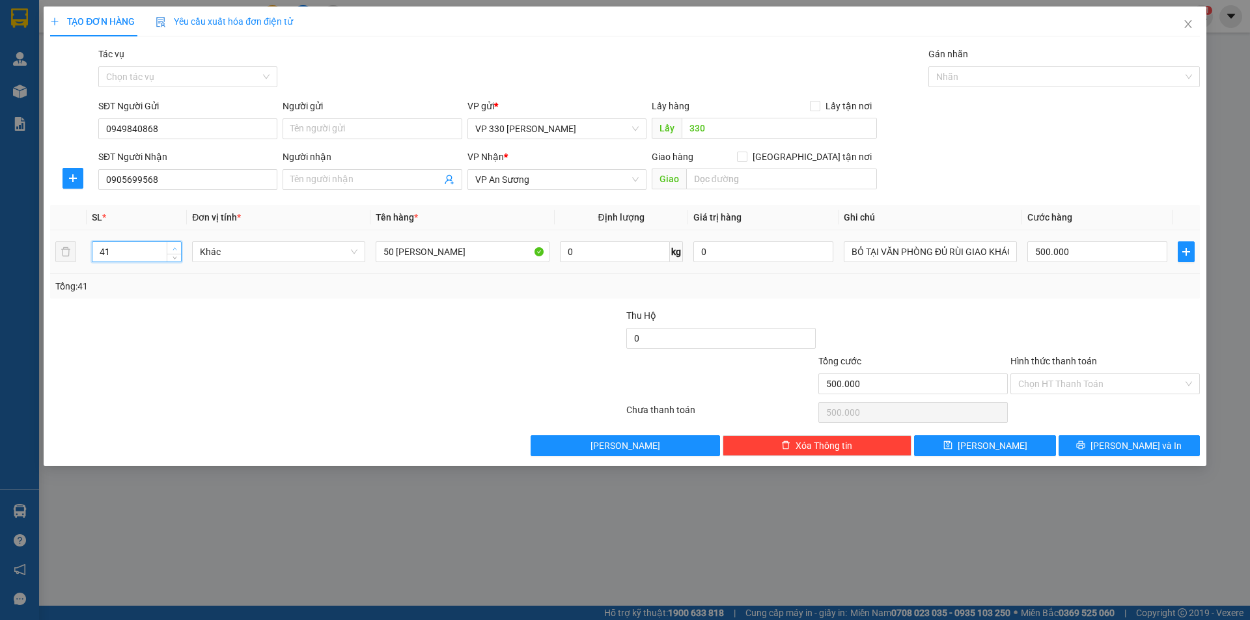
click at [174, 247] on icon "up" at bounding box center [174, 248] width 4 height 3
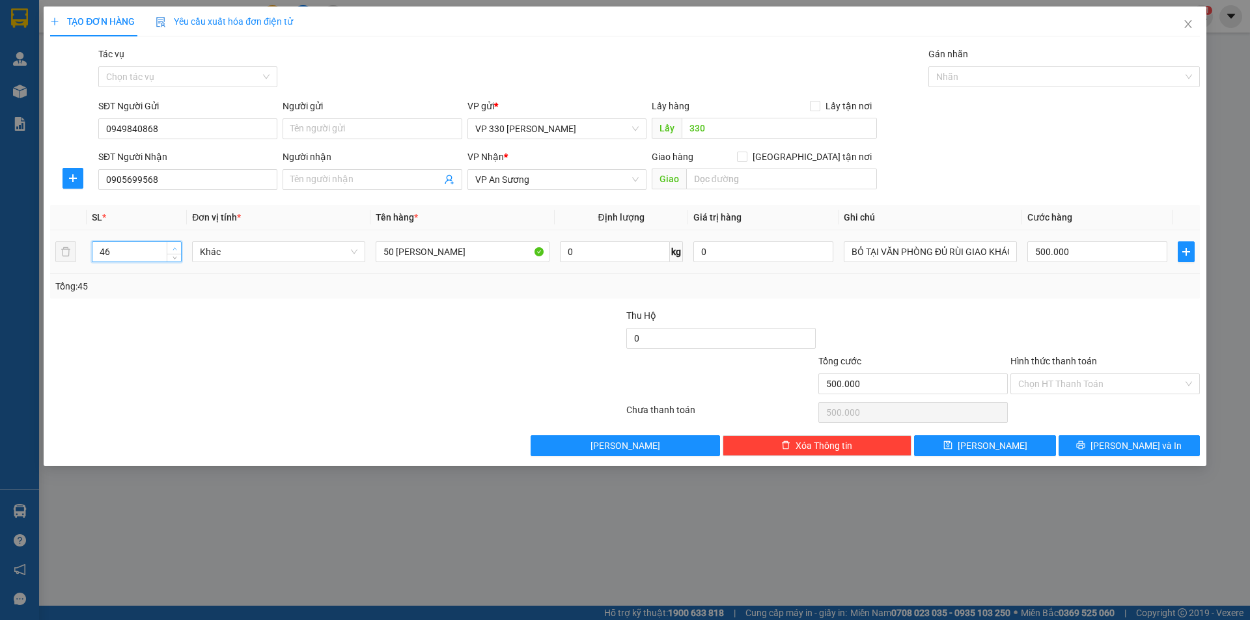
click at [174, 247] on icon "up" at bounding box center [174, 248] width 4 height 3
type input "50"
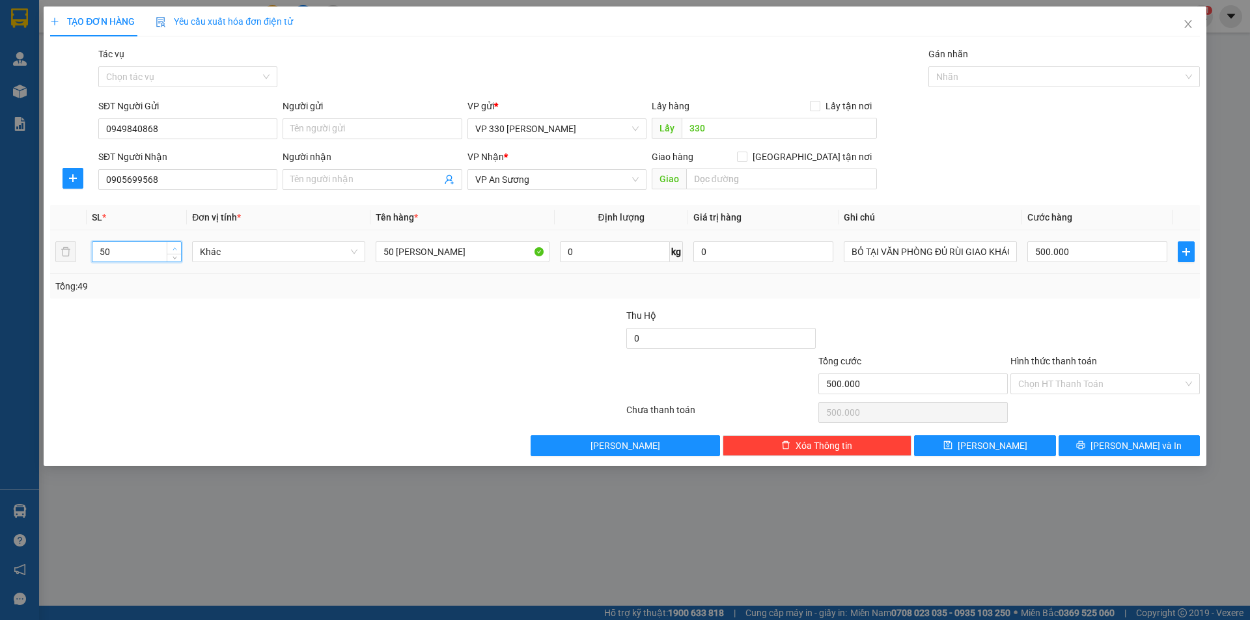
click at [174, 247] on icon "up" at bounding box center [174, 248] width 4 height 3
click at [1112, 258] on input "500.000" at bounding box center [1097, 251] width 140 height 21
type input "1"
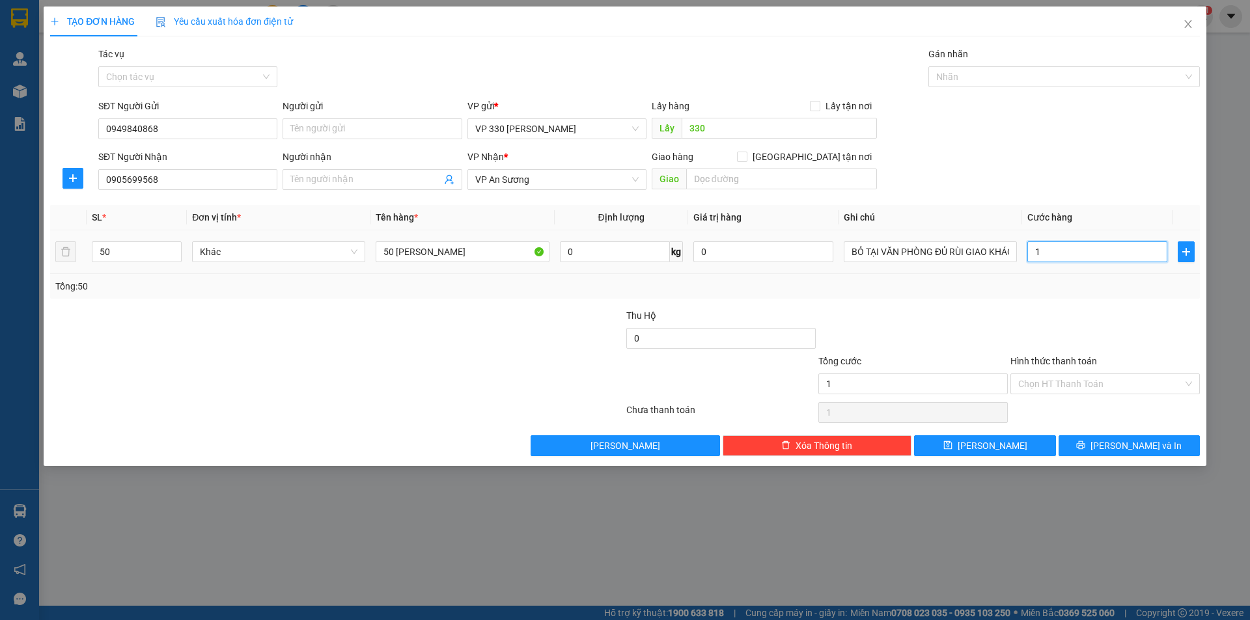
type input "10"
type input "100"
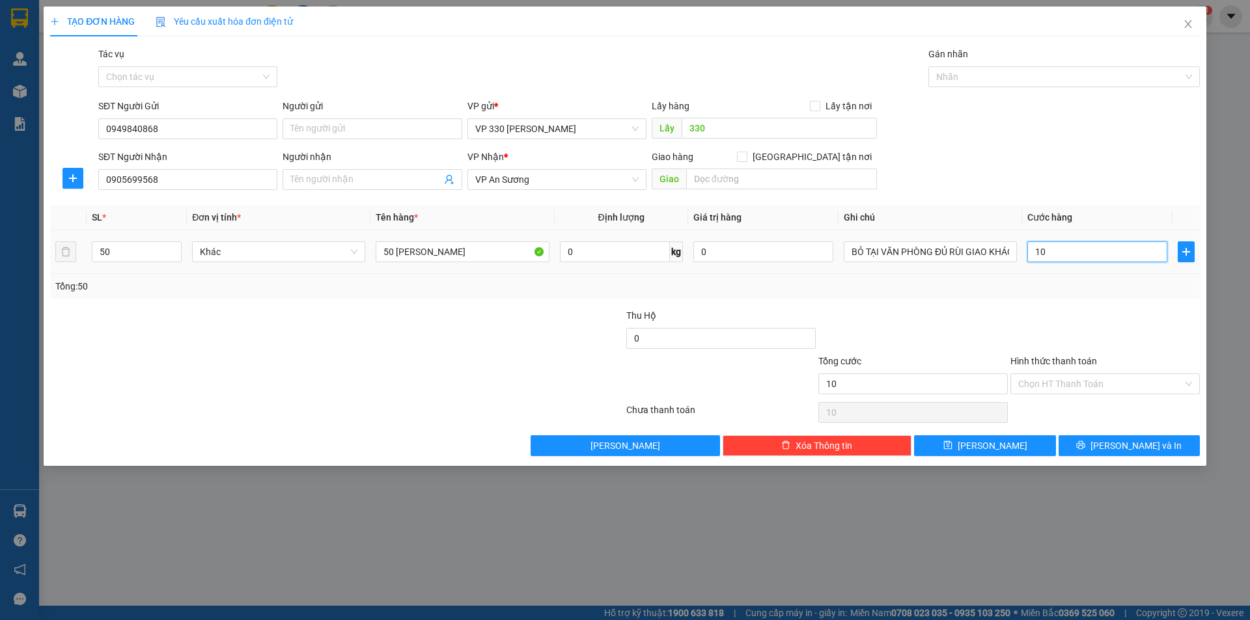
type input "100"
type input "1.000"
type input "10.000"
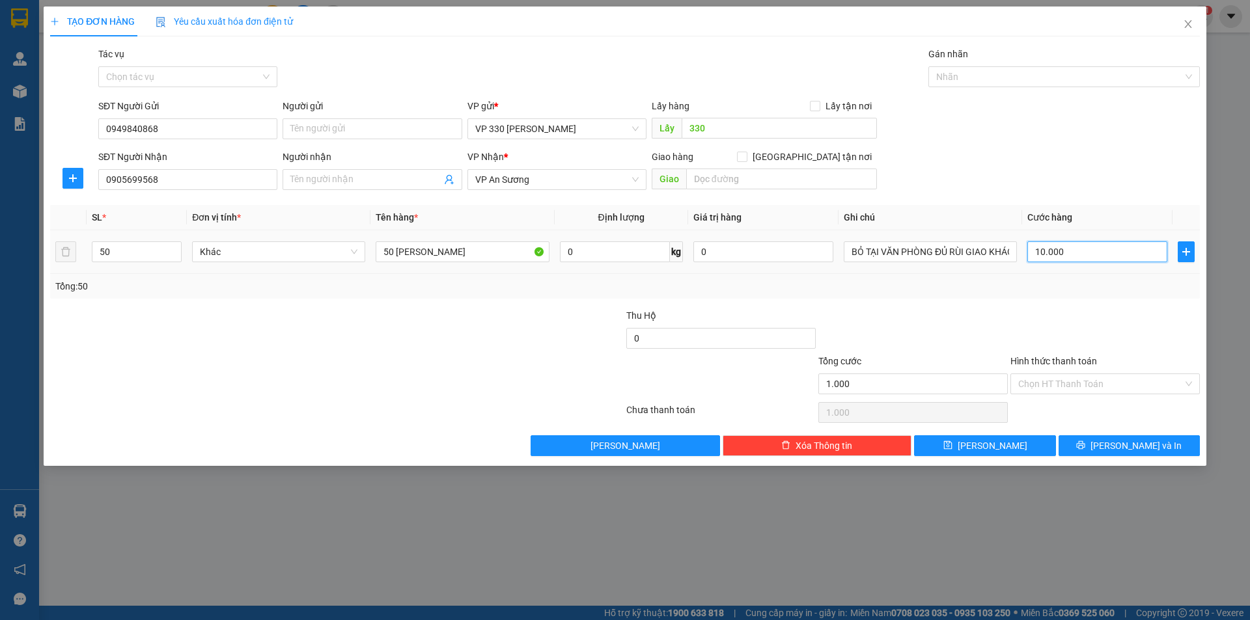
type input "10.000"
type input "100.000"
type input "1.000.000"
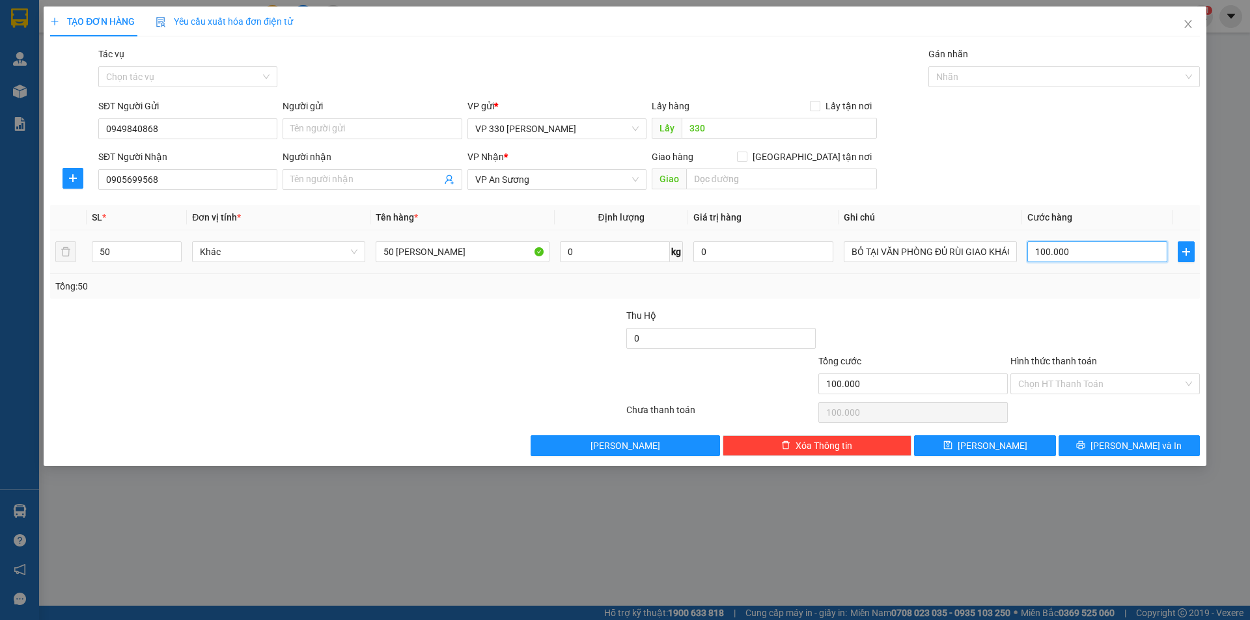
type input "1.000.000"
click at [1095, 443] on button "[PERSON_NAME] và In" at bounding box center [1128, 445] width 141 height 21
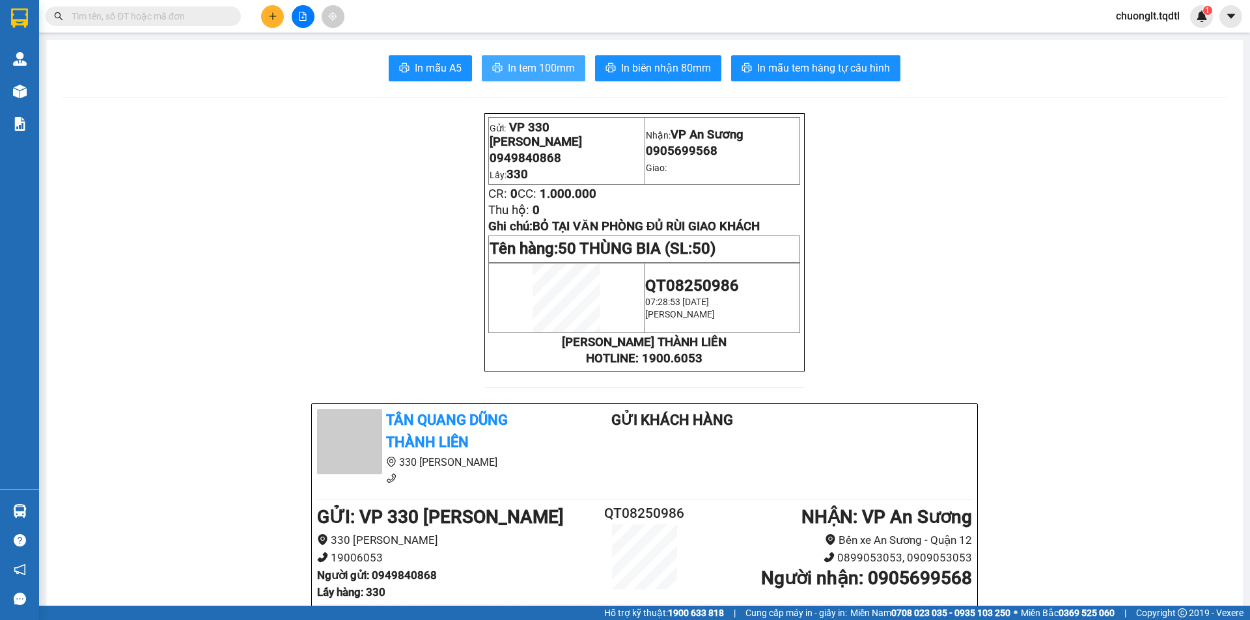
click at [540, 62] on span "In tem 100mm" at bounding box center [541, 68] width 67 height 16
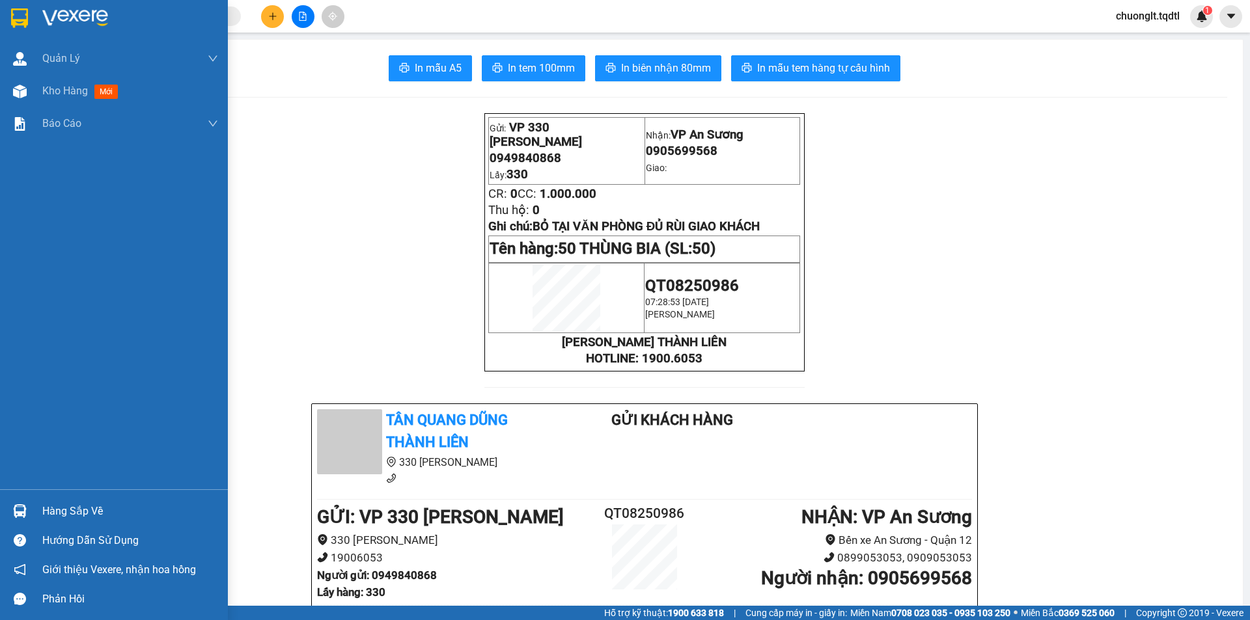
click at [98, 510] on div "Hàng sắp về" at bounding box center [130, 512] width 176 height 20
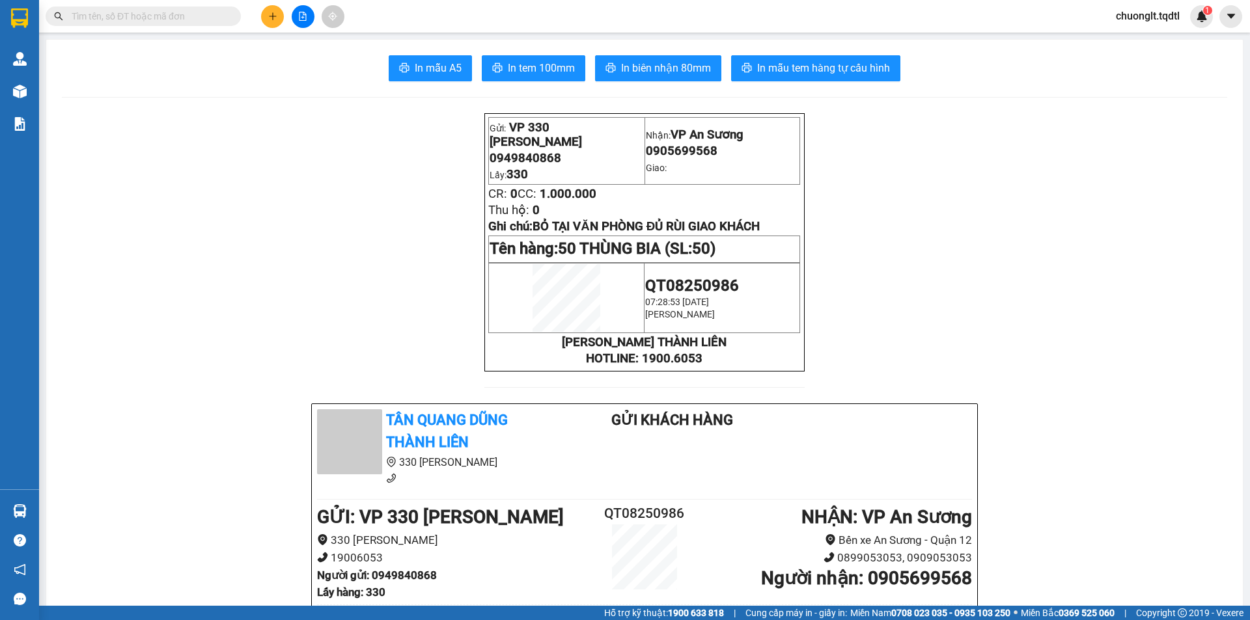
click at [355, 253] on section "Kết quả tìm kiếm ( 0 ) Bộ lọc No Data chuonglt.tqdtl 1 Quản [PERSON_NAME] lý kh…" at bounding box center [625, 310] width 1250 height 620
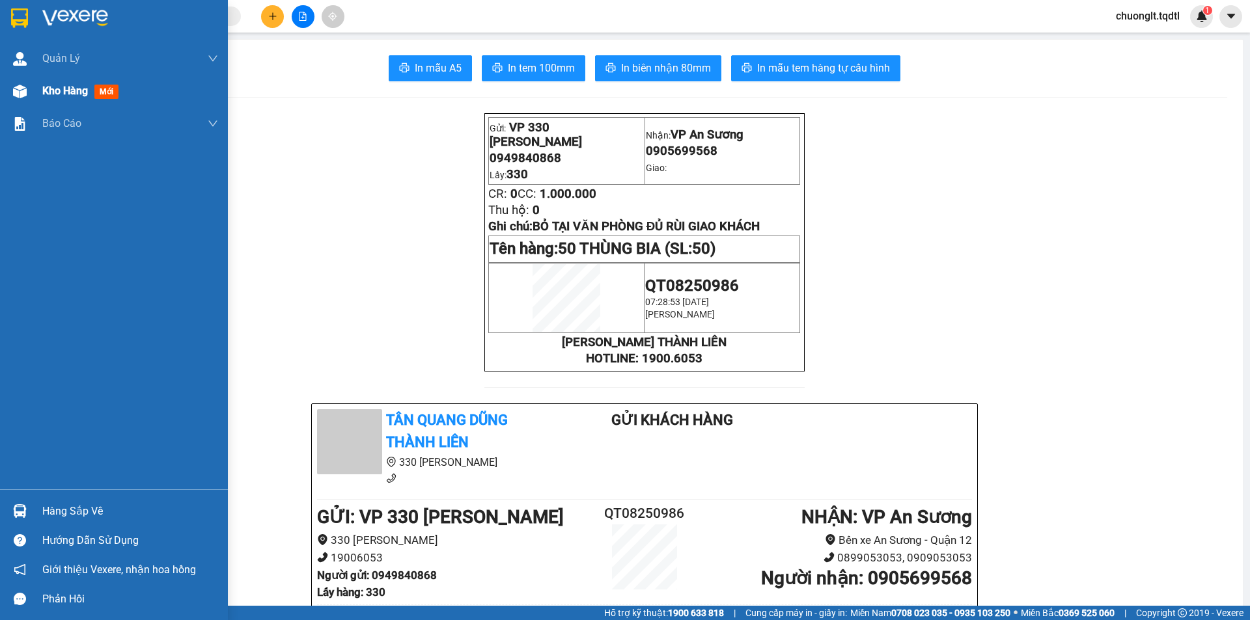
click at [50, 86] on span "Kho hàng" at bounding box center [65, 91] width 46 height 12
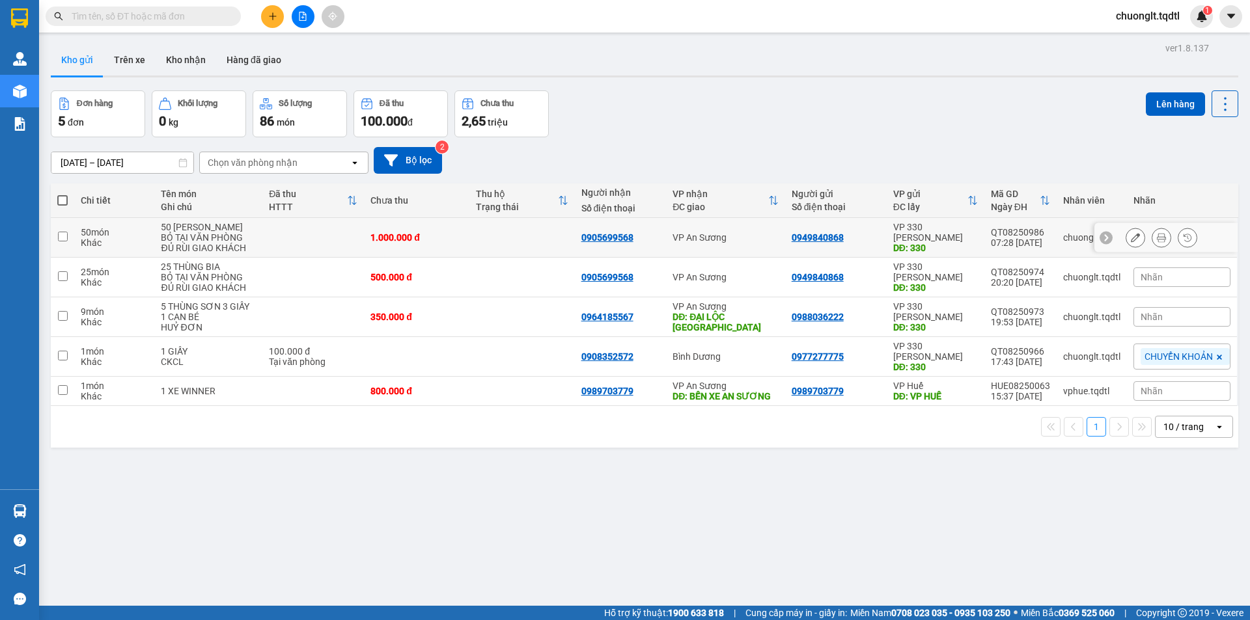
click at [59, 239] on input "checkbox" at bounding box center [63, 237] width 10 height 10
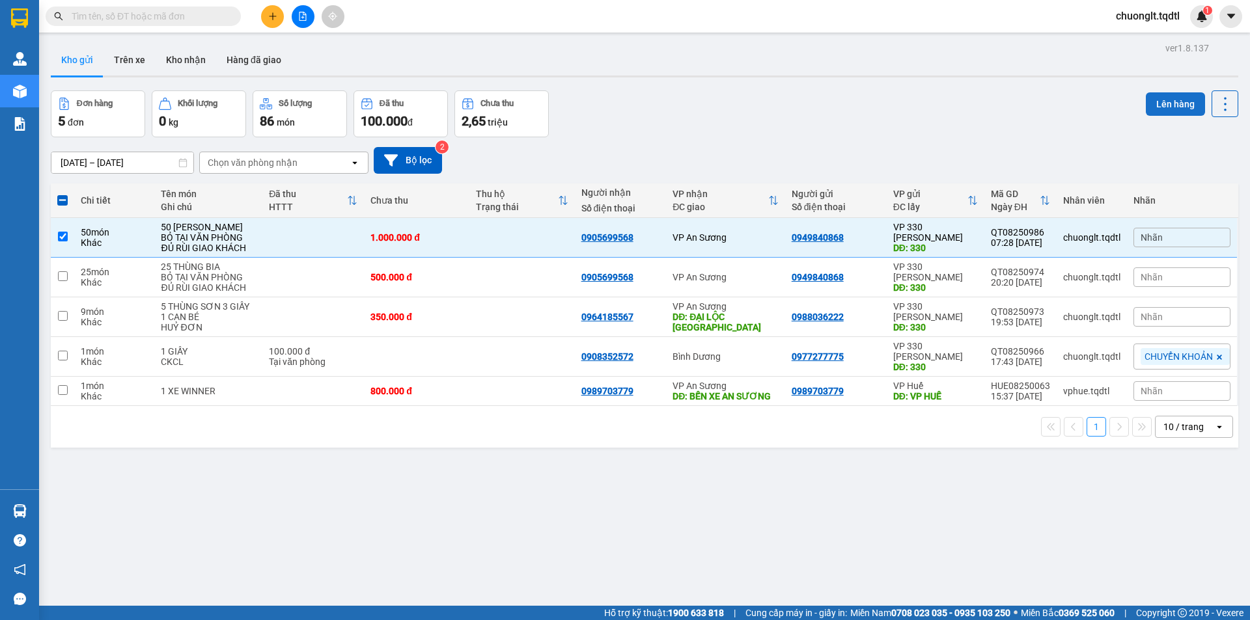
click at [1156, 102] on button "Lên hàng" at bounding box center [1174, 103] width 59 height 23
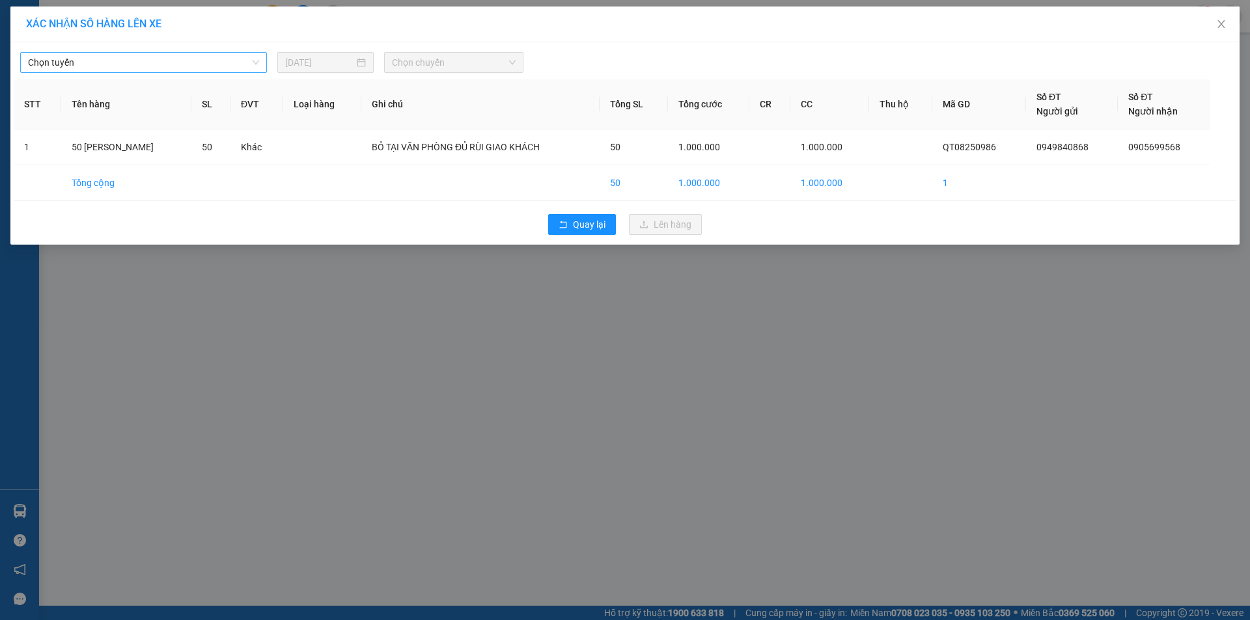
click at [213, 58] on span "Chọn tuyến" at bounding box center [143, 63] width 231 height 20
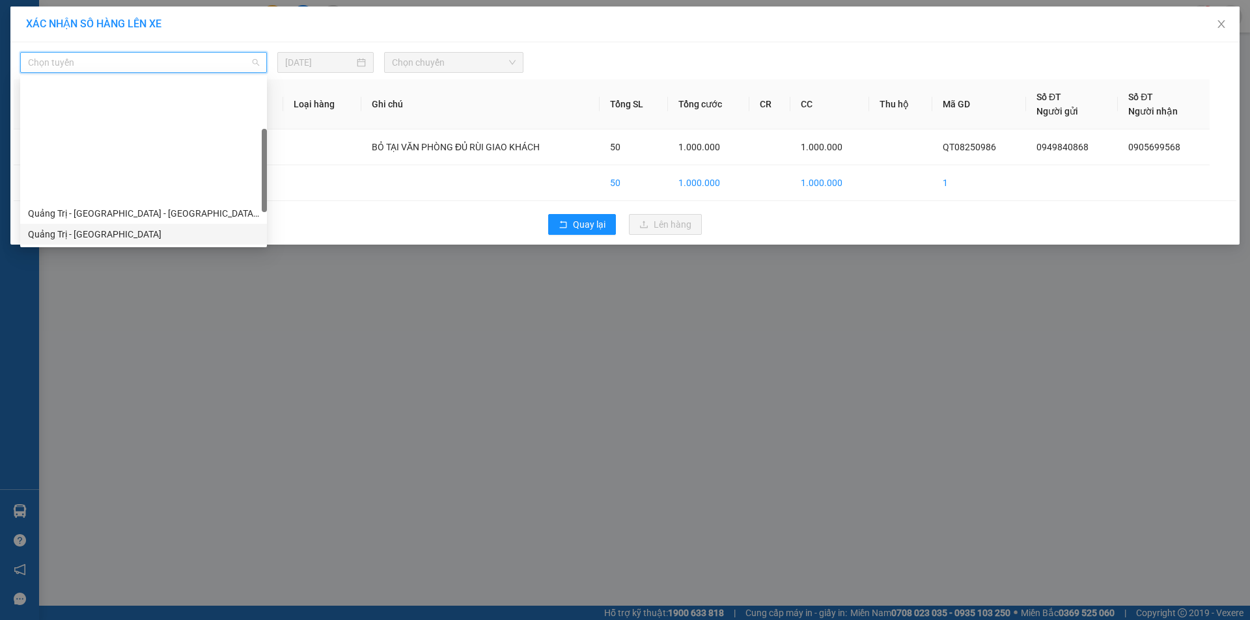
click at [162, 227] on div "Quảng Trị - [GEOGRAPHIC_DATA]" at bounding box center [143, 234] width 231 height 14
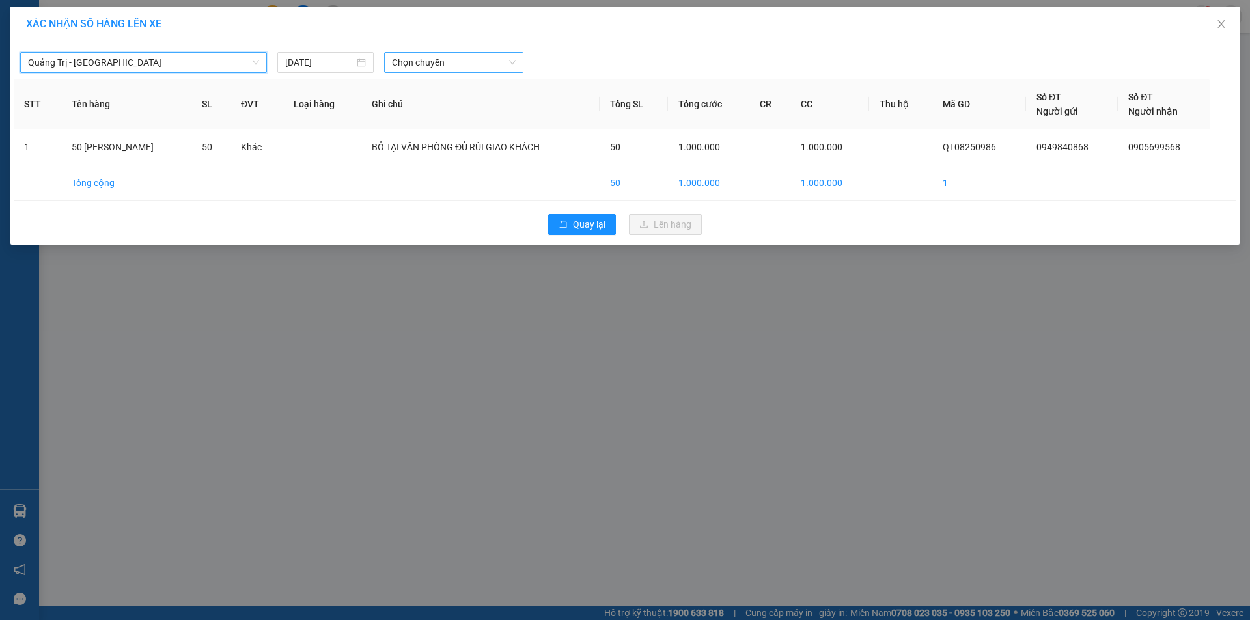
click at [469, 64] on span "Chọn chuyến" at bounding box center [454, 63] width 124 height 20
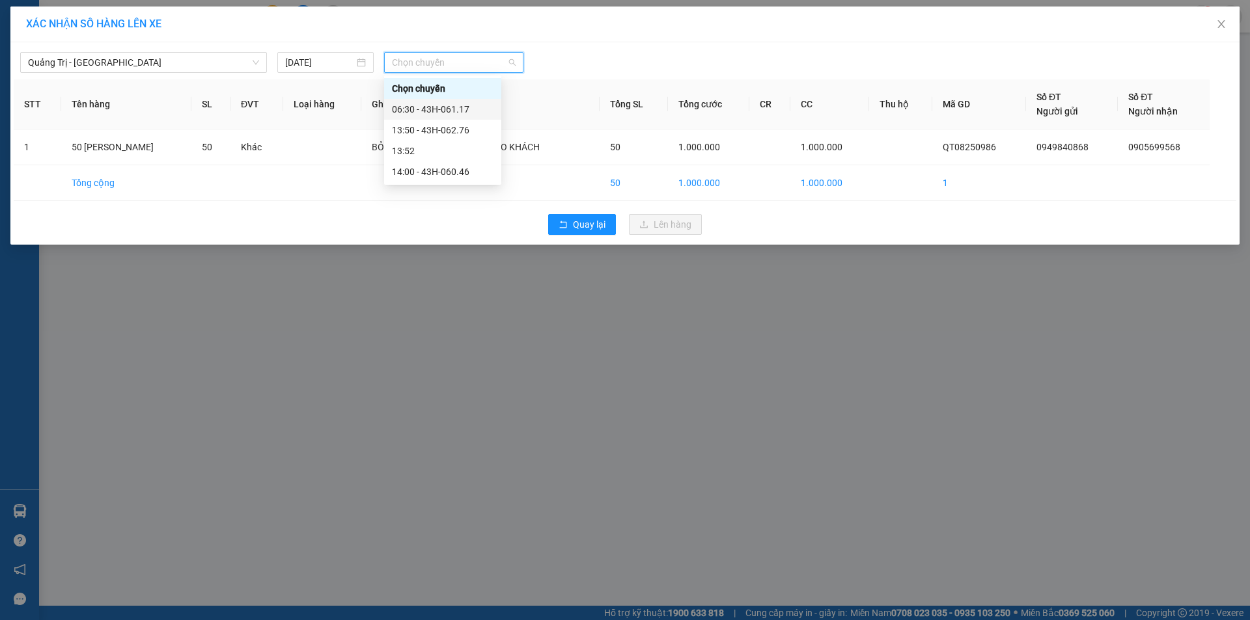
click at [454, 115] on div "06:30 - 43H-061.17" at bounding box center [443, 109] width 102 height 14
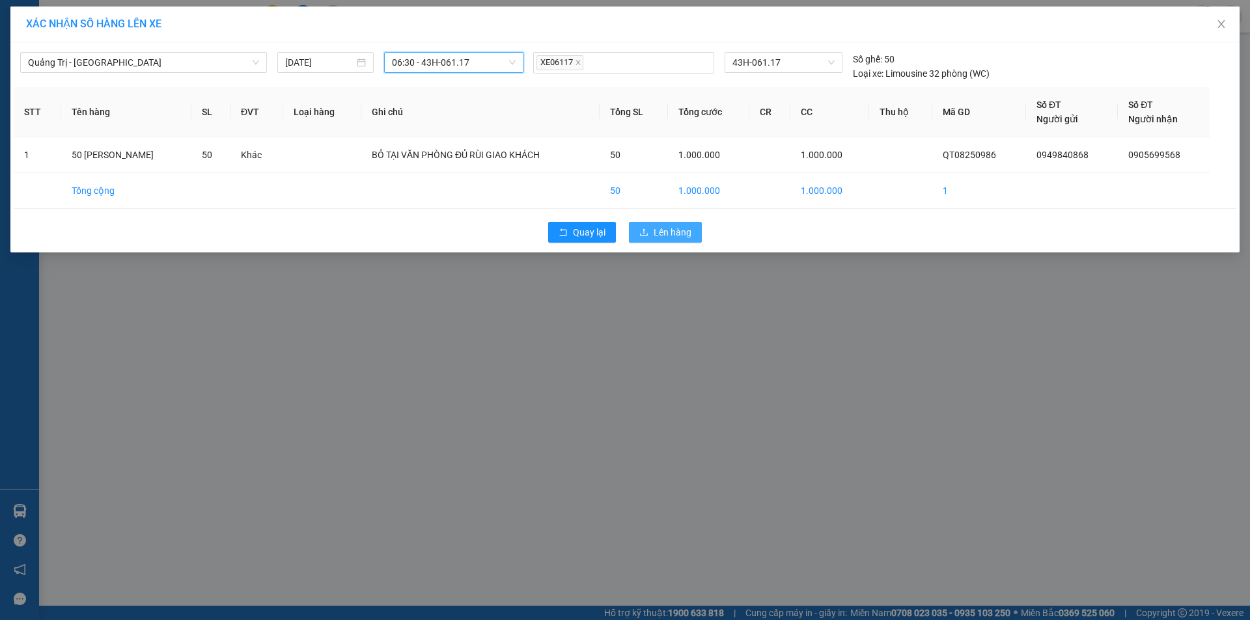
click at [661, 226] on span "Lên hàng" at bounding box center [672, 232] width 38 height 14
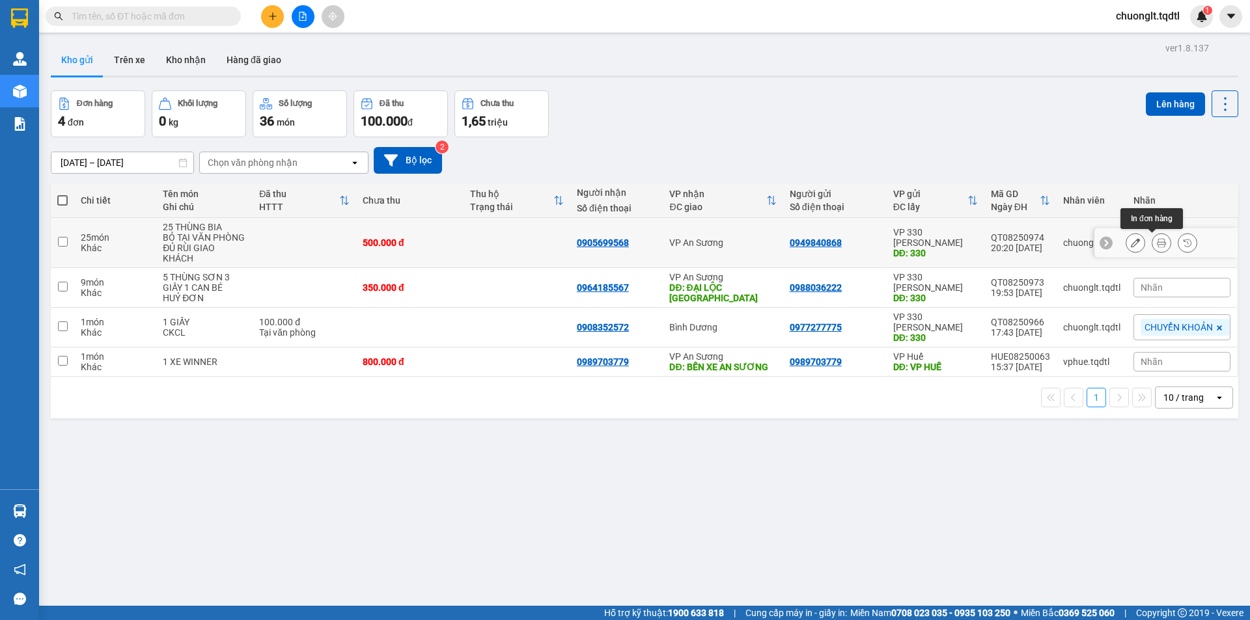
click at [1156, 243] on icon at bounding box center [1160, 242] width 9 height 9
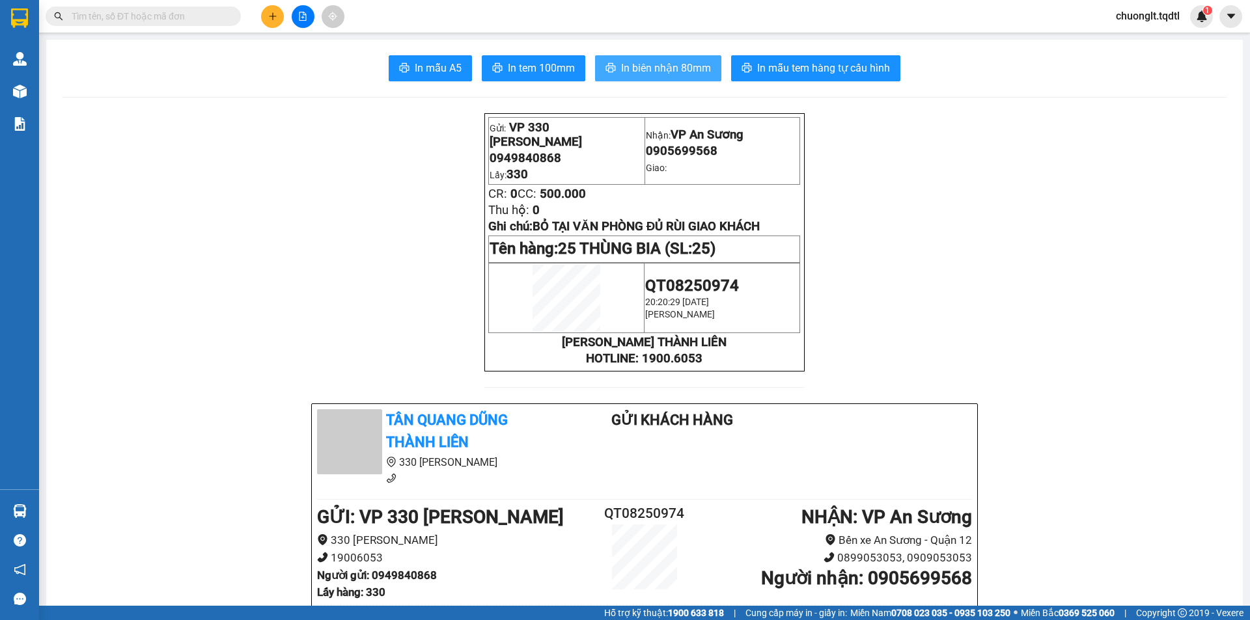
click at [672, 70] on span "In biên nhận 80mm" at bounding box center [666, 68] width 90 height 16
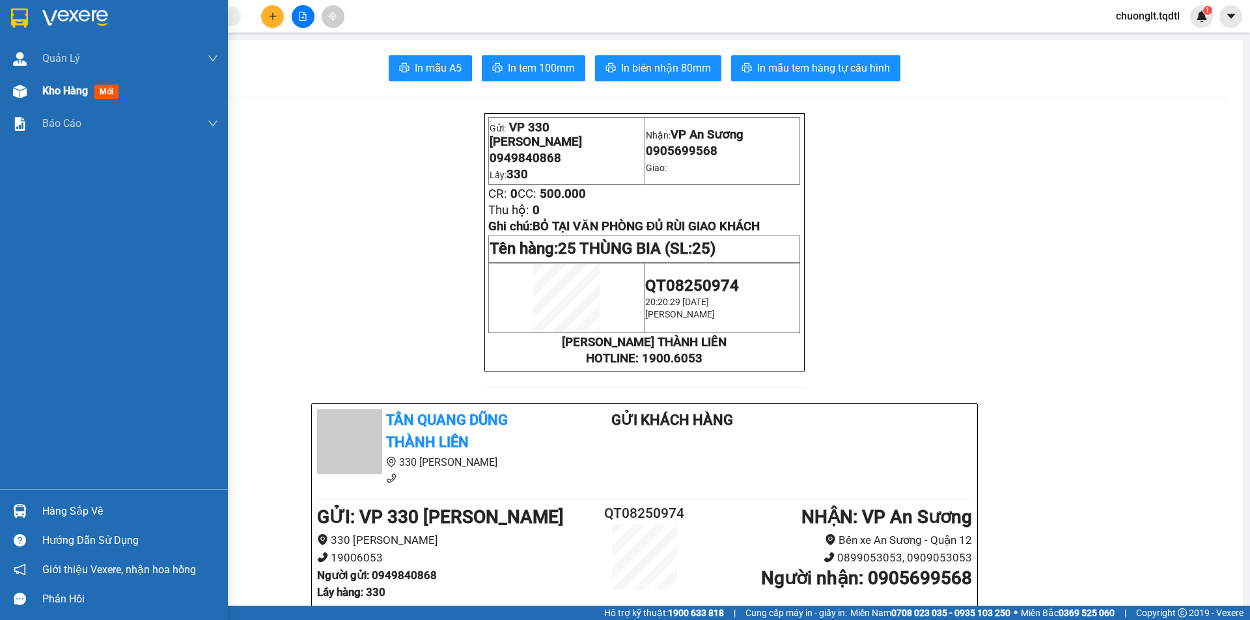
click at [61, 85] on span "Kho hàng" at bounding box center [65, 91] width 46 height 12
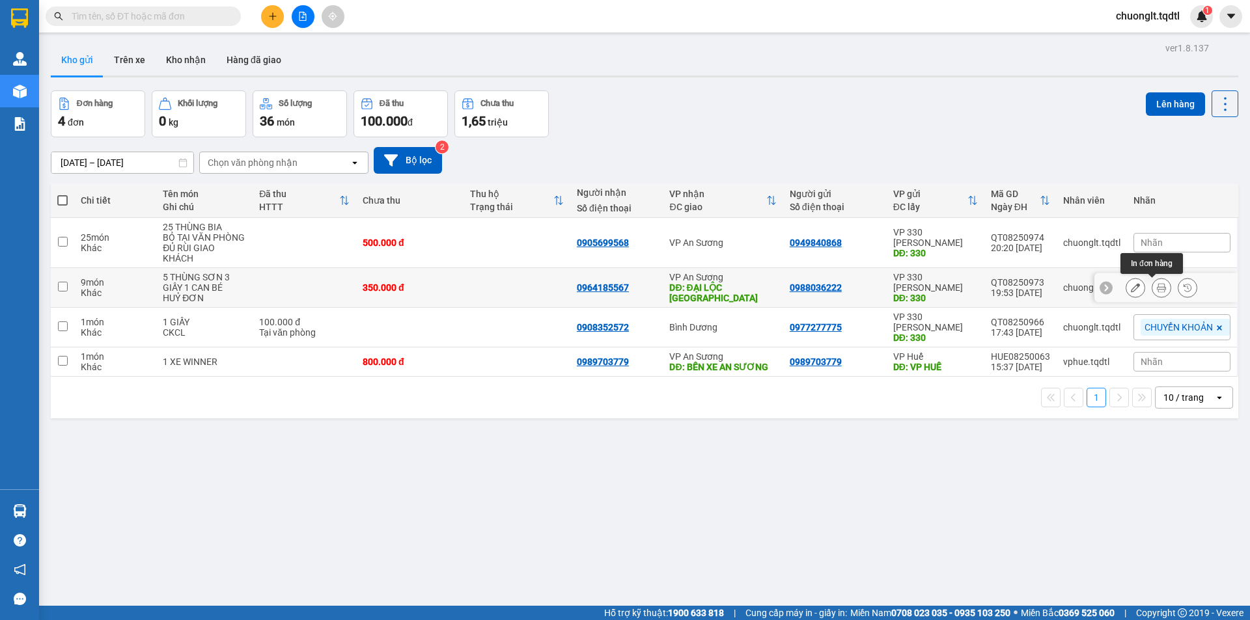
click at [1156, 288] on icon at bounding box center [1160, 287] width 9 height 9
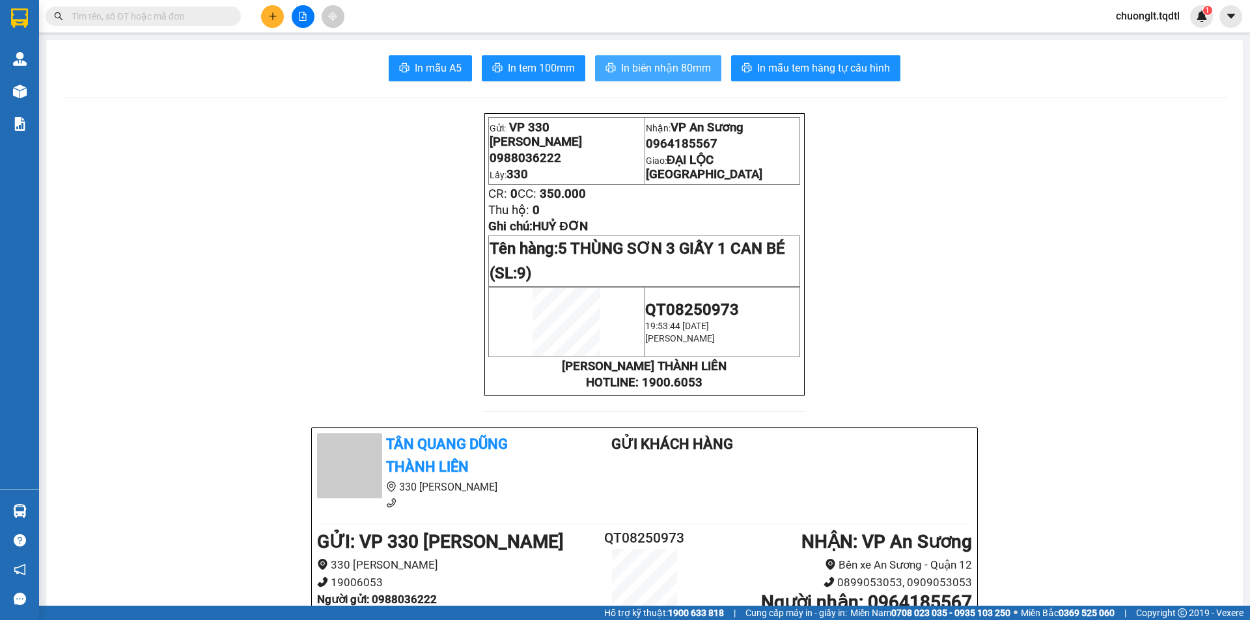
click at [664, 70] on span "In biên nhận 80mm" at bounding box center [666, 68] width 90 height 16
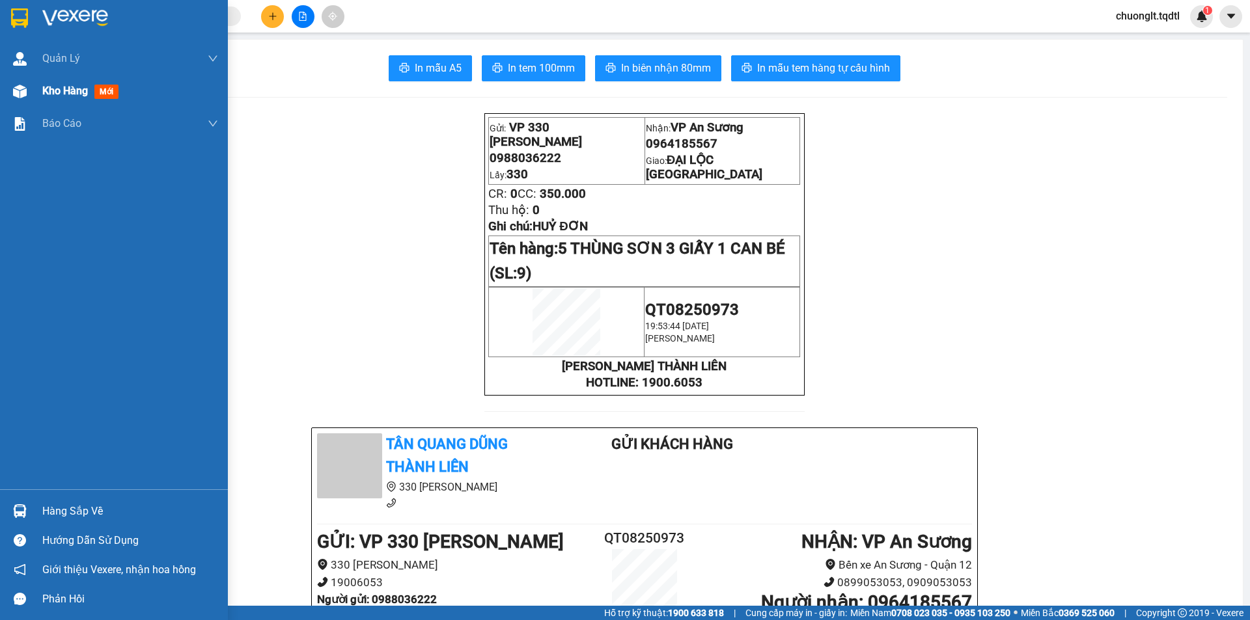
click at [71, 83] on div "Kho hàng mới" at bounding box center [82, 91] width 81 height 16
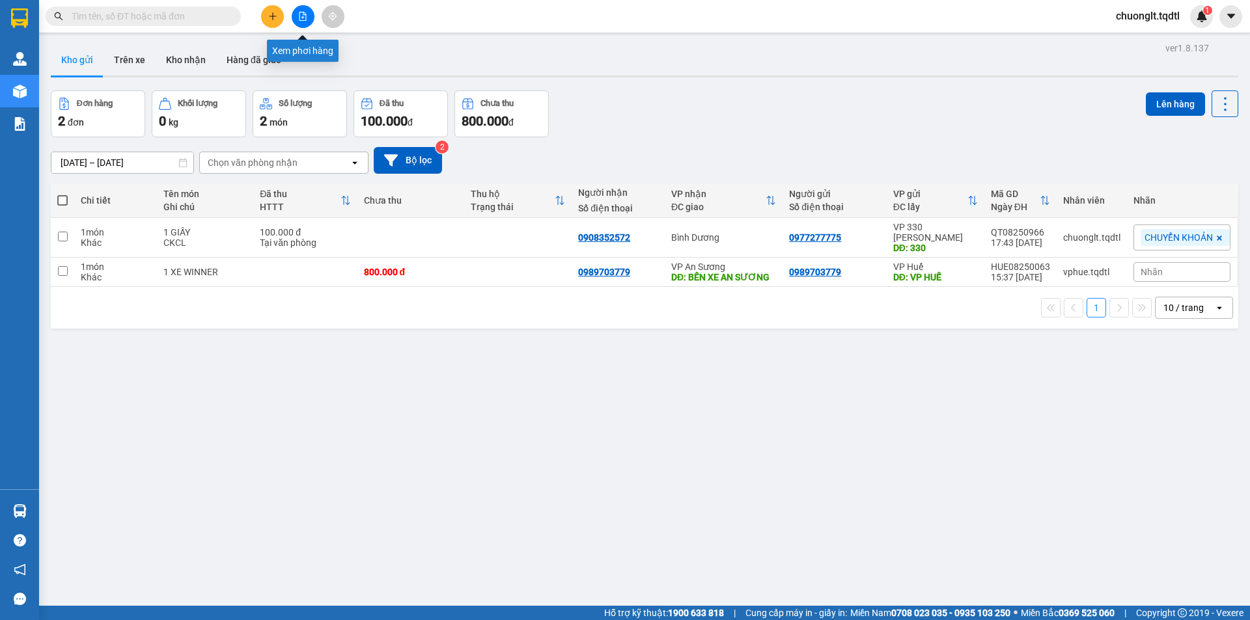
click at [302, 12] on icon "file-add" at bounding box center [302, 16] width 7 height 9
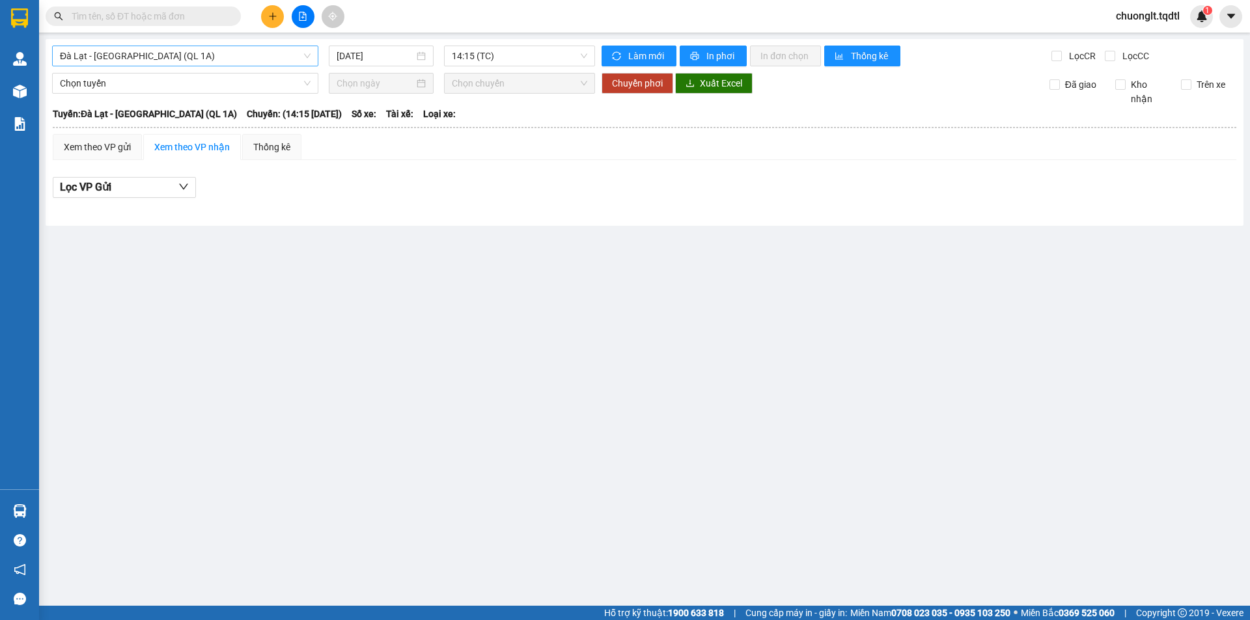
click at [228, 48] on span "Đà Lạt - [GEOGRAPHIC_DATA] (QL 1A)" at bounding box center [185, 56] width 251 height 20
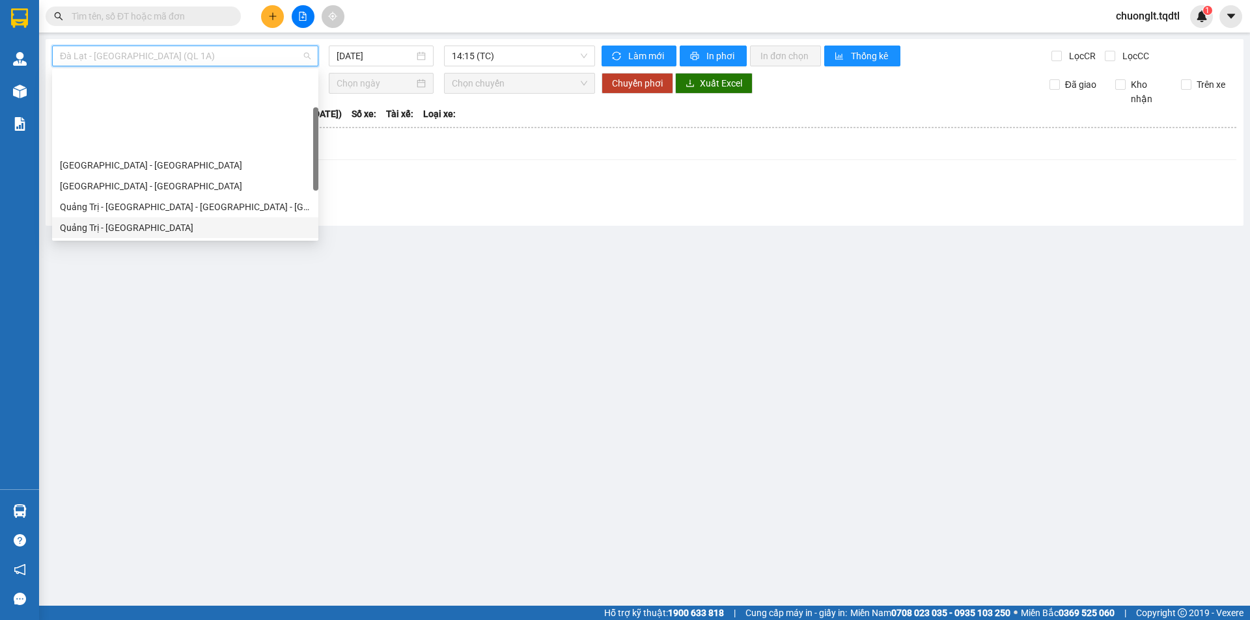
click at [169, 221] on div "Quảng Trị - [GEOGRAPHIC_DATA]" at bounding box center [185, 228] width 251 height 14
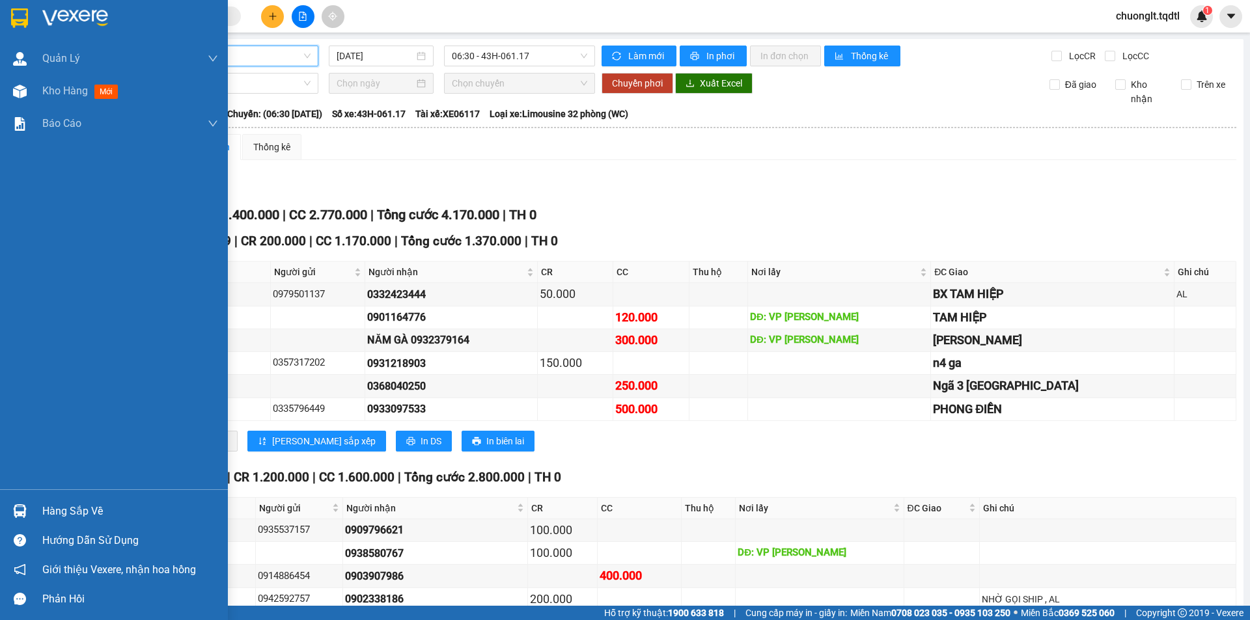
click at [74, 510] on div "Hàng sắp về" at bounding box center [130, 512] width 176 height 20
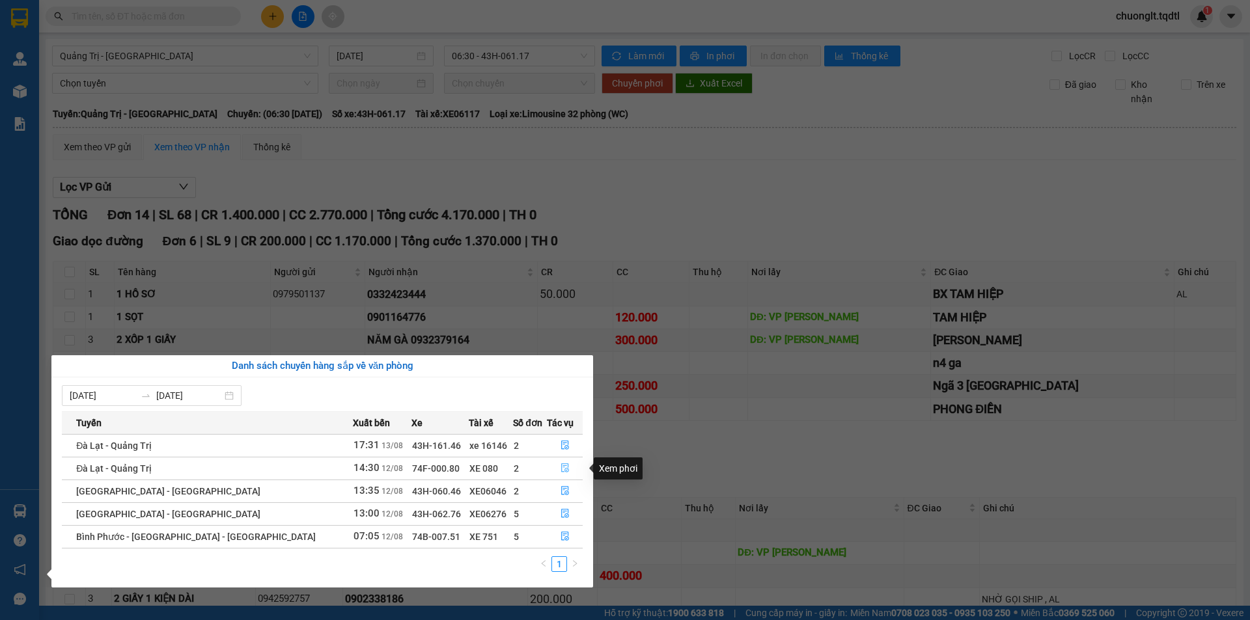
click at [560, 465] on icon "file-done" at bounding box center [564, 467] width 9 height 9
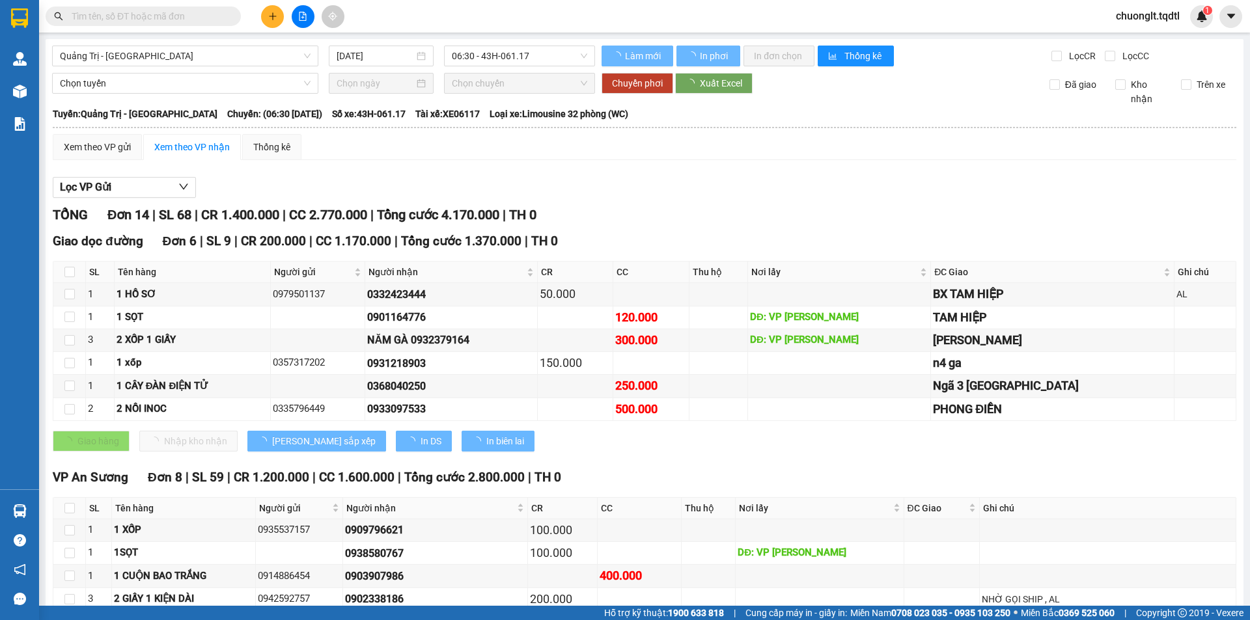
type input "[DATE]"
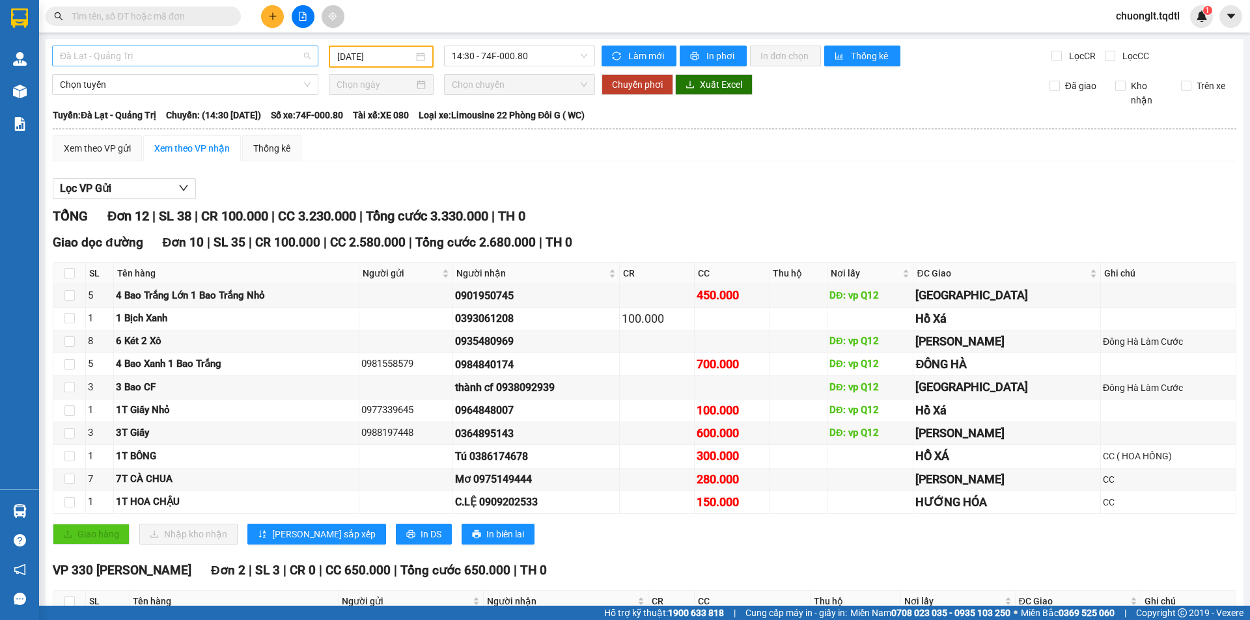
click at [272, 54] on span "Đà Lạt - Quảng Trị" at bounding box center [185, 56] width 251 height 20
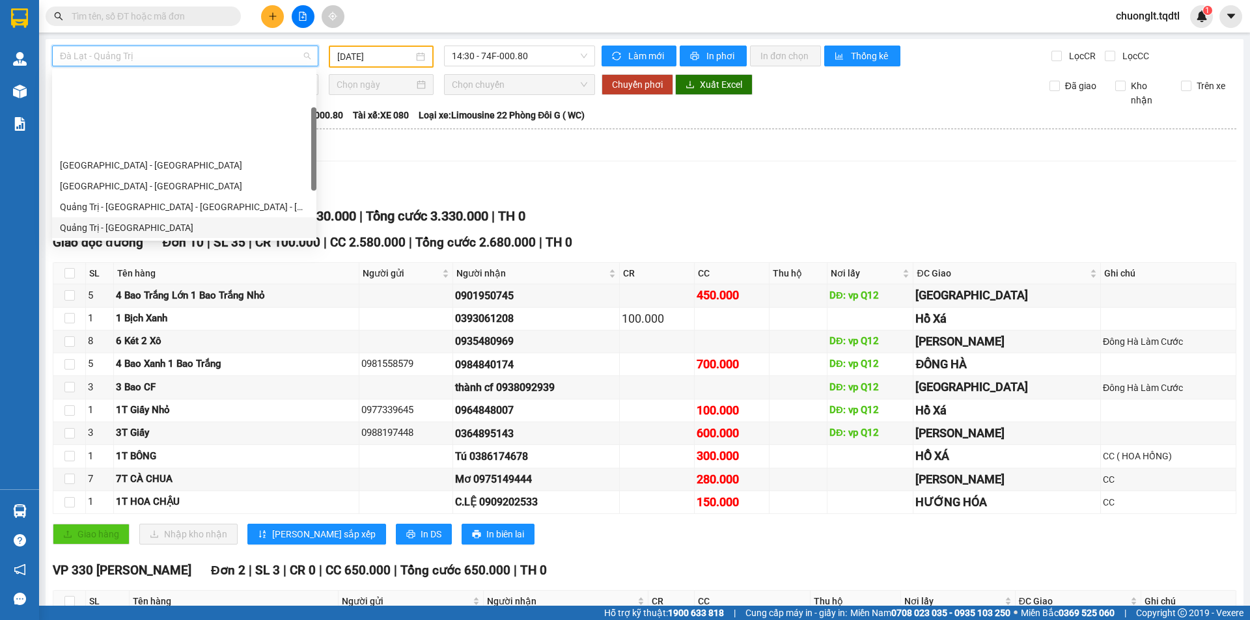
click at [175, 221] on div "Quảng Trị - [GEOGRAPHIC_DATA]" at bounding box center [184, 228] width 249 height 14
type input "[DATE]"
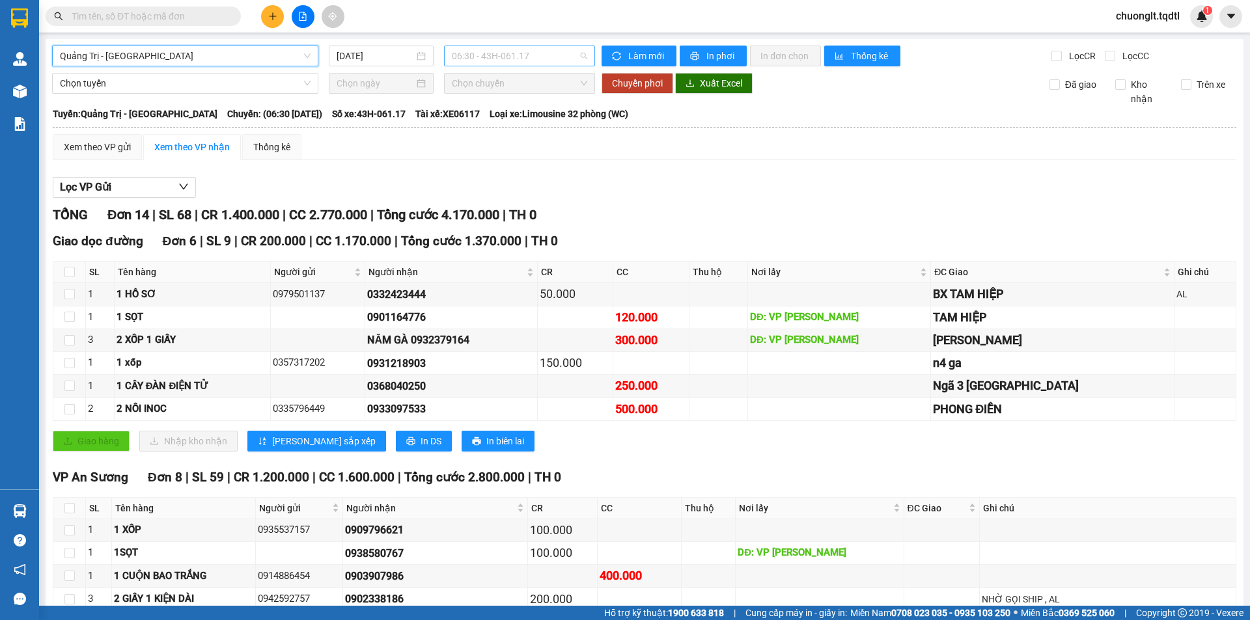
click at [579, 59] on span "06:30 - 43H-061.17" at bounding box center [519, 56] width 135 height 20
click at [270, 53] on span "Quảng Trị - [GEOGRAPHIC_DATA]" at bounding box center [185, 56] width 251 height 20
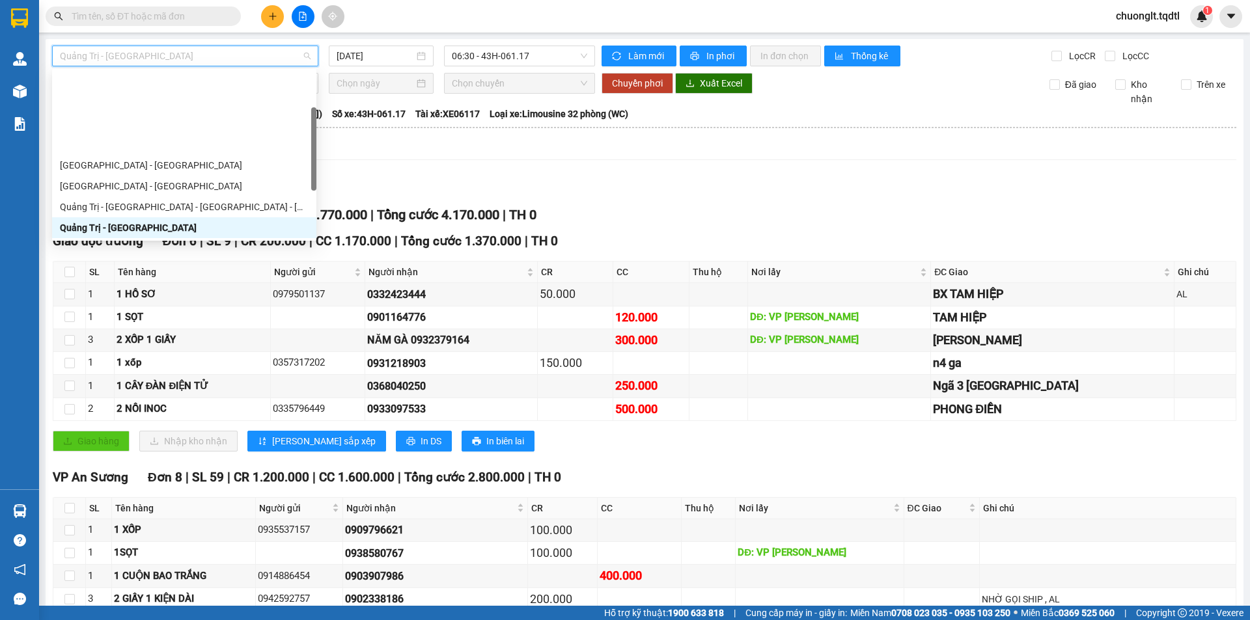
click at [178, 241] on div "Quảng Trị - [GEOGRAPHIC_DATA] - [GEOGRAPHIC_DATA]" at bounding box center [184, 248] width 249 height 14
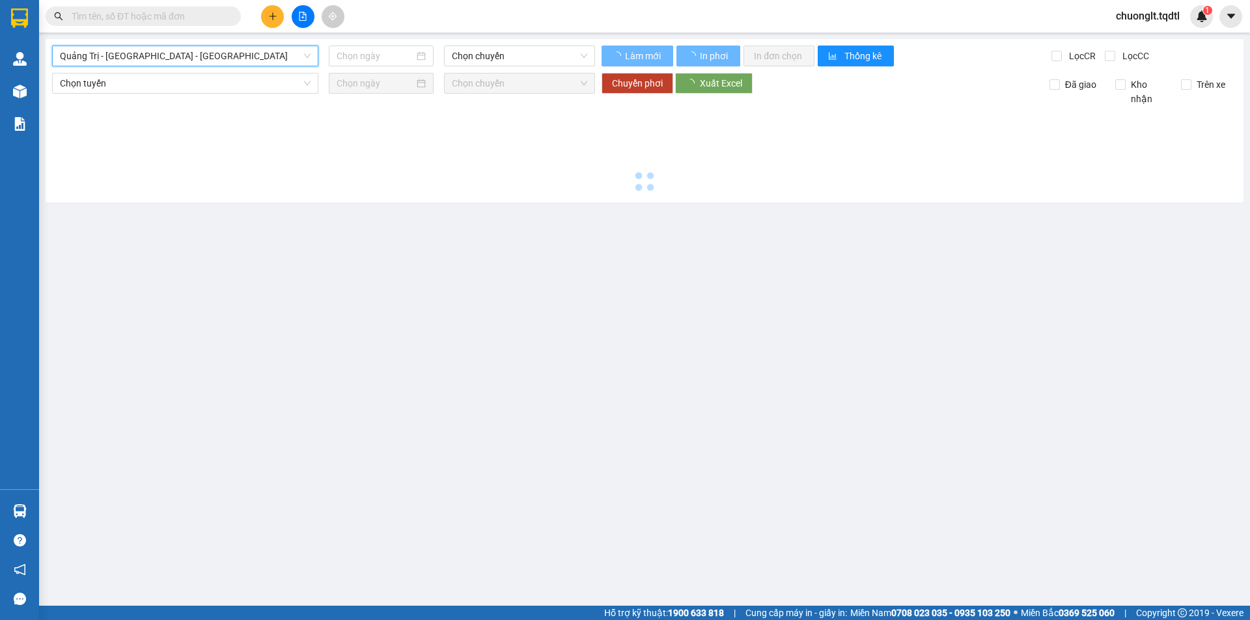
type input "[DATE]"
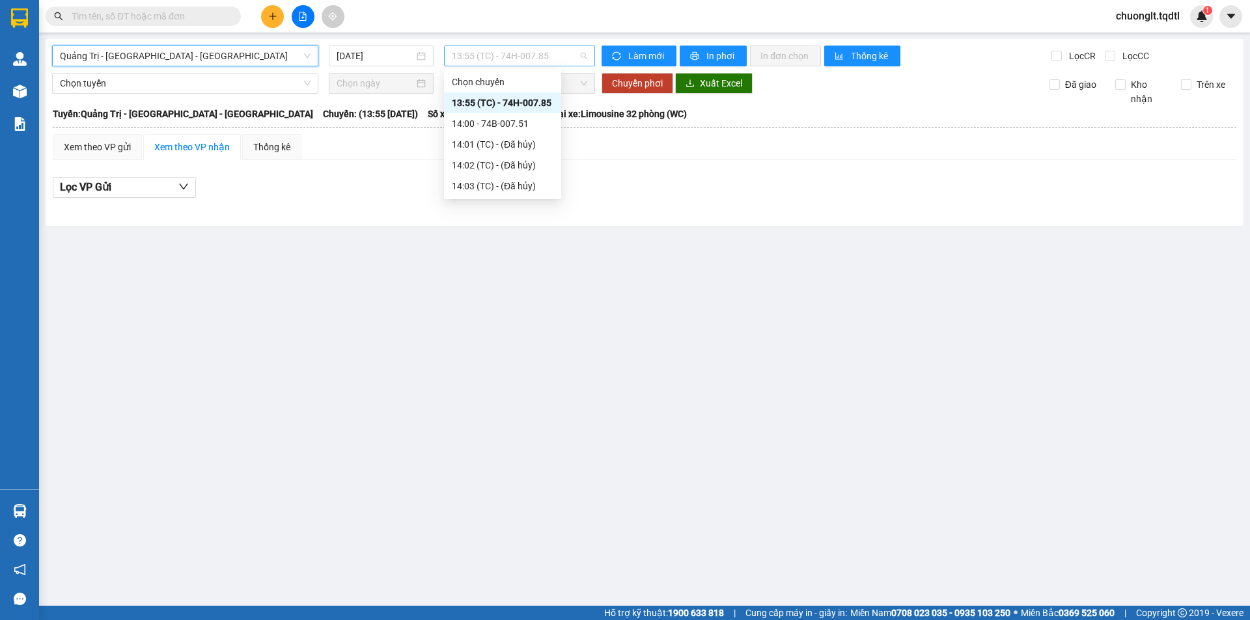
click at [565, 53] on span "13:55 (TC) - 74H-007.85" at bounding box center [519, 56] width 135 height 20
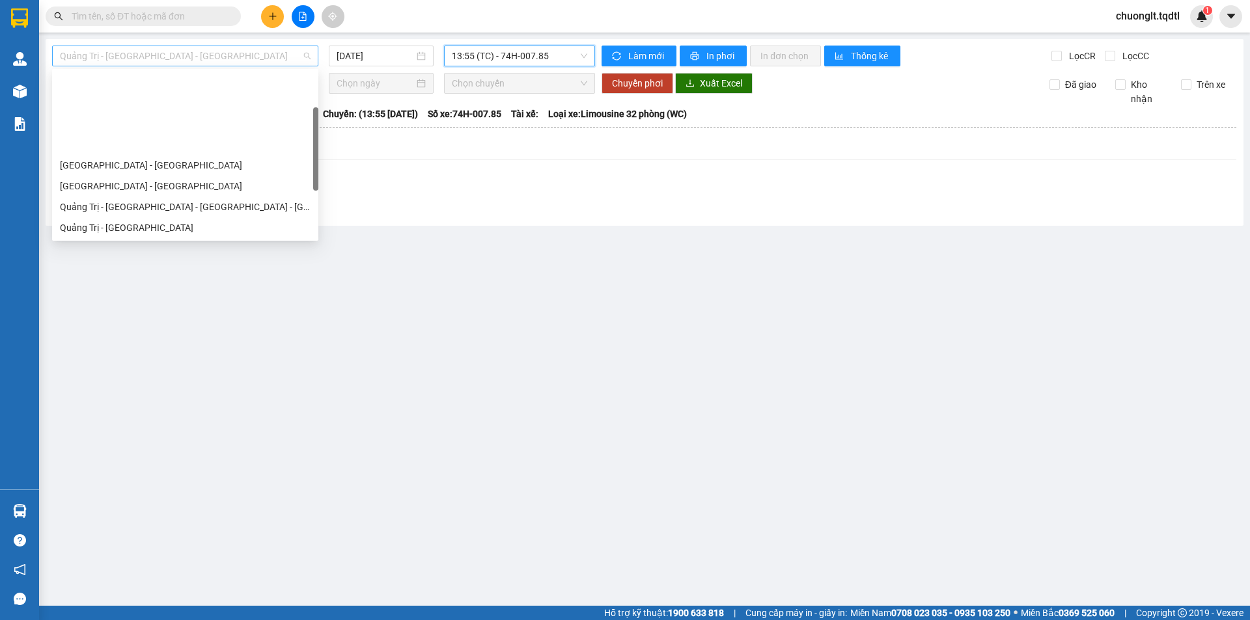
click at [275, 46] on div "Quảng Trị - [GEOGRAPHIC_DATA] - [GEOGRAPHIC_DATA]" at bounding box center [185, 56] width 266 height 21
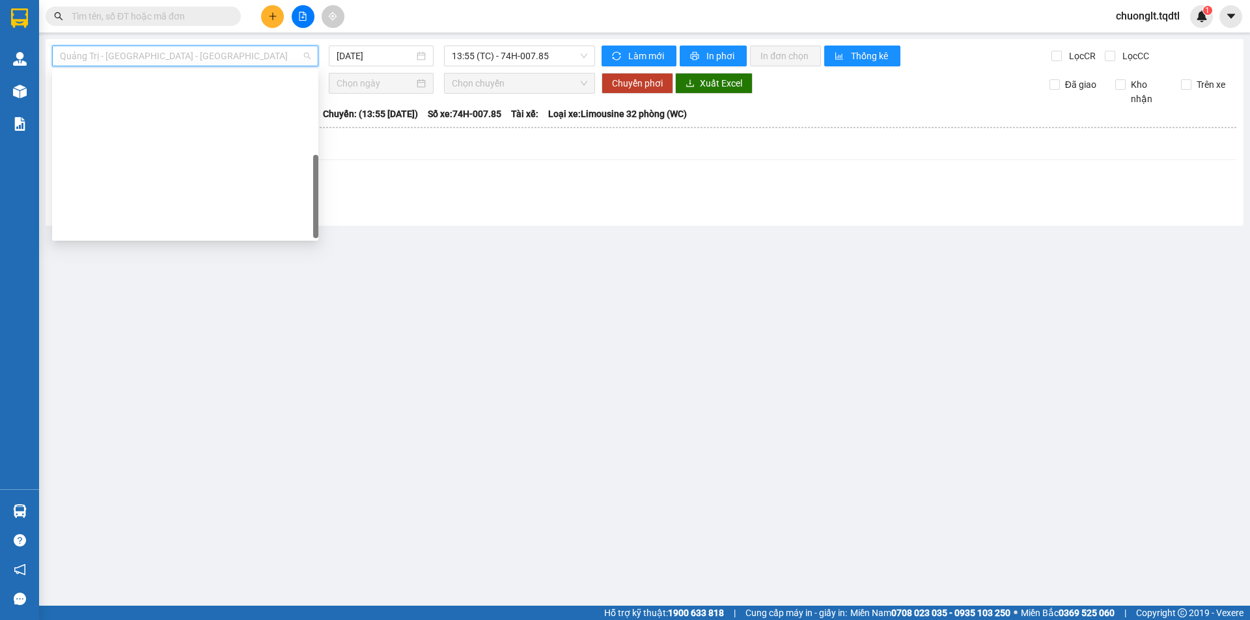
click at [180, 405] on div "Quảng Trị - [GEOGRAPHIC_DATA]" at bounding box center [185, 415] width 266 height 21
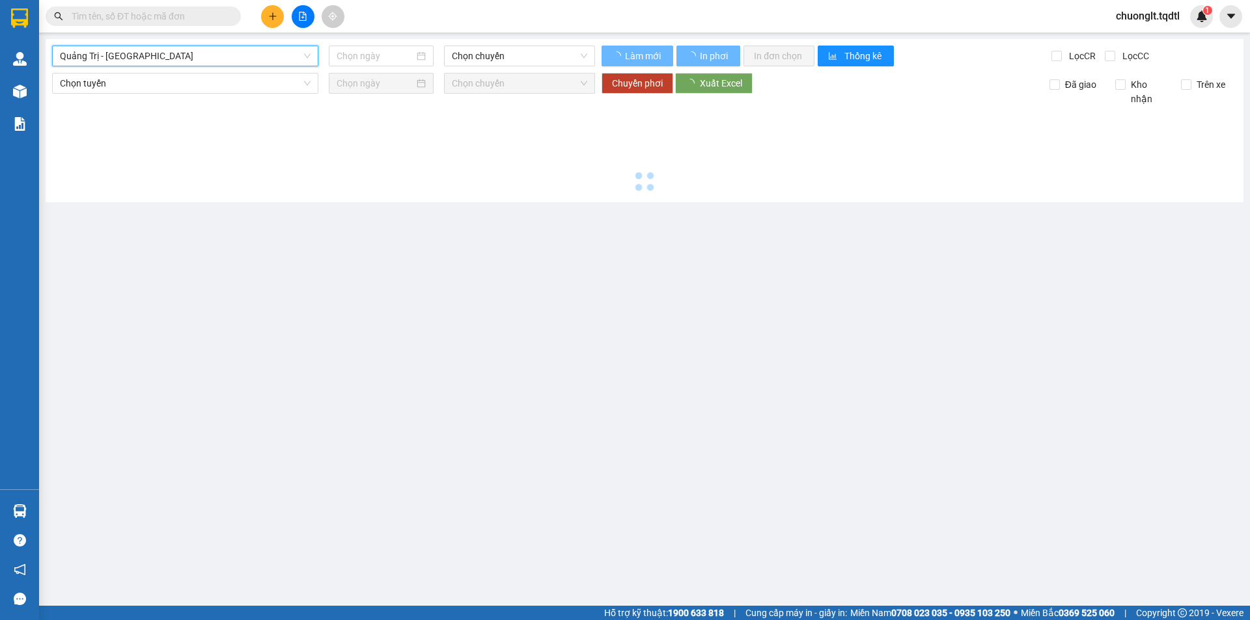
type input "[DATE]"
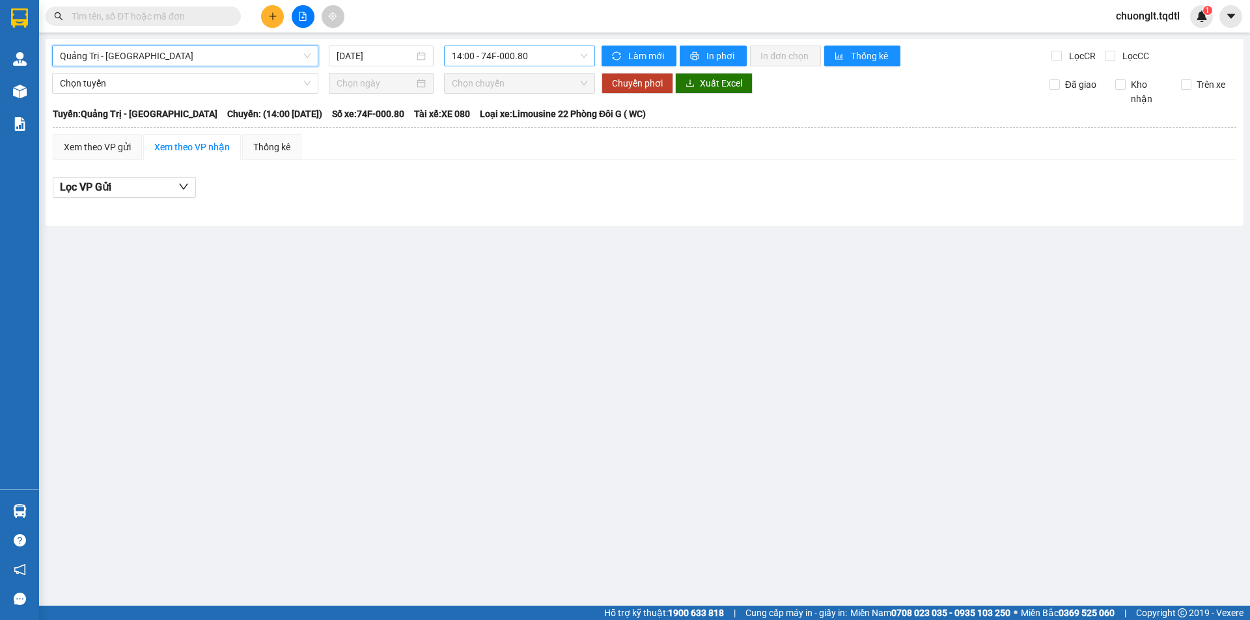
click at [564, 57] on span "14:00 - 74F-000.80" at bounding box center [519, 56] width 135 height 20
click at [245, 57] on span "Quảng Trị - [GEOGRAPHIC_DATA]" at bounding box center [185, 56] width 251 height 20
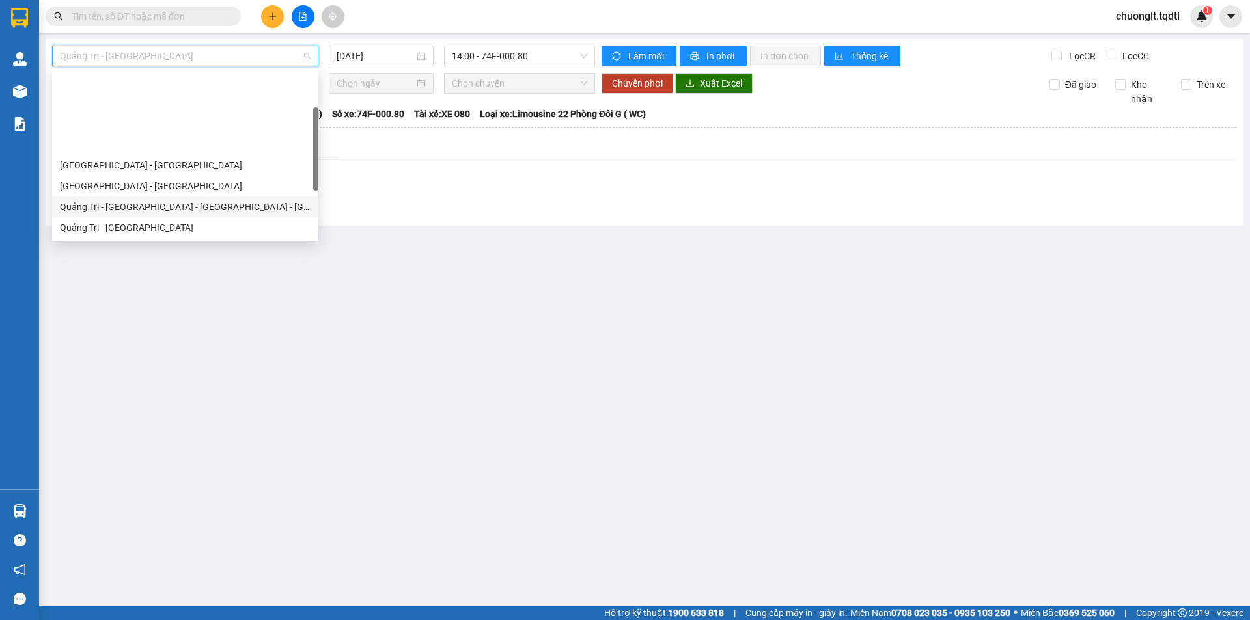
click at [215, 200] on div "Quảng Trị - [GEOGRAPHIC_DATA] - [GEOGRAPHIC_DATA] - [GEOGRAPHIC_DATA]" at bounding box center [185, 207] width 251 height 14
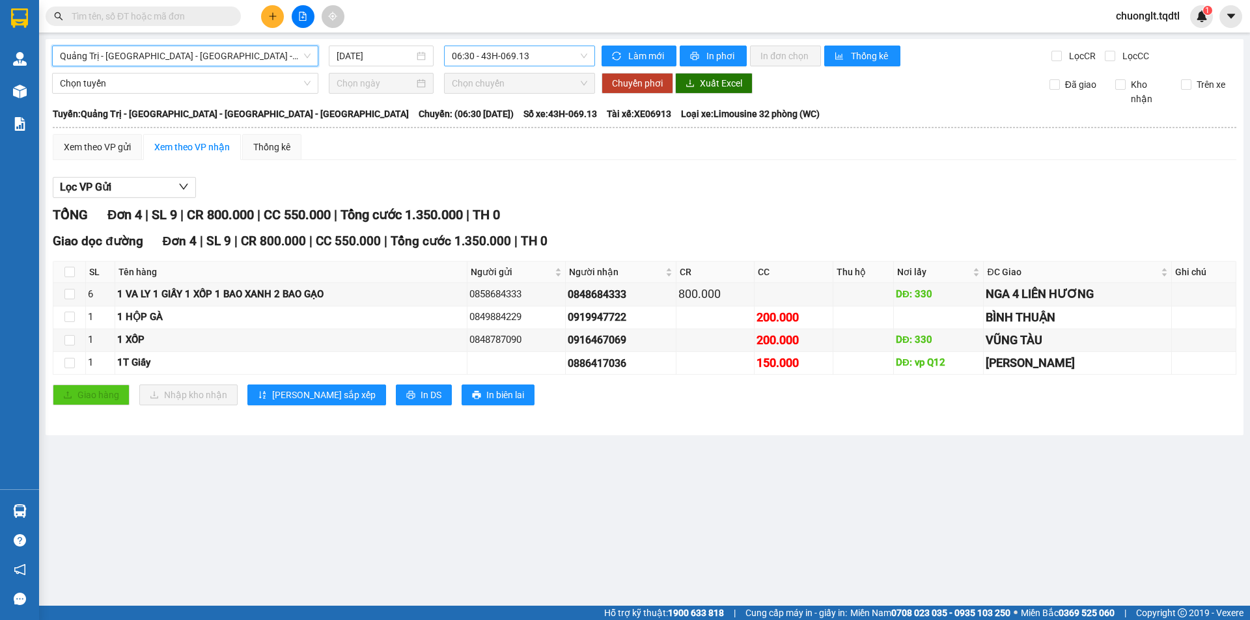
click at [547, 53] on span "06:30 - 43H-069.13" at bounding box center [519, 56] width 135 height 20
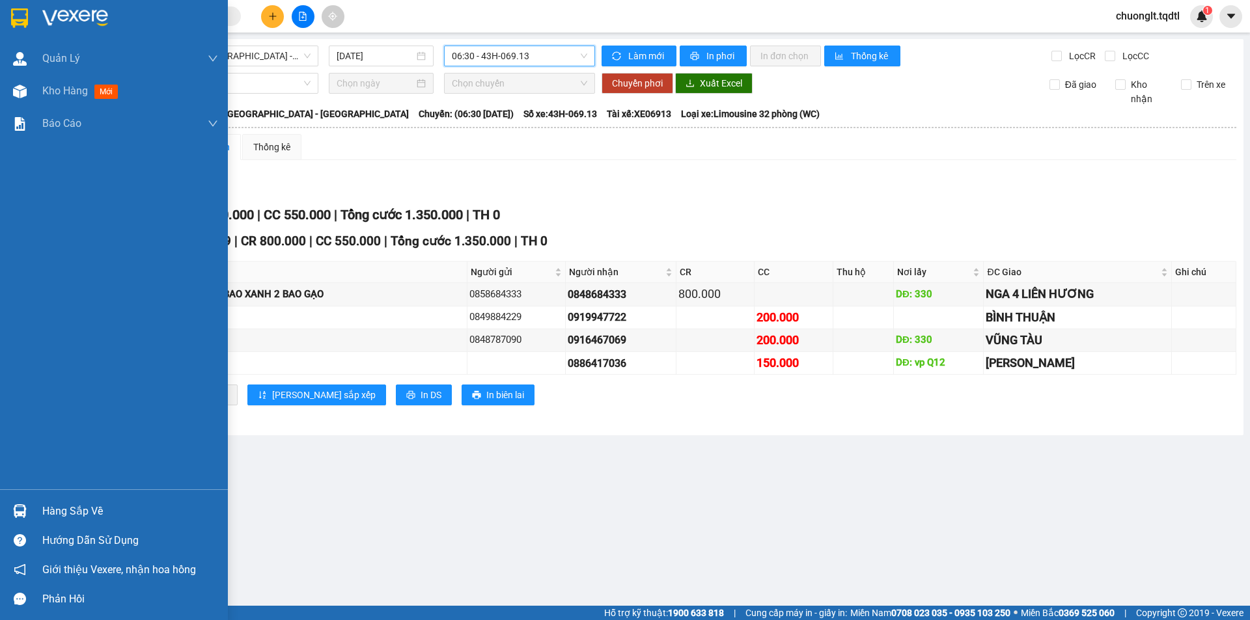
click at [81, 513] on div "Hàng sắp về" at bounding box center [130, 512] width 176 height 20
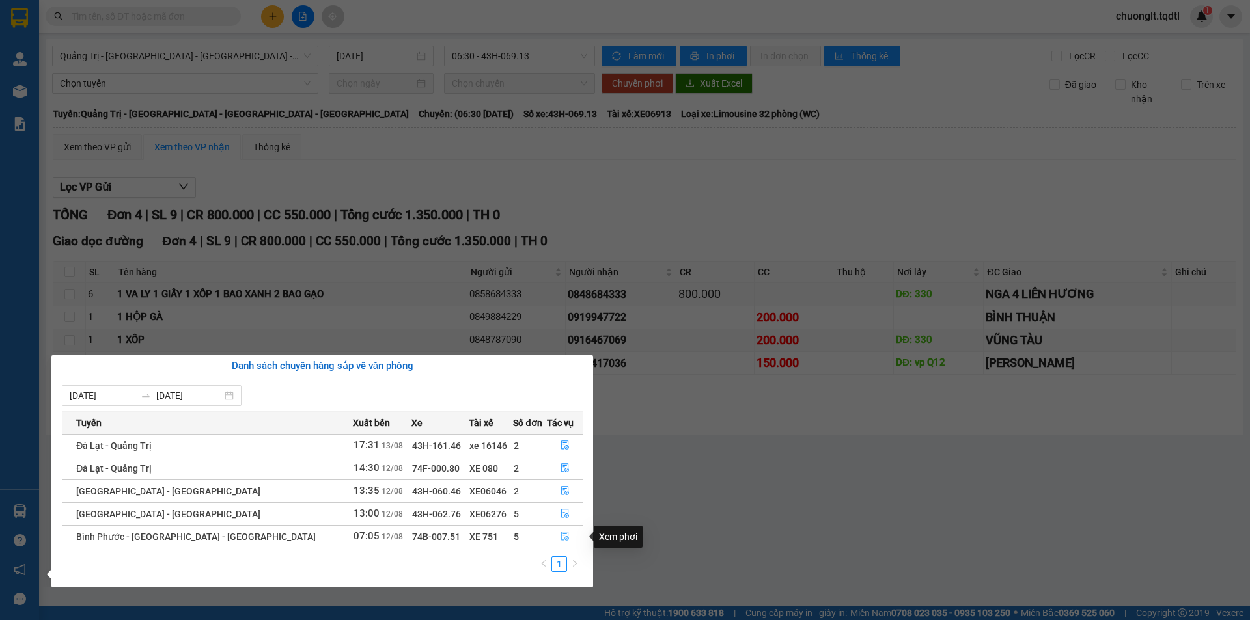
click at [563, 536] on icon "file-done" at bounding box center [564, 536] width 9 height 9
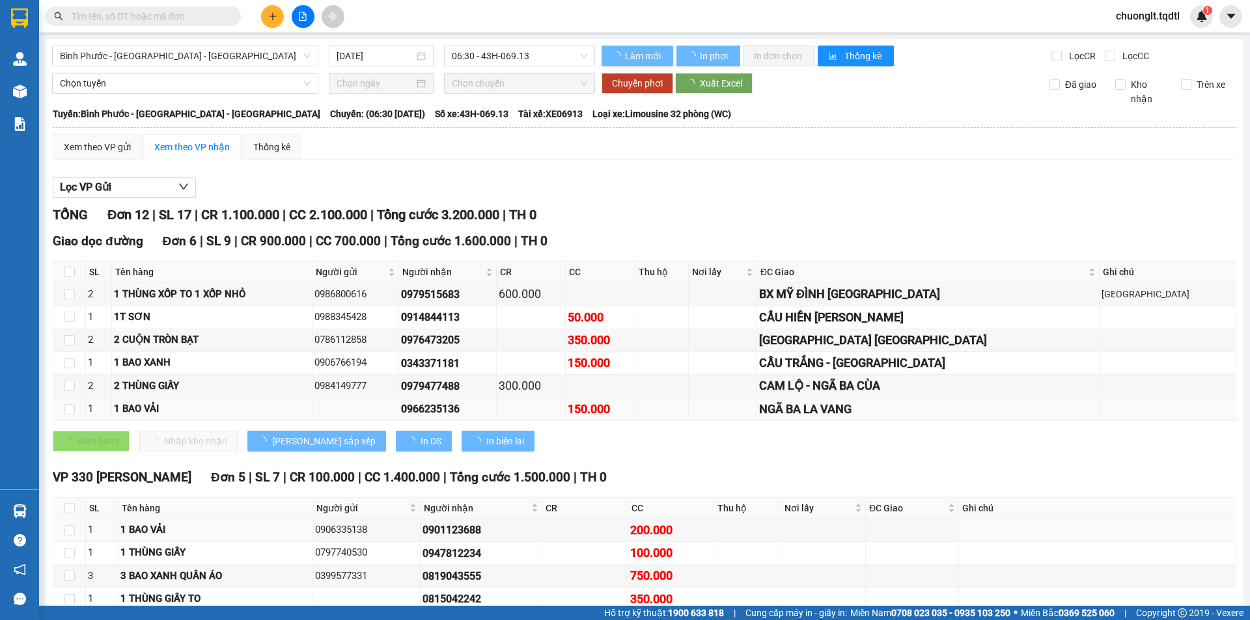
type input "[DATE]"
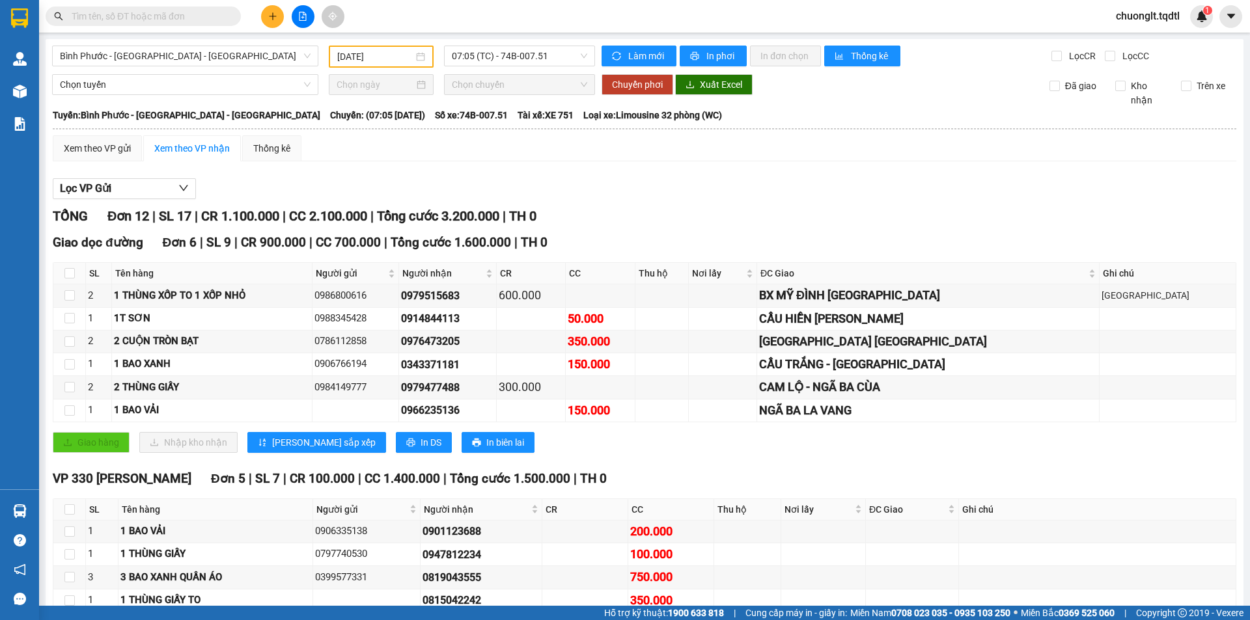
click at [190, 13] on input "text" at bounding box center [149, 16] width 154 height 14
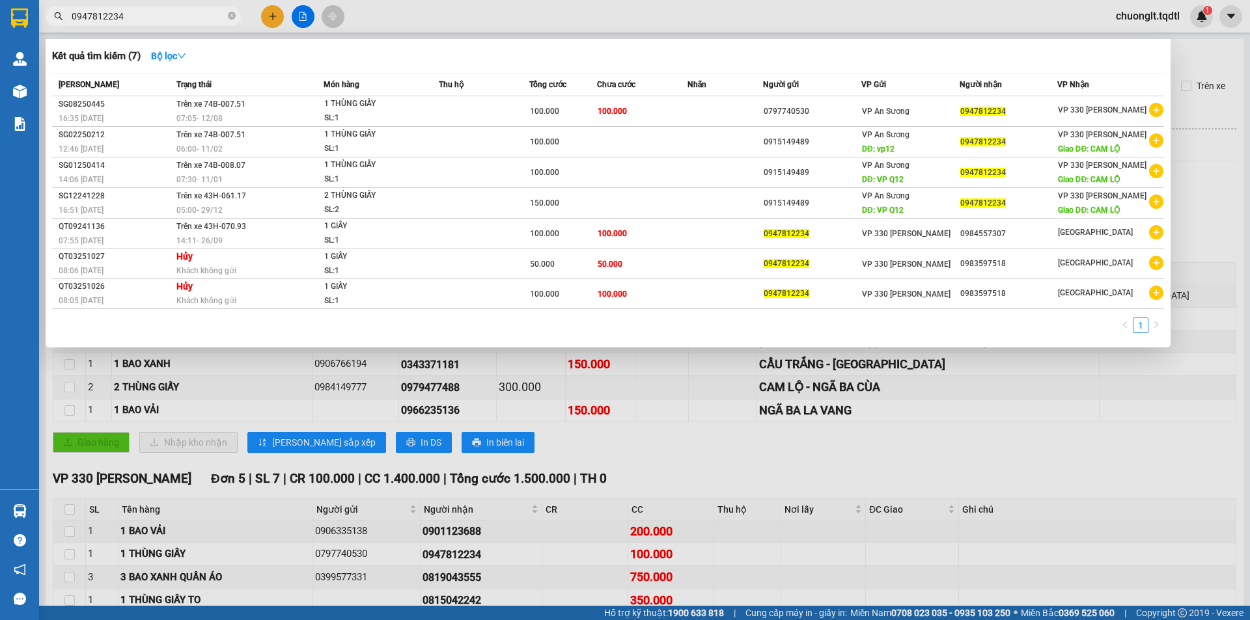
type input "0947812234"
click at [1121, 420] on div at bounding box center [625, 310] width 1250 height 620
